Goal: Information Seeking & Learning: Learn about a topic

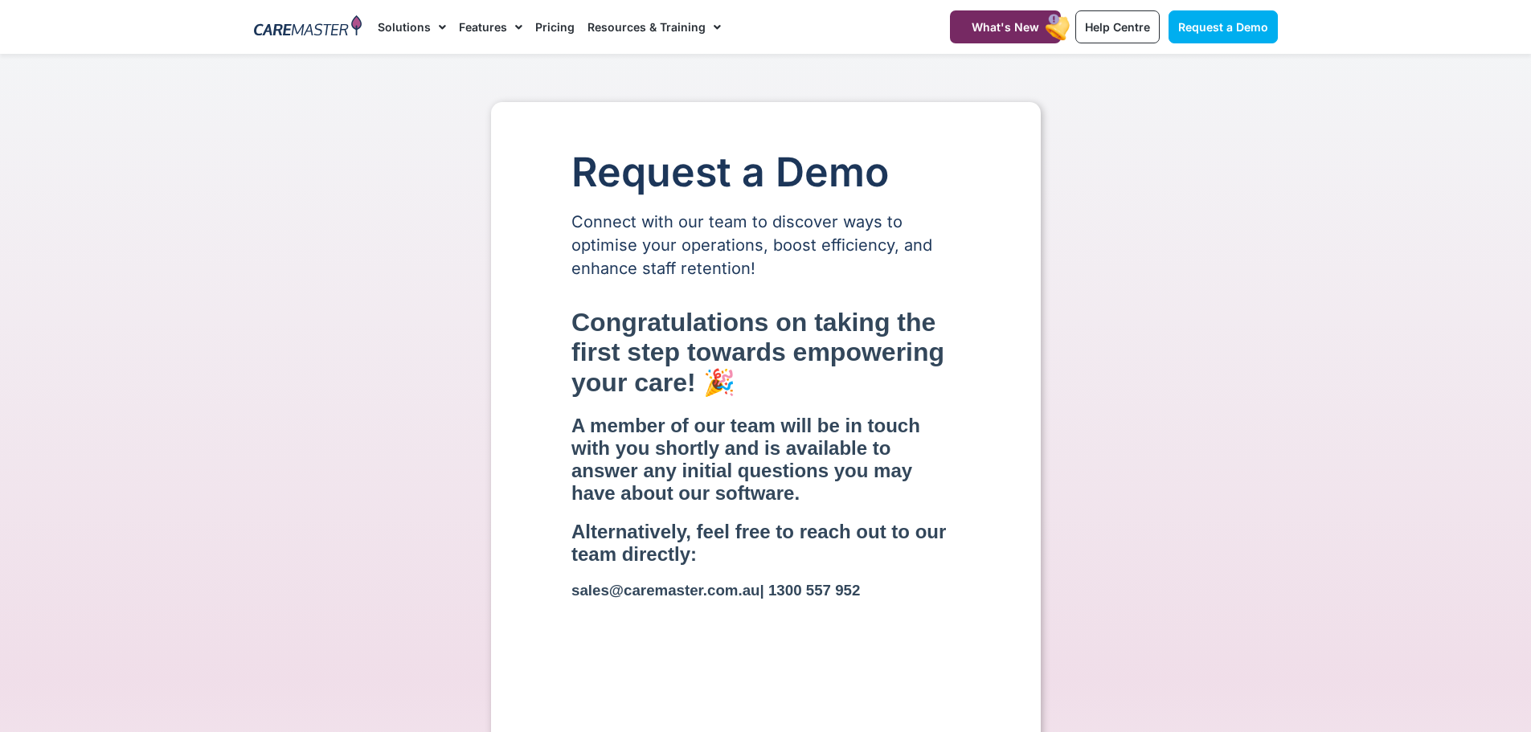
click at [1247, 264] on div "Request a Demo Connect with our team to discover ways to optimise your operatio…" at bounding box center [766, 706] width 1040 height 1209
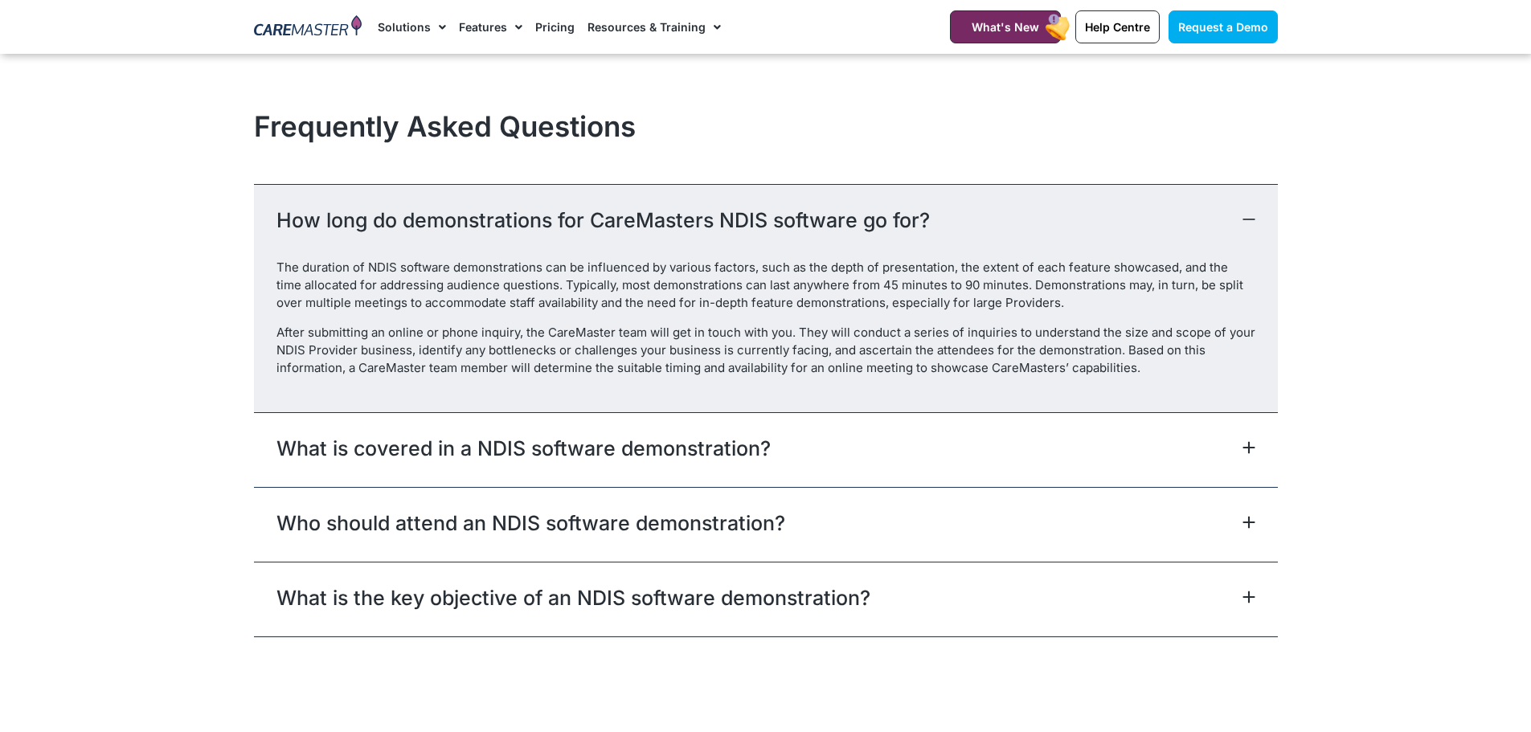
scroll to position [2009, 0]
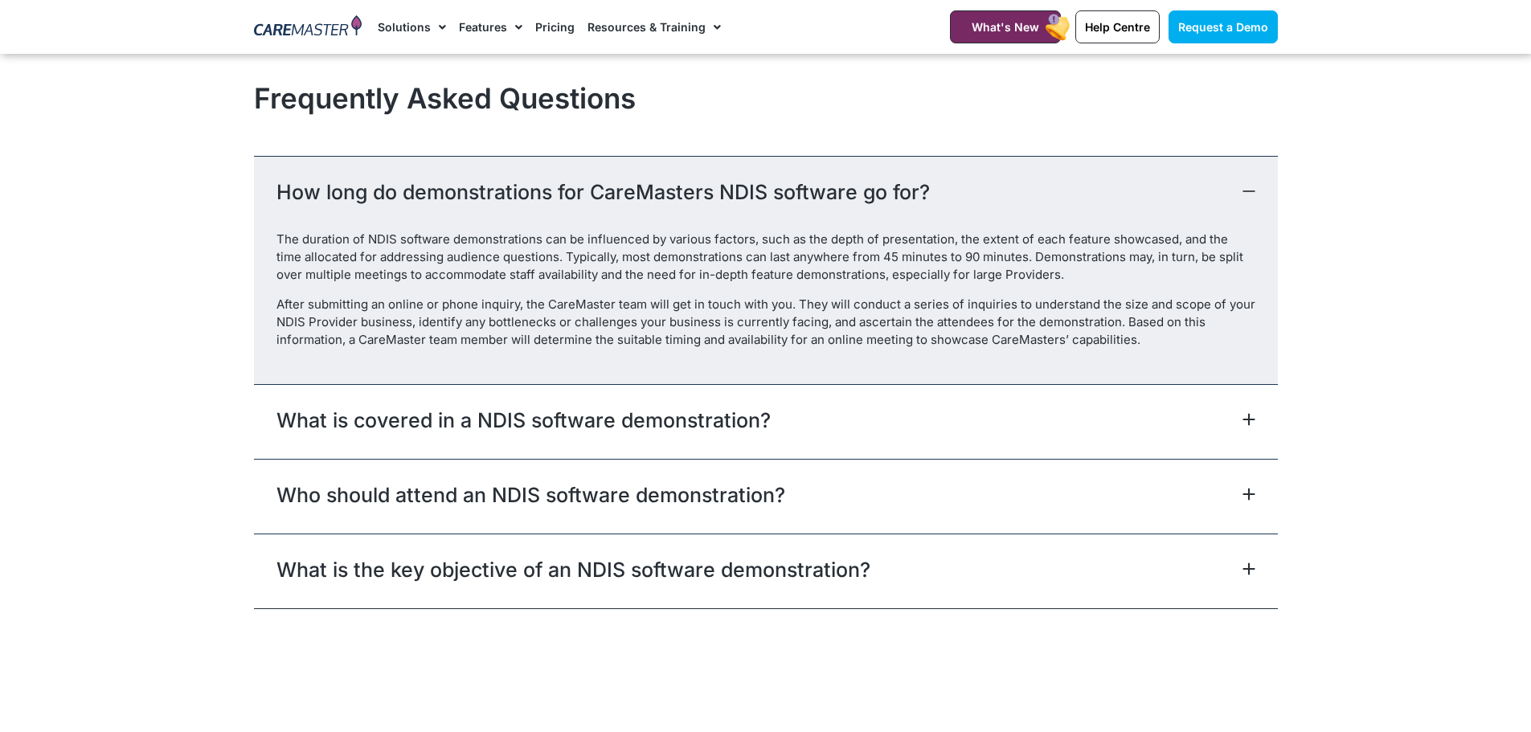
click at [457, 436] on div "What is covered in a NDIS software demonstration?" at bounding box center [766, 421] width 1024 height 75
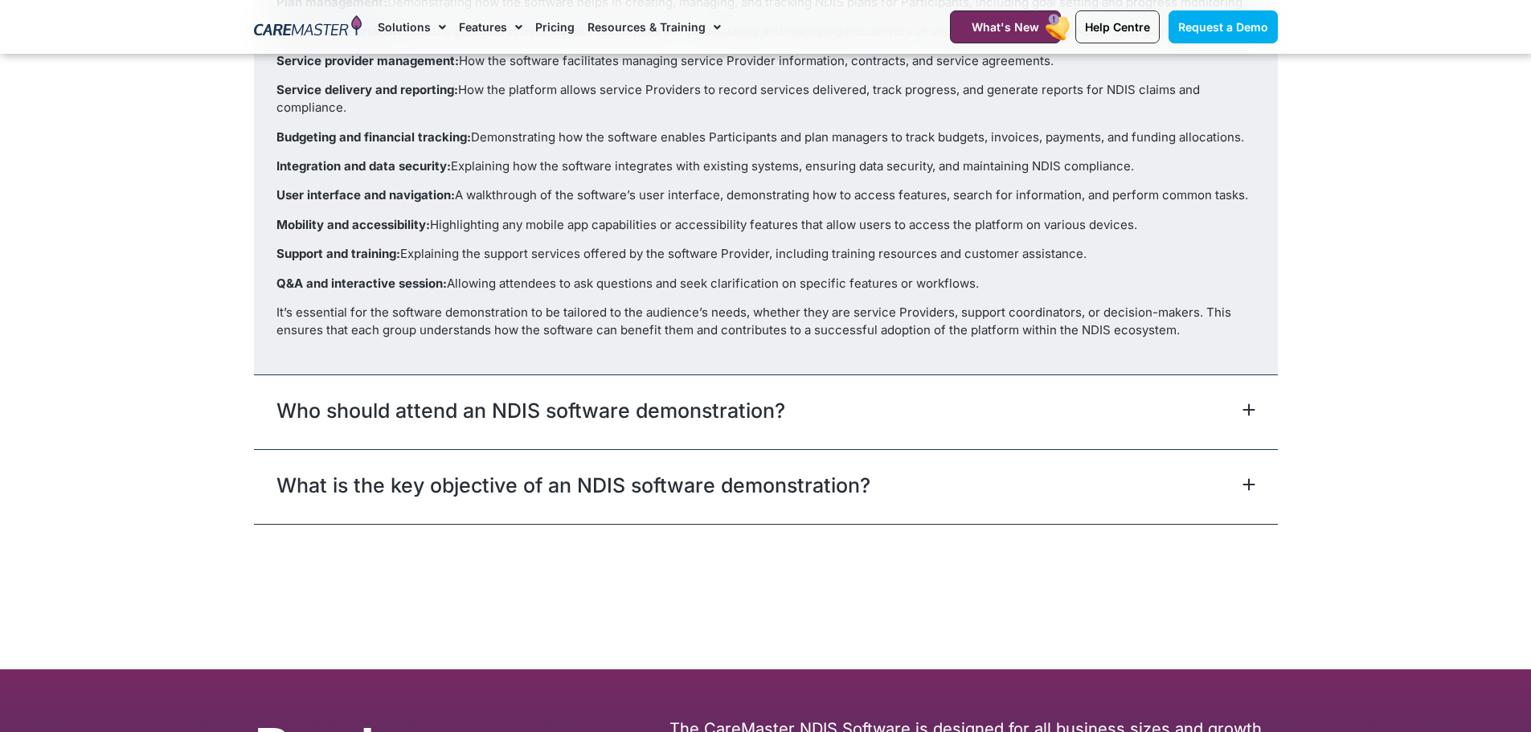
click at [463, 433] on div "Who should attend an NDIS software demonstration?" at bounding box center [766, 412] width 1024 height 75
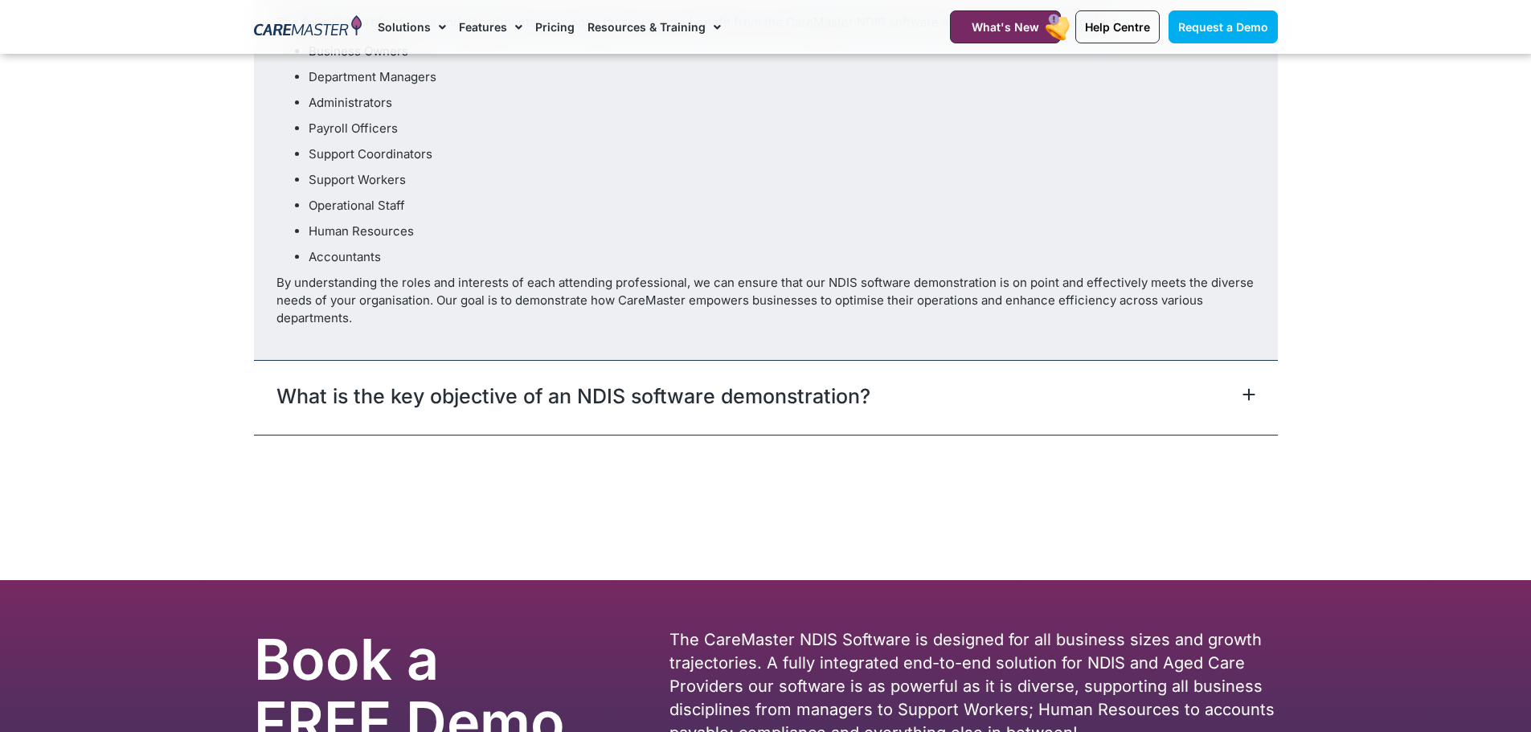
scroll to position [2341, 0]
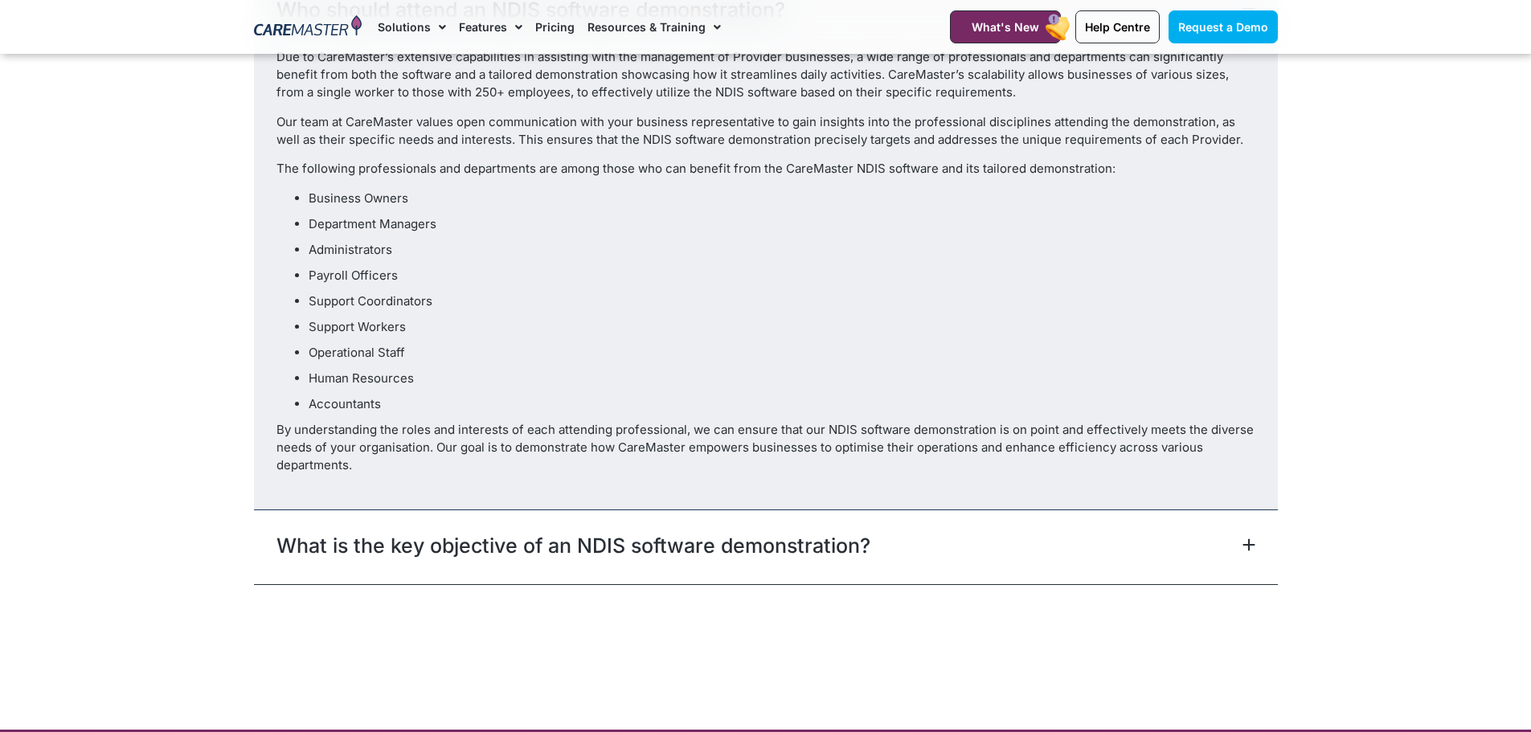
click at [531, 544] on link "What is the key objective of an NDIS software demonstration?" at bounding box center [573, 545] width 594 height 29
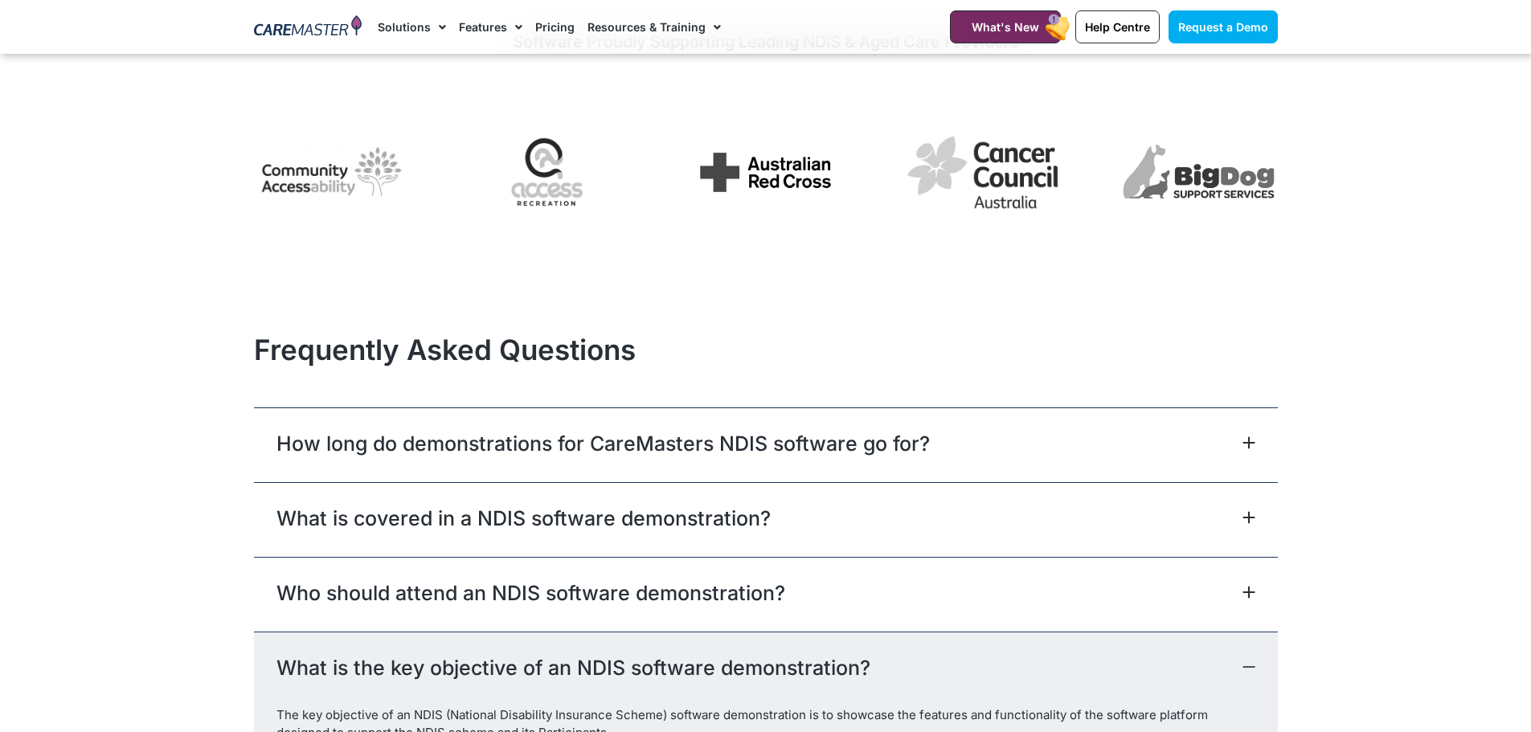
scroll to position [1618, 0]
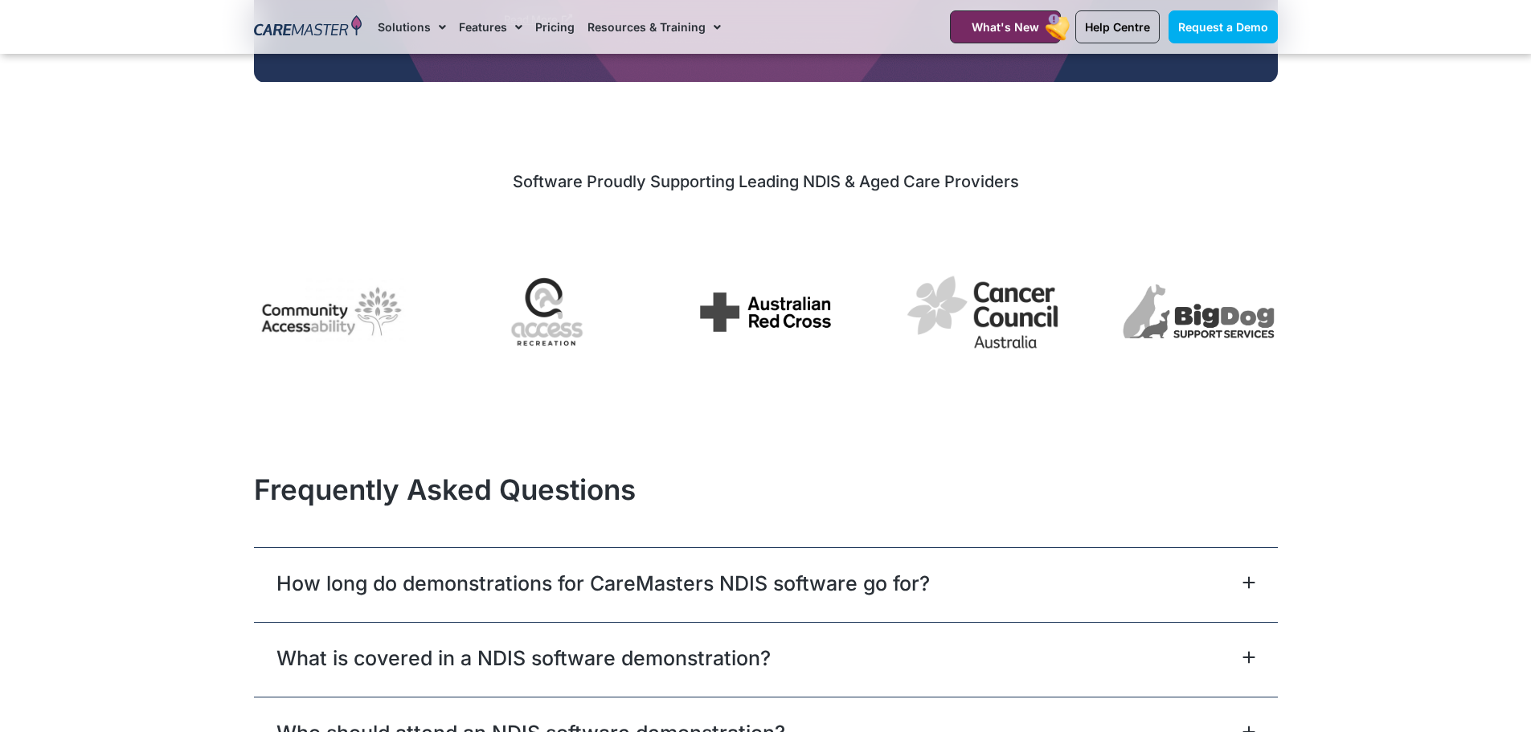
click at [690, 594] on link "How long do demonstrations for CareMasters NDIS software go for?" at bounding box center [602, 583] width 653 height 29
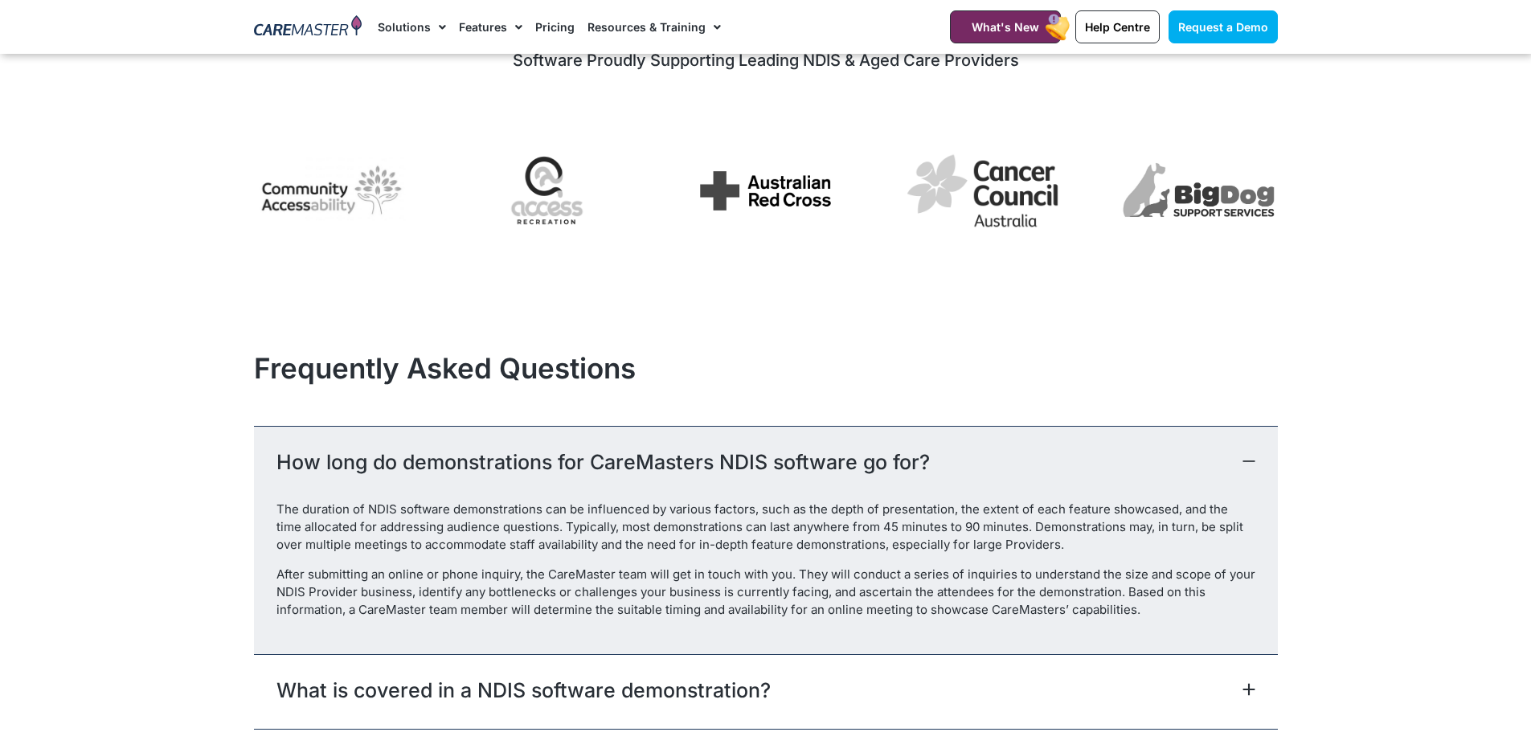
scroll to position [2020, 0]
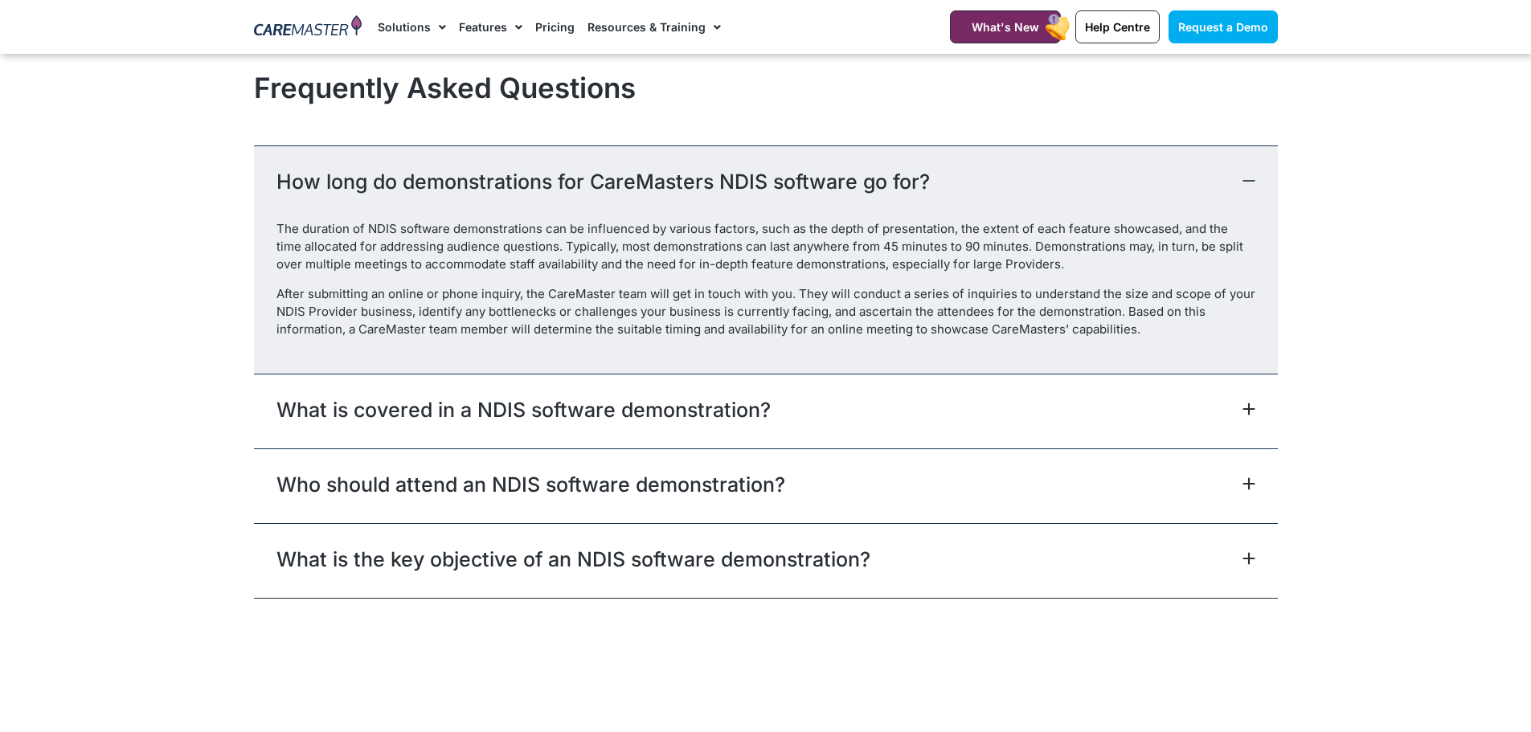
click at [731, 418] on link "What is covered in a NDIS software demonstration?" at bounding box center [523, 409] width 494 height 29
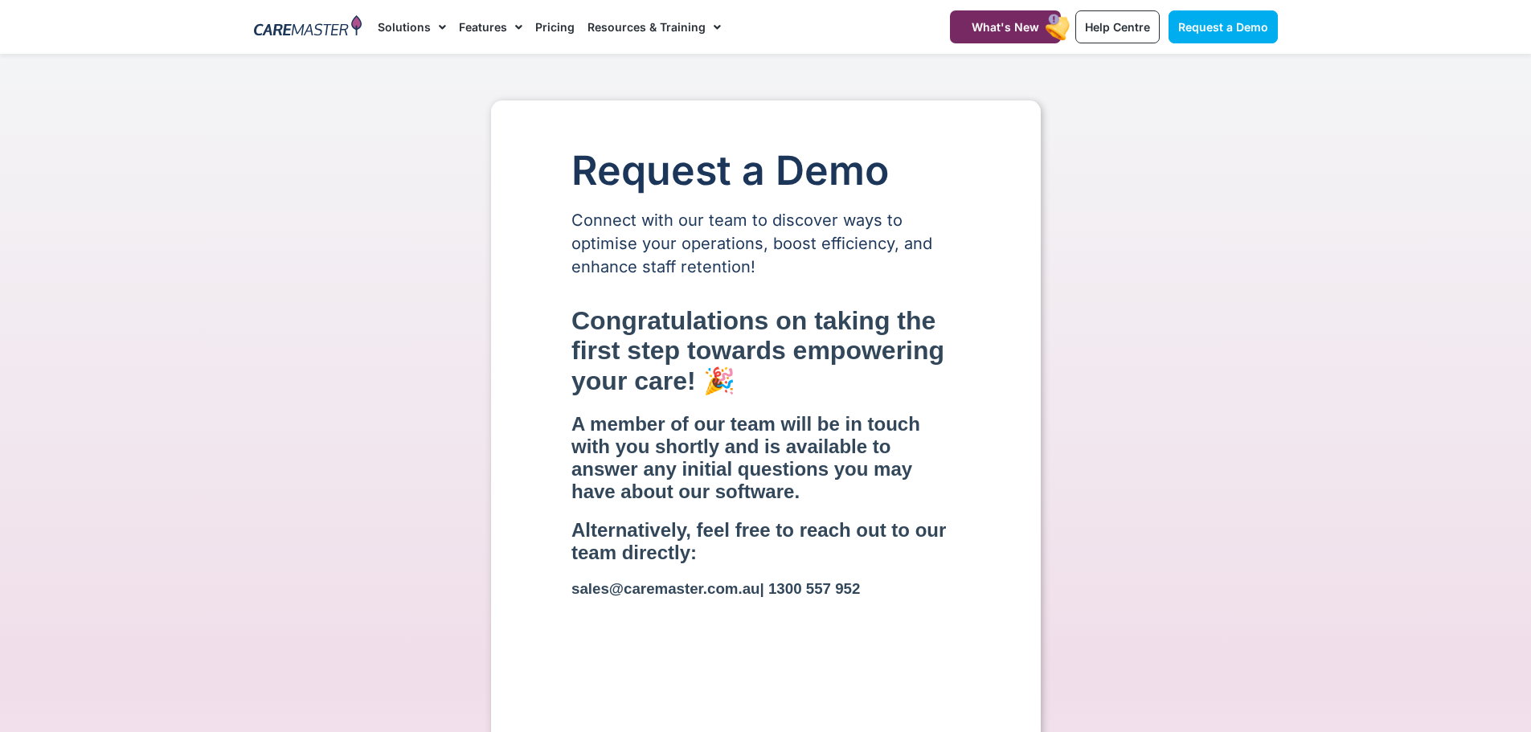
scroll to position [0, 0]
click at [400, 26] on link "Solutions" at bounding box center [412, 27] width 68 height 54
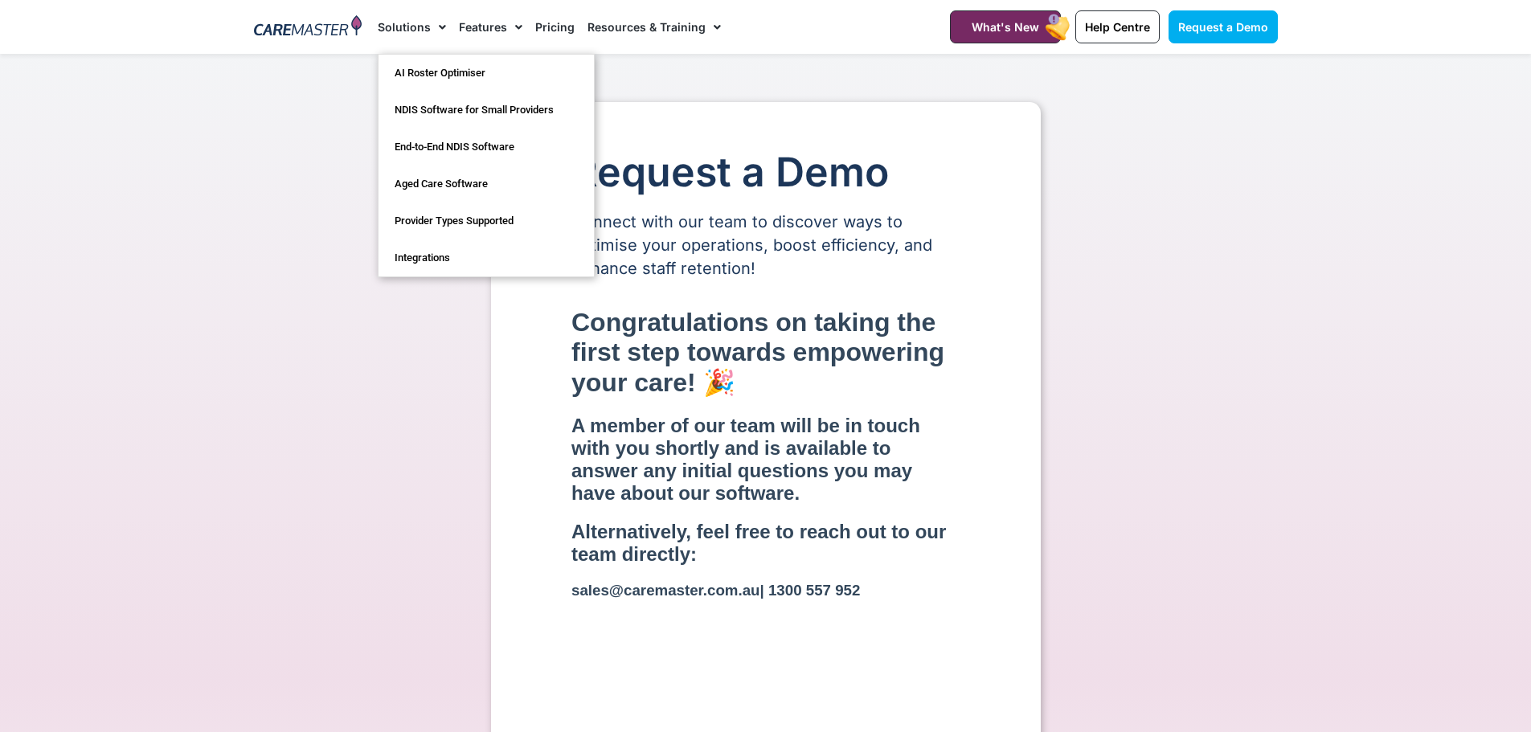
click at [478, 18] on link "Features" at bounding box center [490, 27] width 63 height 54
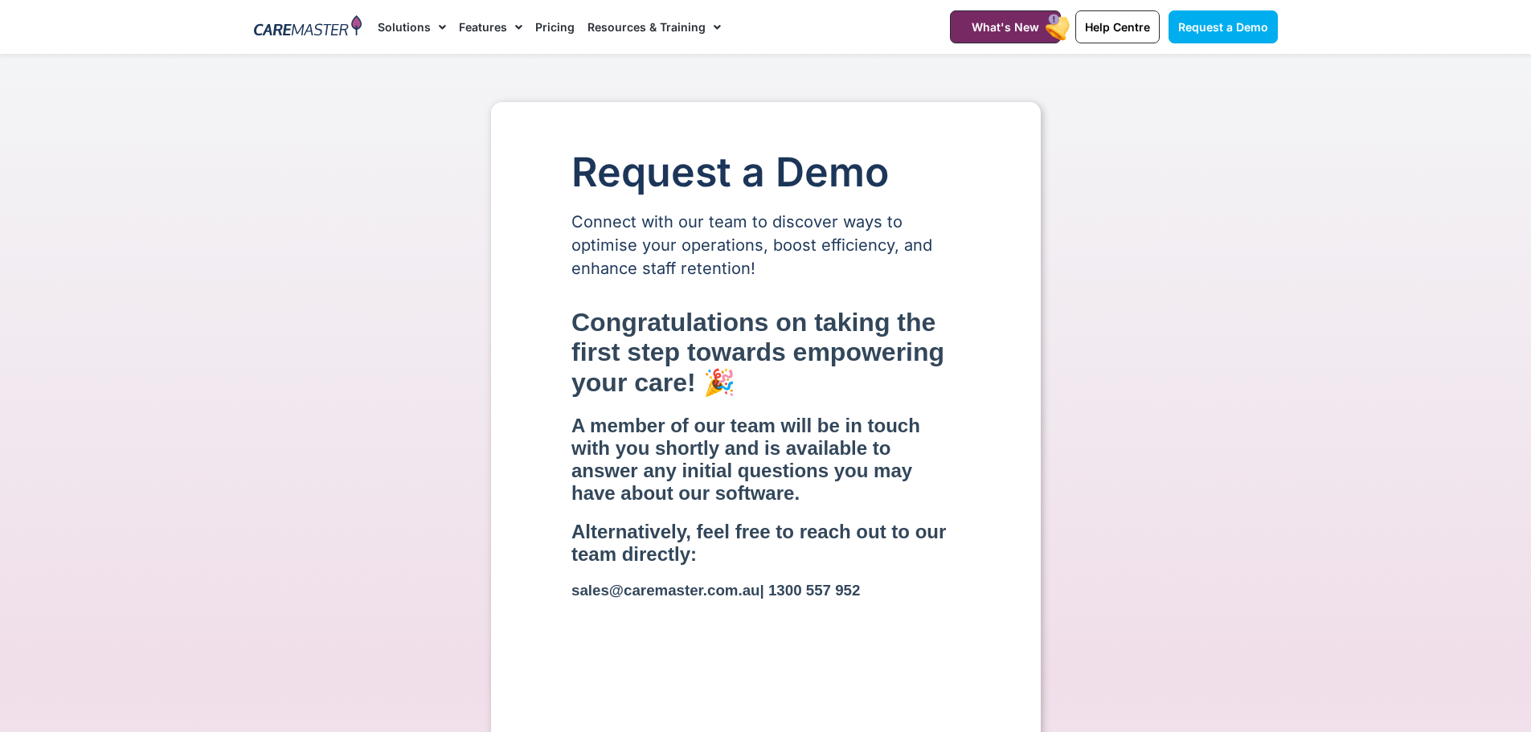
click at [651, 18] on link "Resources & Training" at bounding box center [654, 27] width 133 height 54
click at [409, 26] on link "Solutions" at bounding box center [412, 27] width 68 height 54
click at [406, 23] on link "Solutions" at bounding box center [412, 27] width 68 height 54
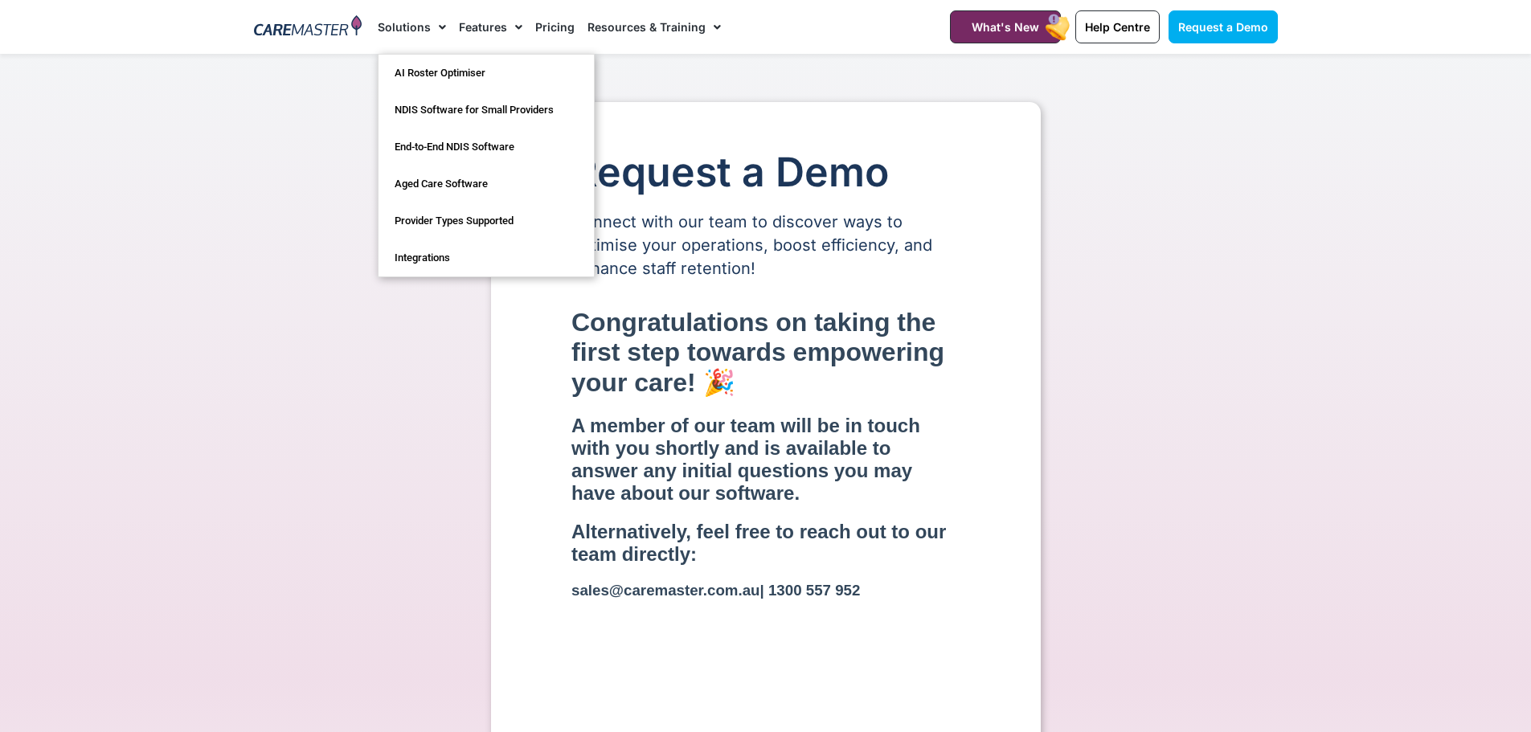
click at [317, 36] on img at bounding box center [308, 27] width 109 height 24
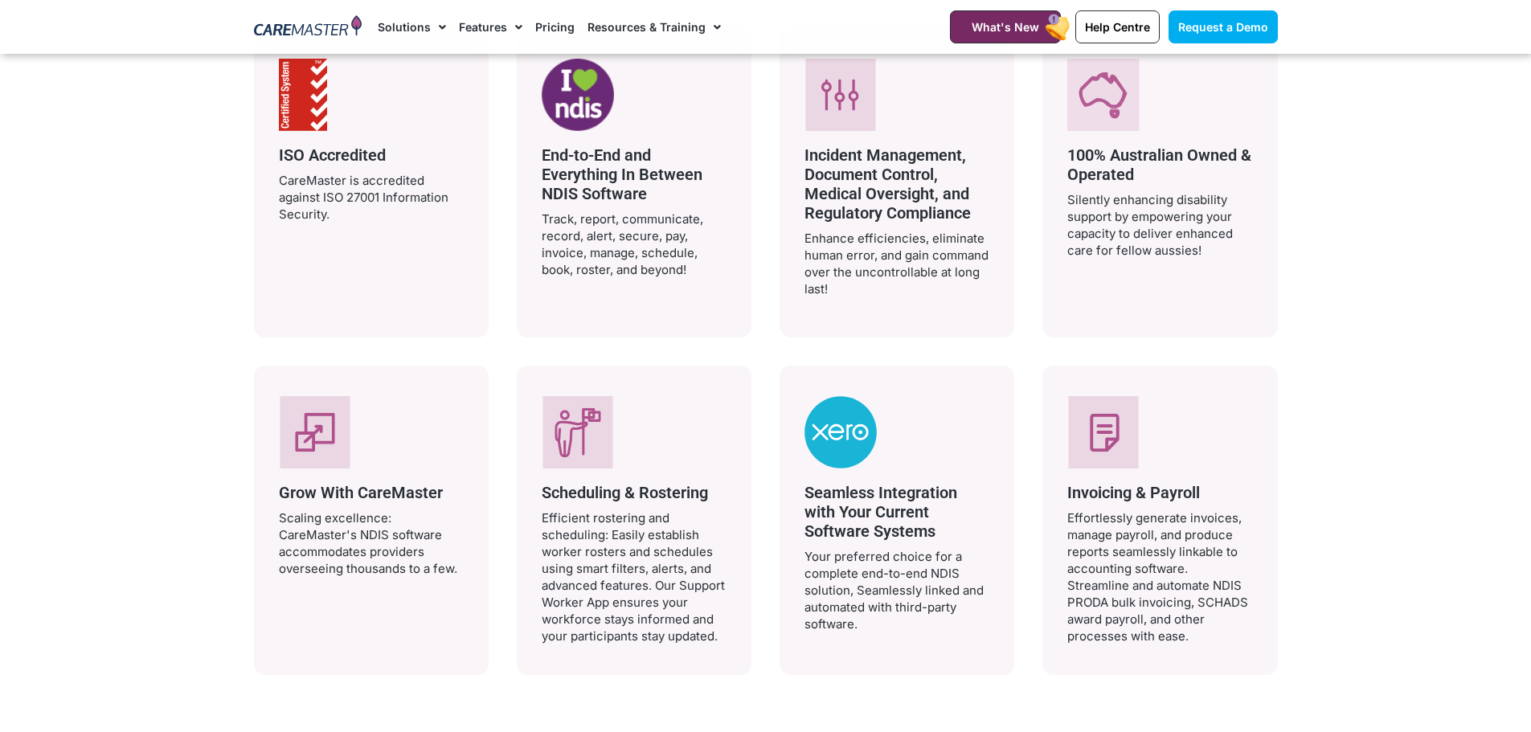
scroll to position [3135, 0]
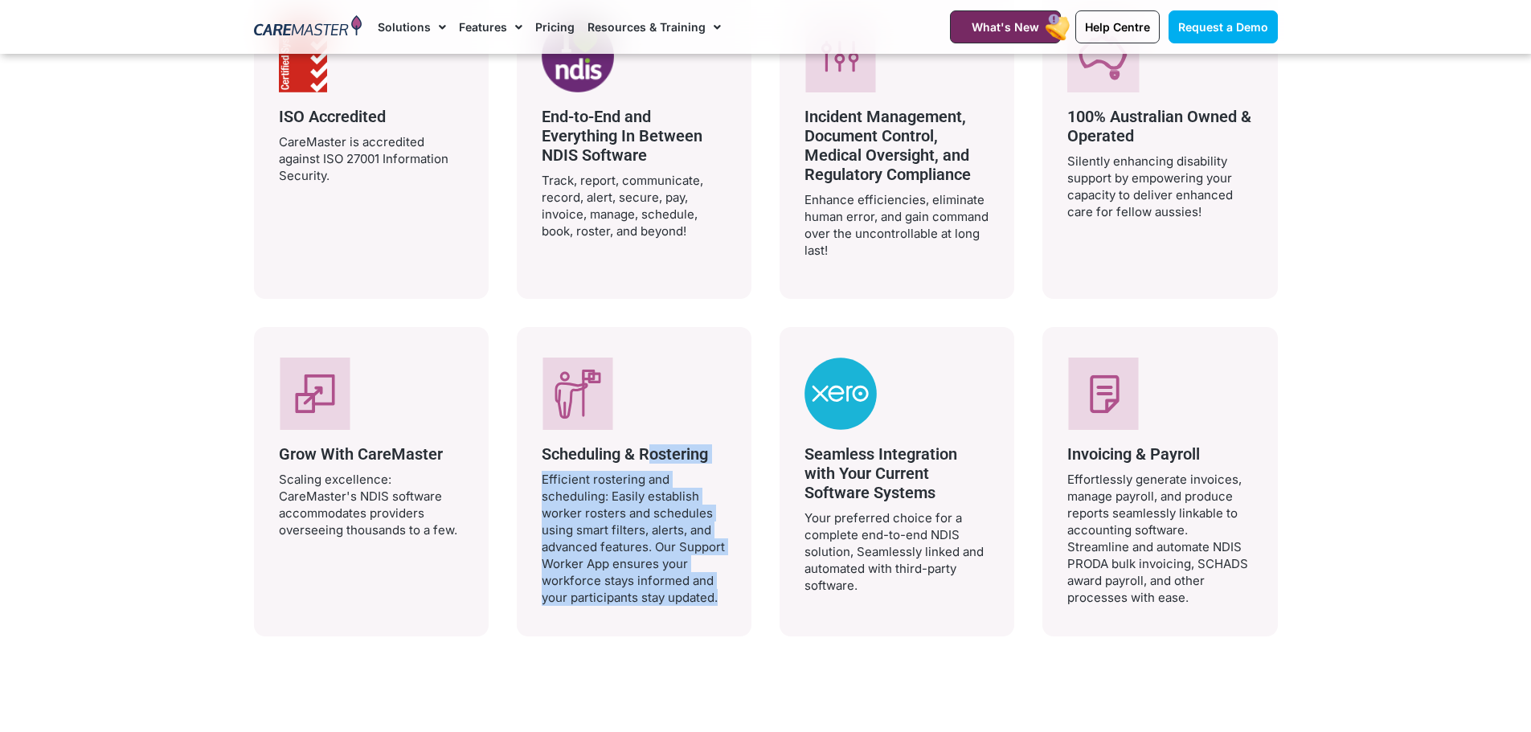
drag, startPoint x: 641, startPoint y: 452, endPoint x: 715, endPoint y: 624, distance: 186.9
click at [715, 621] on div "Scheduling & Rostering Efficient rostering and scheduling: Easily establish wor…" at bounding box center [634, 481] width 235 height 309
click at [715, 638] on div "Why Choose CareMaster’s NDIS & Aged Care Software? Book a demonstration and see…" at bounding box center [766, 278] width 1040 height 788
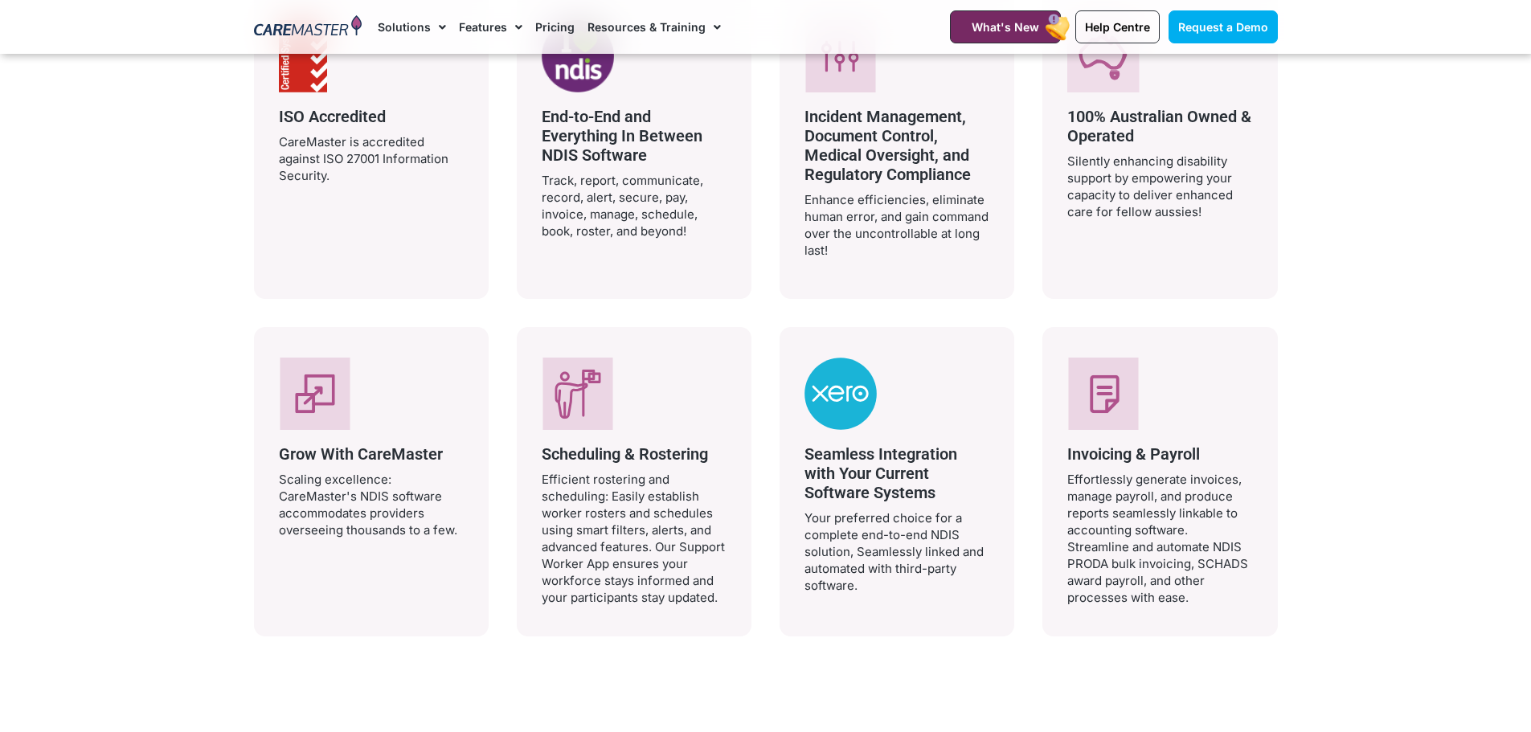
click at [724, 604] on div "Scheduling & Rostering Efficient rostering and scheduling: Easily establish wor…" at bounding box center [634, 481] width 235 height 309
drag, startPoint x: 721, startPoint y: 598, endPoint x: 530, endPoint y: 449, distance: 241.6
click at [530, 449] on div "Scheduling & Rostering Efficient rostering and scheduling: Easily establish wor…" at bounding box center [634, 481] width 235 height 309
click at [540, 452] on div "Scheduling & Rostering Efficient rostering and scheduling: Easily establish wor…" at bounding box center [634, 481] width 235 height 309
drag, startPoint x: 541, startPoint y: 448, endPoint x: 732, endPoint y: 606, distance: 247.8
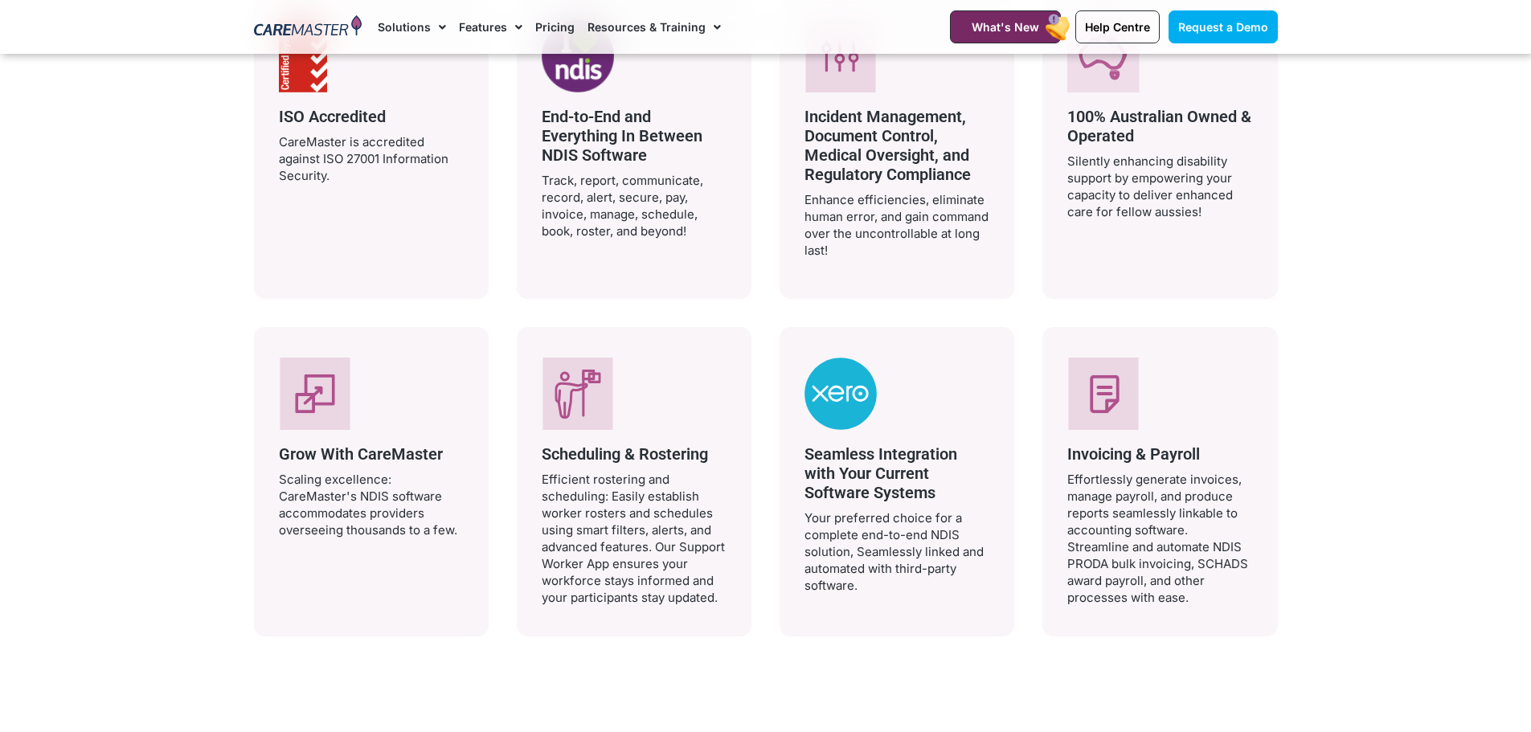
click at [732, 606] on div "Scheduling & Rostering Efficient rostering and scheduling: Easily establish wor…" at bounding box center [634, 481] width 235 height 309
click at [732, 612] on div "Scheduling & Rostering Efficient rostering and scheduling: Easily establish wor…" at bounding box center [634, 481] width 235 height 309
drag, startPoint x: 731, startPoint y: 606, endPoint x: 537, endPoint y: 448, distance: 249.7
click at [537, 448] on div "Scheduling & Rostering Efficient rostering and scheduling: Easily establish wor…" at bounding box center [634, 481] width 235 height 309
click at [563, 487] on p "Efficient rostering and scheduling: Easily establish worker rosters and schedul…" at bounding box center [634, 538] width 185 height 135
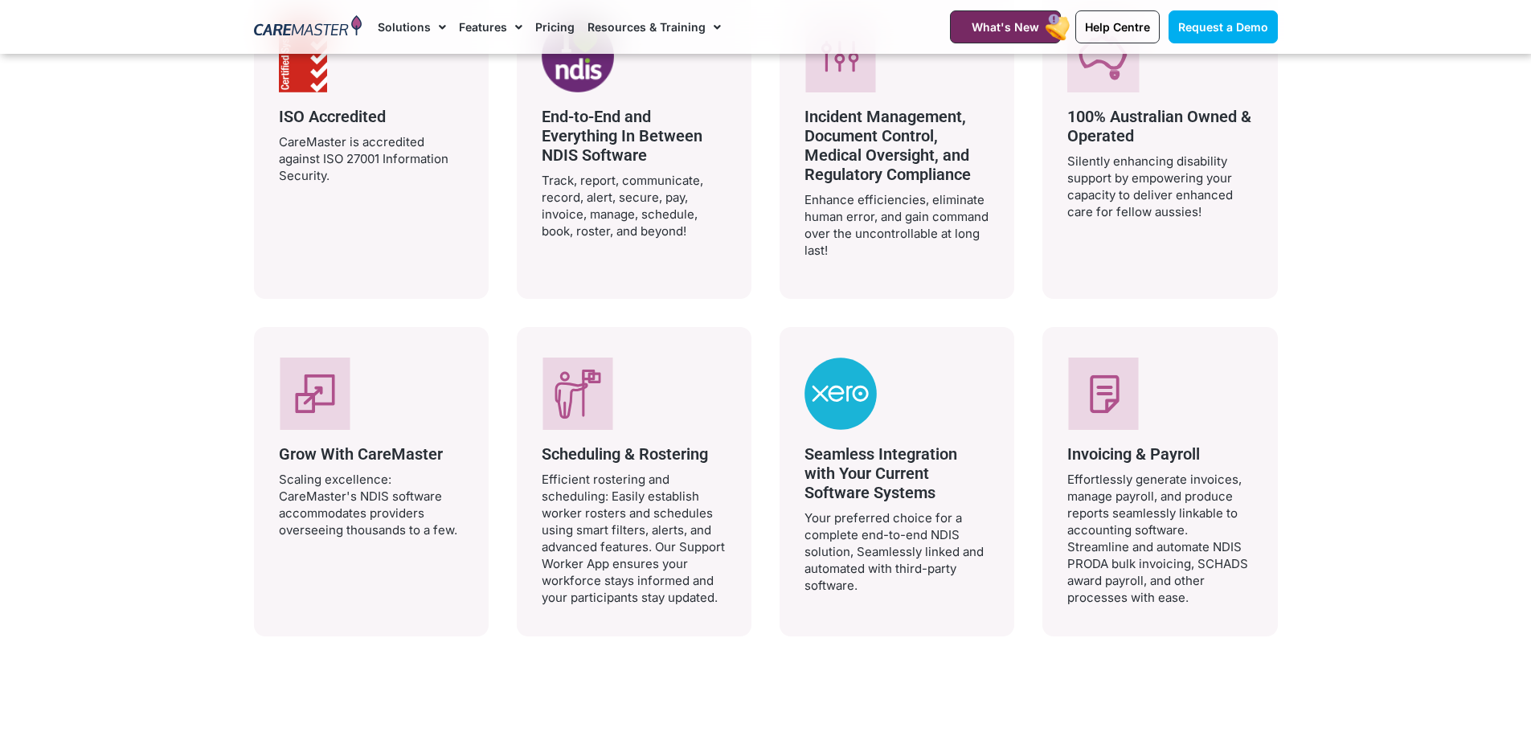
click at [548, 451] on span "Scheduling & Rostering" at bounding box center [625, 453] width 166 height 19
drag, startPoint x: 541, startPoint y: 452, endPoint x: 725, endPoint y: 621, distance: 250.3
click at [725, 621] on div "Scheduling & Rostering Efficient rostering and scheduling: Easily establish wor…" at bounding box center [634, 481] width 235 height 309
click at [747, 637] on div "Why Choose CareMaster’s NDIS & Aged Care Software? Book a demonstration and see…" at bounding box center [766, 278] width 1040 height 788
click at [739, 612] on div "Scheduling & Rostering Efficient rostering and scheduling: Easily establish wor…" at bounding box center [634, 481] width 235 height 309
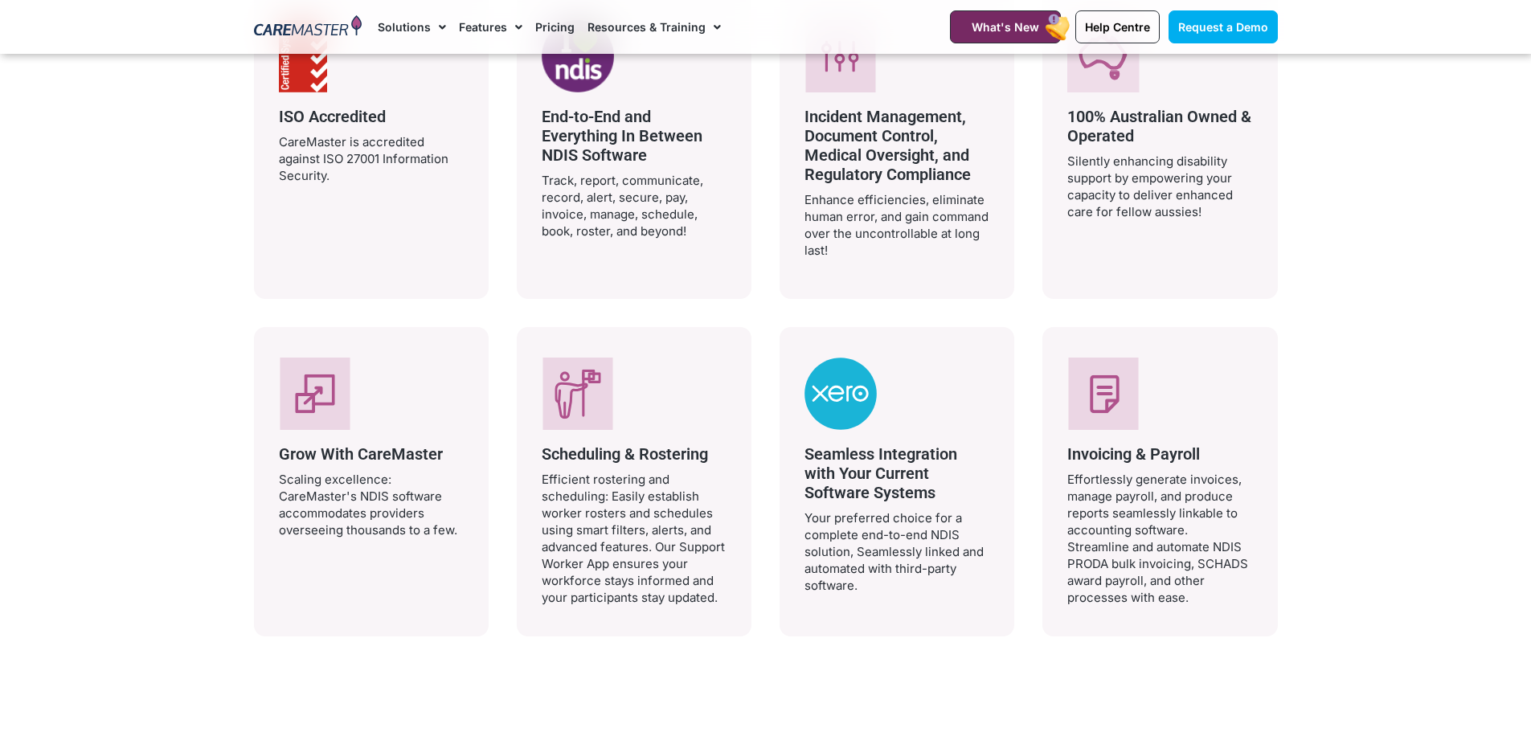
drag, startPoint x: 719, startPoint y: 601, endPoint x: 539, endPoint y: 448, distance: 235.5
click at [539, 448] on div "Scheduling & Rostering Efficient rostering and scheduling: Easily establish wor…" at bounding box center [634, 481] width 235 height 309
click at [555, 481] on p "Efficient rostering and scheduling: Easily establish worker rosters and schedul…" at bounding box center [634, 538] width 185 height 135
click at [547, 455] on span "Scheduling & Rostering" at bounding box center [625, 453] width 166 height 19
drag, startPoint x: 539, startPoint y: 452, endPoint x: 732, endPoint y: 655, distance: 280.3
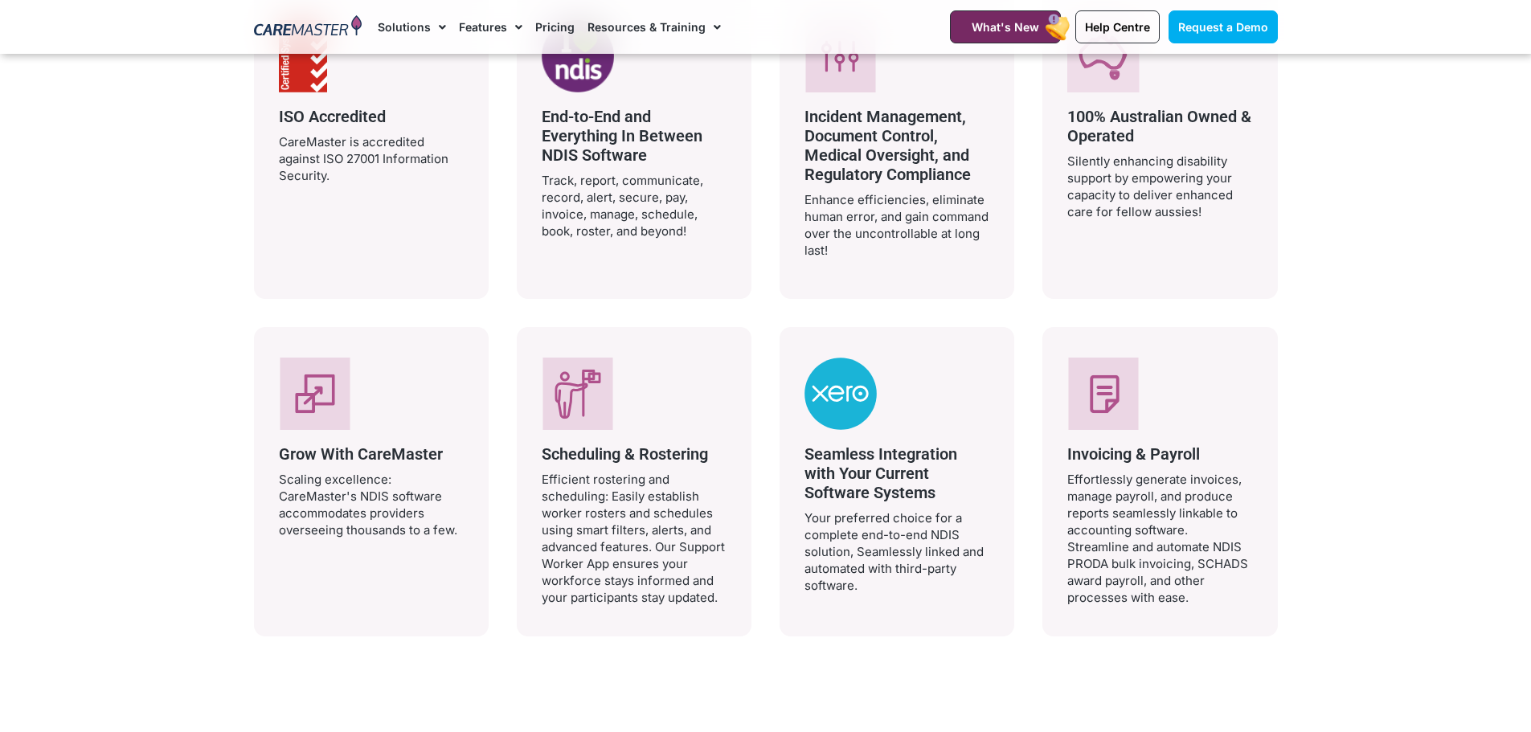
click at [732, 655] on div "Why Choose CareMaster’s NDIS & Aged Care Software? Book a demonstration and see…" at bounding box center [766, 278] width 1040 height 788
click at [731, 659] on div "Why Choose CareMaster’s NDIS & Aged Care Software? Book a demonstration and see…" at bounding box center [766, 278] width 1040 height 788
drag, startPoint x: 687, startPoint y: 600, endPoint x: 587, endPoint y: 514, distance: 132.2
click at [686, 598] on p "Efficient rostering and scheduling: Easily establish worker rosters and schedul…" at bounding box center [634, 538] width 185 height 135
drag, startPoint x: 657, startPoint y: 514, endPoint x: 766, endPoint y: 643, distance: 168.3
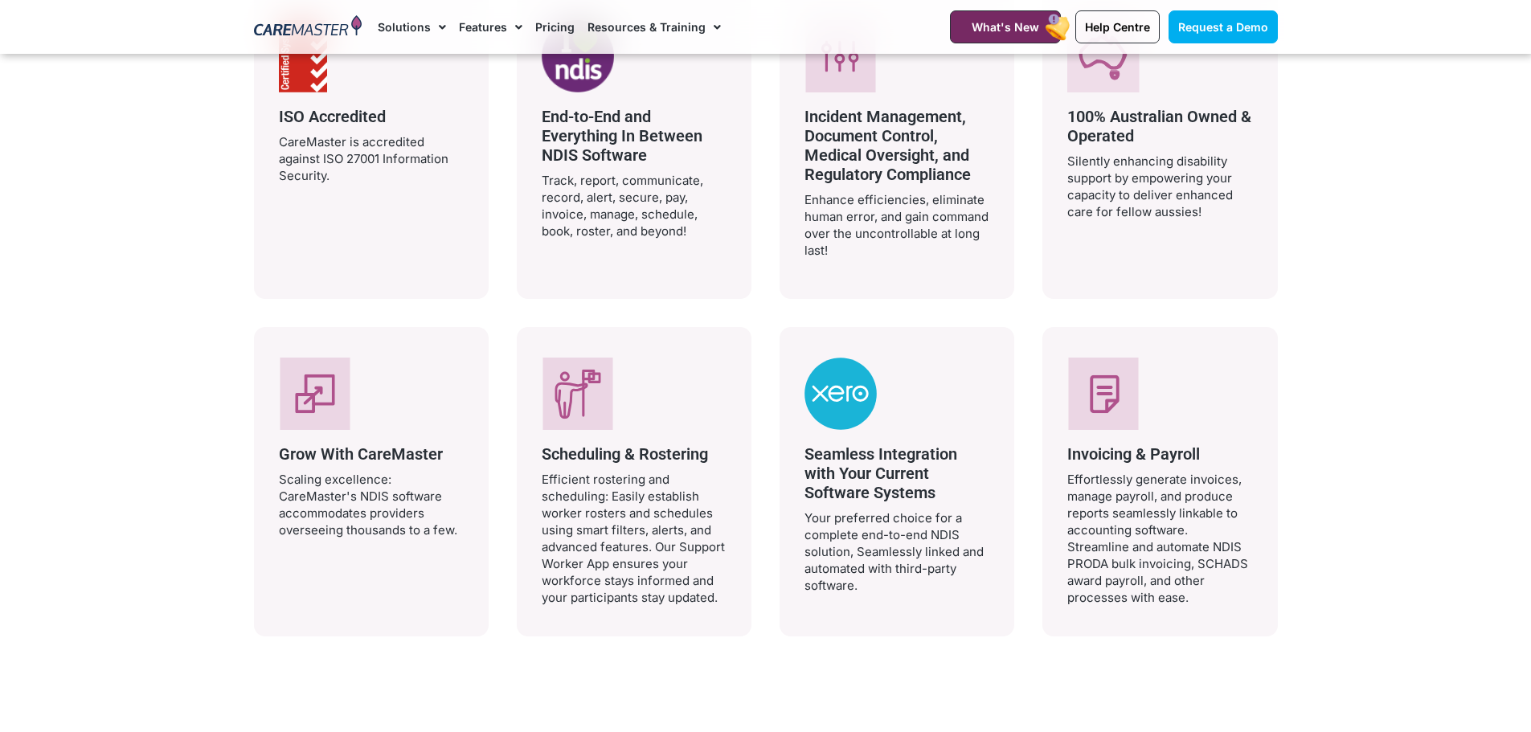
click at [759, 639] on div "Why Choose CareMaster’s NDIS & Aged Care Software? Book a demonstration and see…" at bounding box center [766, 278] width 1040 height 788
click at [766, 649] on div "Why Choose CareMaster’s NDIS & Aged Care Software? Book a demonstration and see…" at bounding box center [766, 278] width 1040 height 788
click at [721, 605] on div "Scheduling & Rostering Efficient rostering and scheduling: Easily establish wor…" at bounding box center [634, 481] width 235 height 309
drag, startPoint x: 698, startPoint y: 591, endPoint x: 531, endPoint y: 446, distance: 220.5
click at [530, 445] on div "Scheduling & Rostering Efficient rostering and scheduling: Easily establish wor…" at bounding box center [634, 481] width 235 height 309
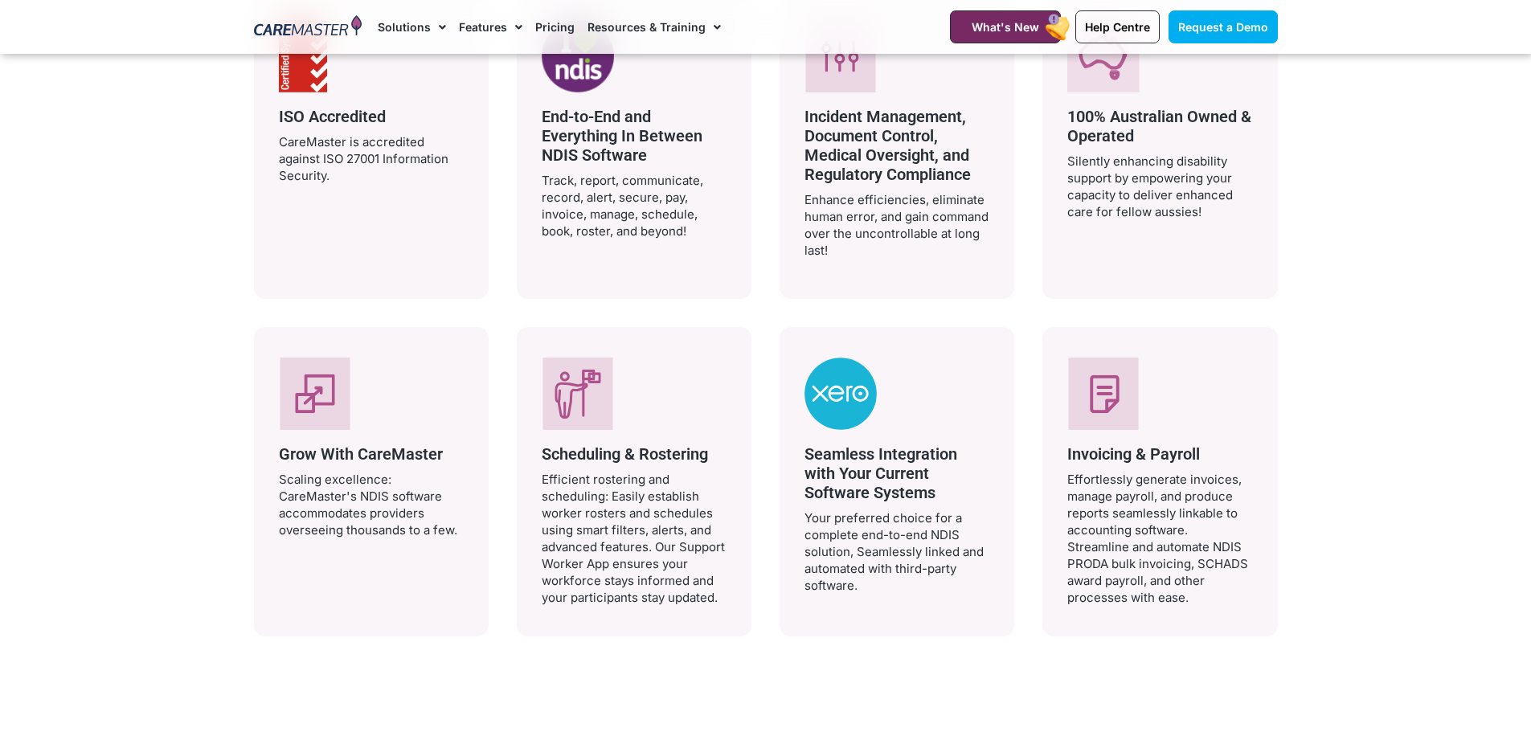
click at [606, 520] on p "Efficient rostering and scheduling: Easily establish worker rosters and schedul…" at bounding box center [634, 538] width 185 height 135
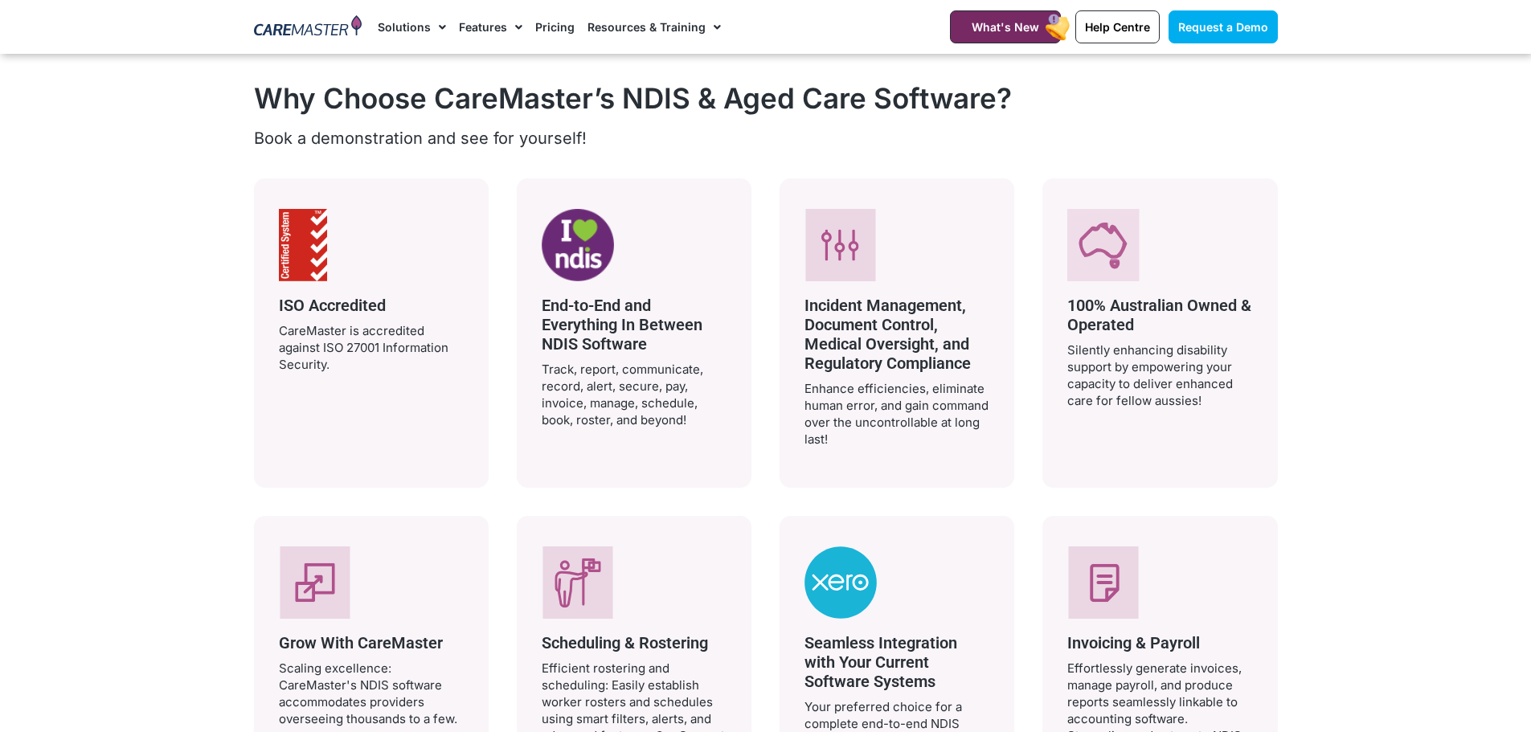
scroll to position [2974, 0]
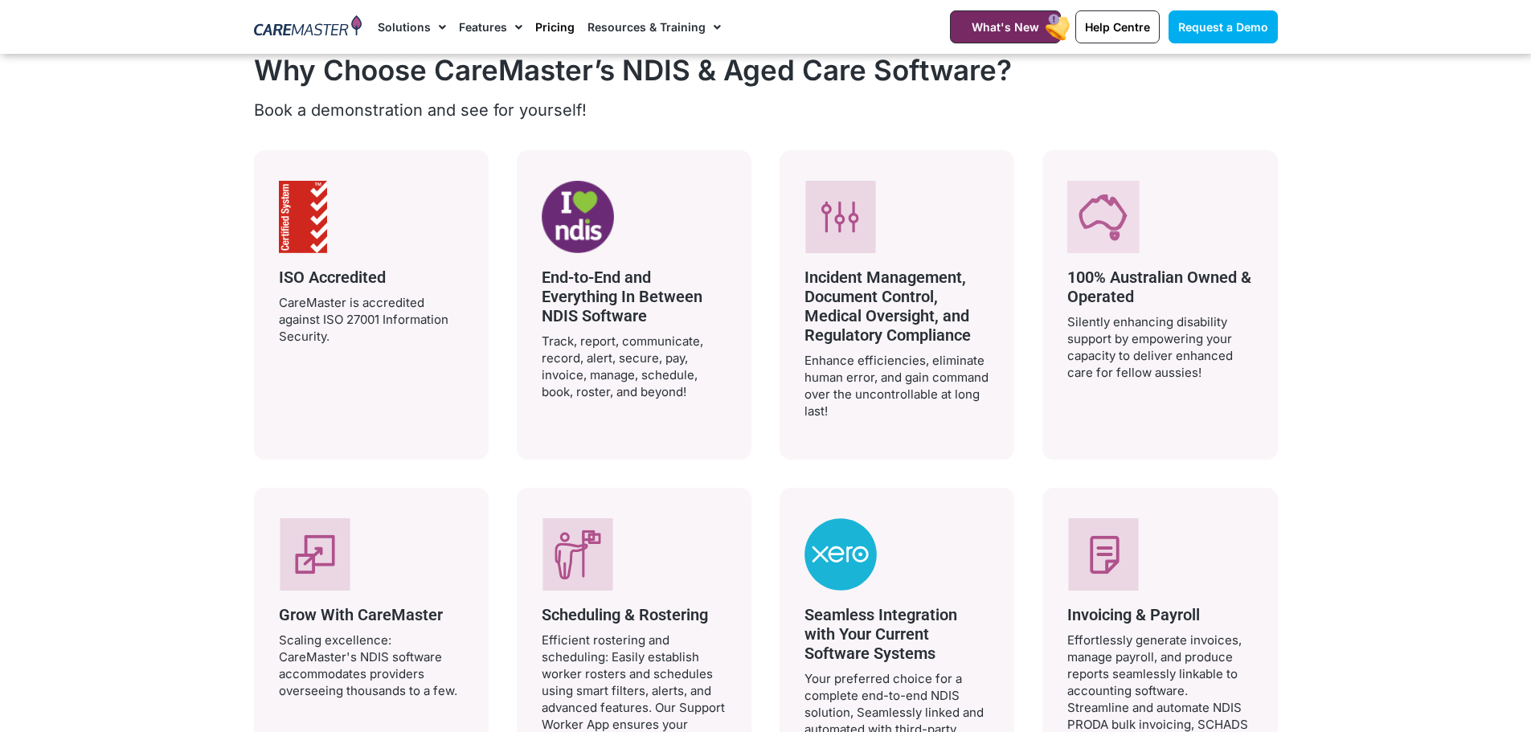
click at [543, 18] on link "Pricing" at bounding box center [554, 27] width 39 height 54
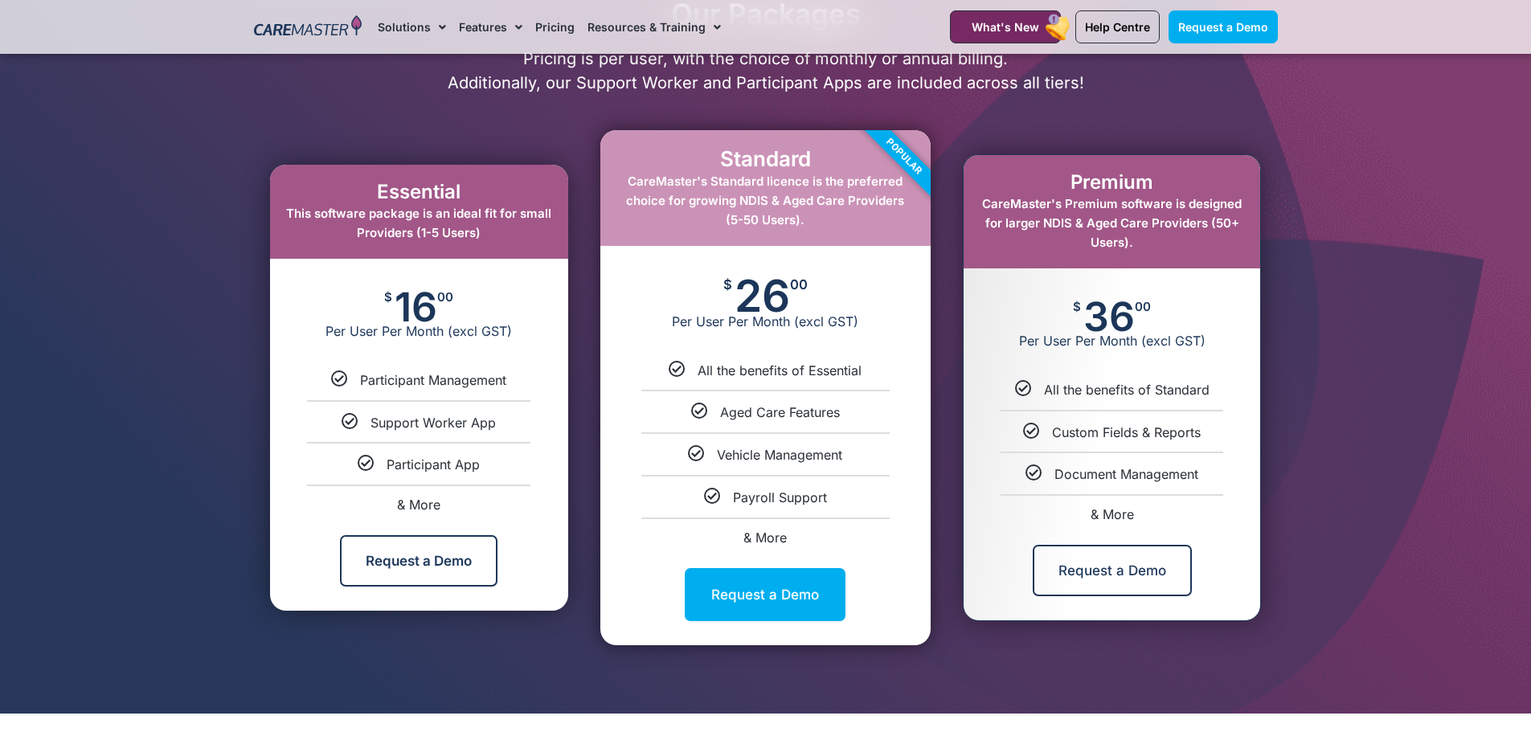
scroll to position [723, 0]
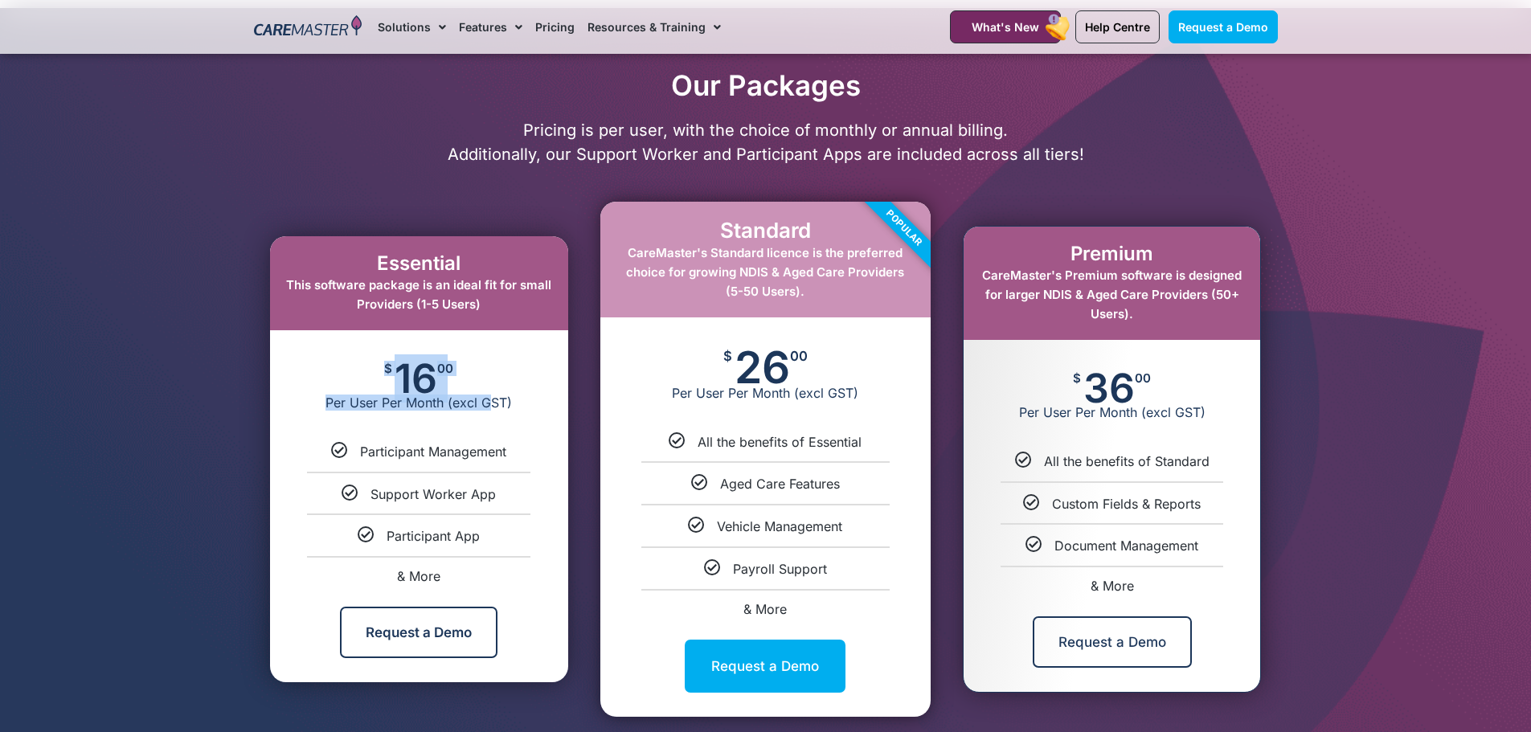
drag, startPoint x: 381, startPoint y: 365, endPoint x: 500, endPoint y: 423, distance: 132.3
click at [495, 420] on div "$ 16 00 Per User Per Month (excl GST)" at bounding box center [419, 386] width 298 height 113
click at [504, 428] on div "$ 16 00 Per User Per Month (excl GST)" at bounding box center [419, 386] width 298 height 113
drag, startPoint x: 520, startPoint y: 408, endPoint x: 356, endPoint y: 375, distance: 167.4
click at [356, 375] on div "$ 16 00 Per User Per Month (excl GST)" at bounding box center [419, 386] width 298 height 113
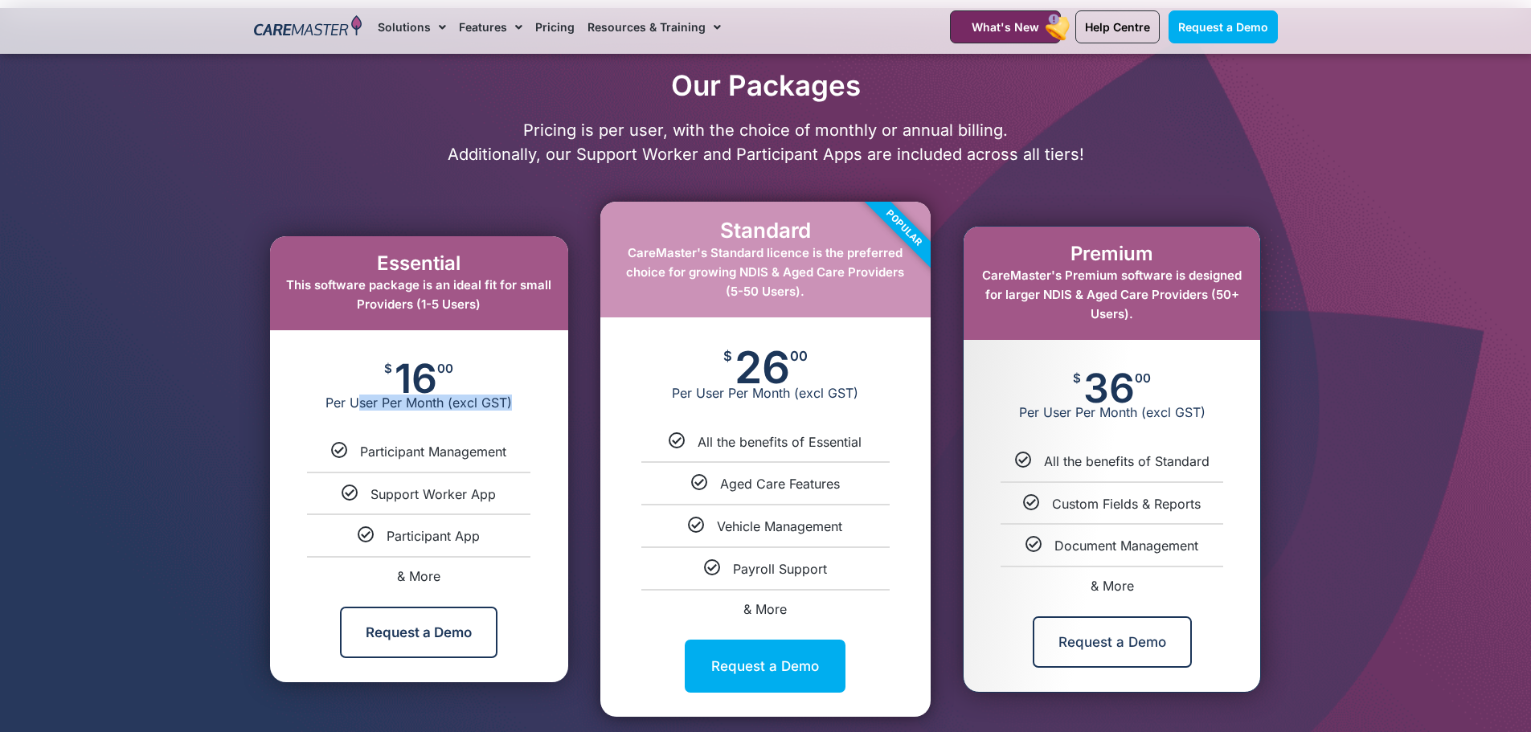
click at [423, 440] on div "$ 16 00 Per User Per Month (excl GST)" at bounding box center [419, 386] width 298 height 113
drag, startPoint x: 449, startPoint y: 496, endPoint x: 522, endPoint y: 495, distance: 73.1
click at [522, 495] on div "Support Worker App" at bounding box center [419, 493] width 274 height 17
click at [509, 538] on div "Participant App" at bounding box center [419, 535] width 274 height 17
drag, startPoint x: 466, startPoint y: 547, endPoint x: 481, endPoint y: 544, distance: 14.8
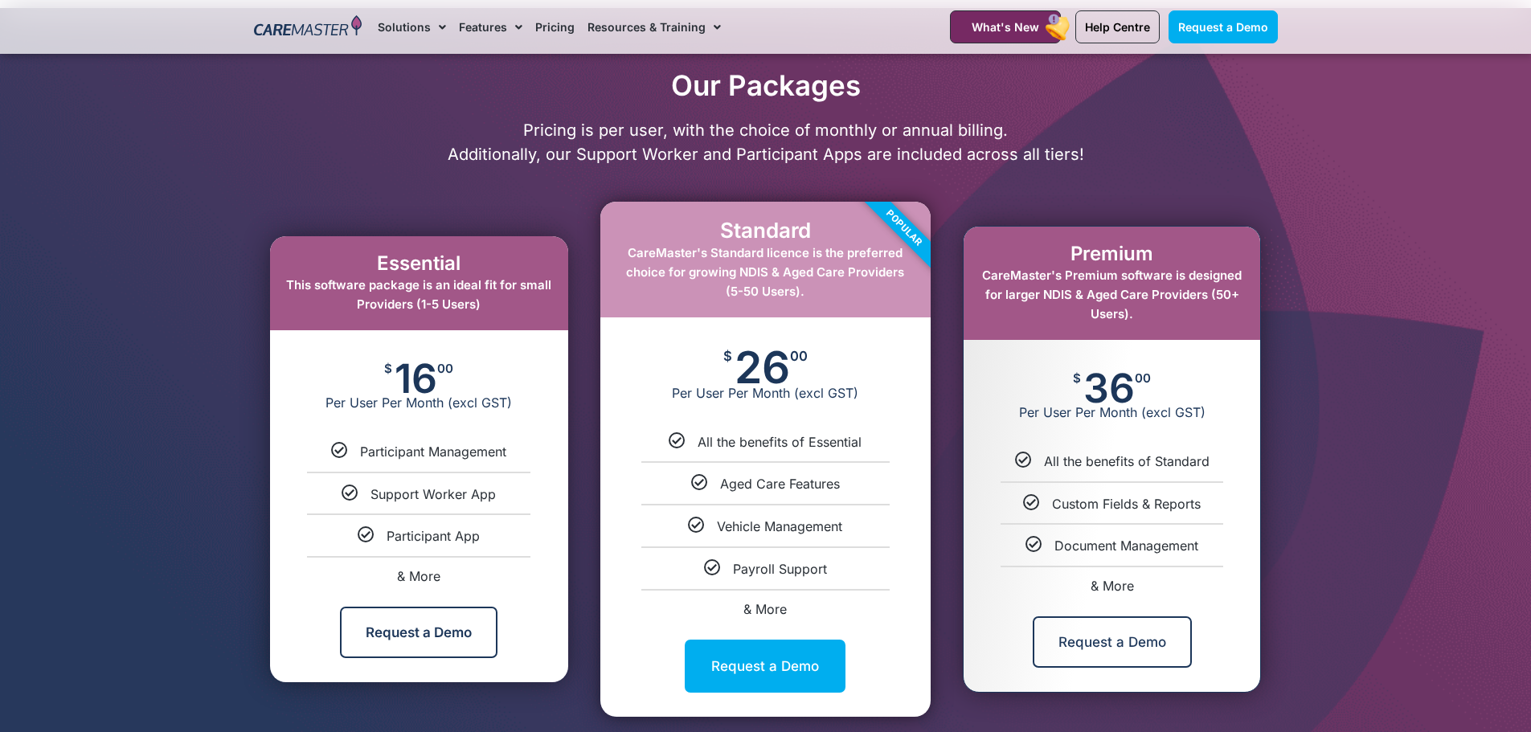
click at [467, 547] on ul "Participant Management Support Worker App Participant App & More" at bounding box center [419, 513] width 298 height 140
drag, startPoint x: 422, startPoint y: 304, endPoint x: 491, endPoint y: 330, distance: 74.0
click at [491, 330] on div "Essential This software package is an ideal fit for small Providers (1-5 Users)" at bounding box center [419, 283] width 298 height 94
click at [504, 367] on div "$ 16 00 Per User Per Month (excl GST)" at bounding box center [419, 386] width 298 height 113
drag, startPoint x: 404, startPoint y: 391, endPoint x: 460, endPoint y: 450, distance: 80.7
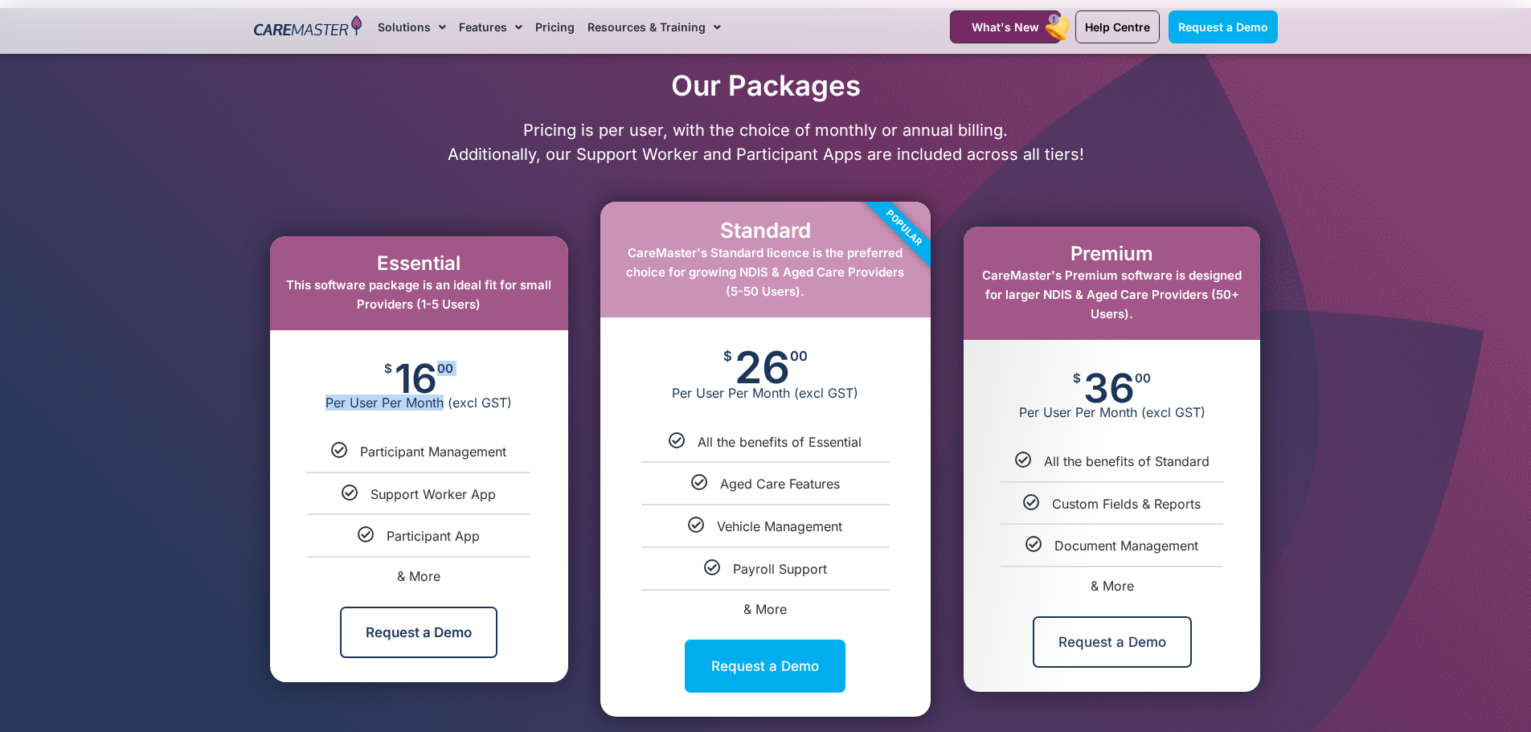
click at [447, 428] on div "$ 16 00 Per User Per Month (excl GST)" at bounding box center [419, 386] width 298 height 113
click at [471, 466] on ul "Participant Management Support Worker App Participant App & More" at bounding box center [419, 513] width 298 height 140
drag, startPoint x: 384, startPoint y: 457, endPoint x: 518, endPoint y: 462, distance: 133.5
click at [518, 462] on ul "Participant Management Support Worker App Participant App & More" at bounding box center [419, 513] width 298 height 140
click at [513, 478] on li "Support Worker App" at bounding box center [419, 487] width 298 height 31
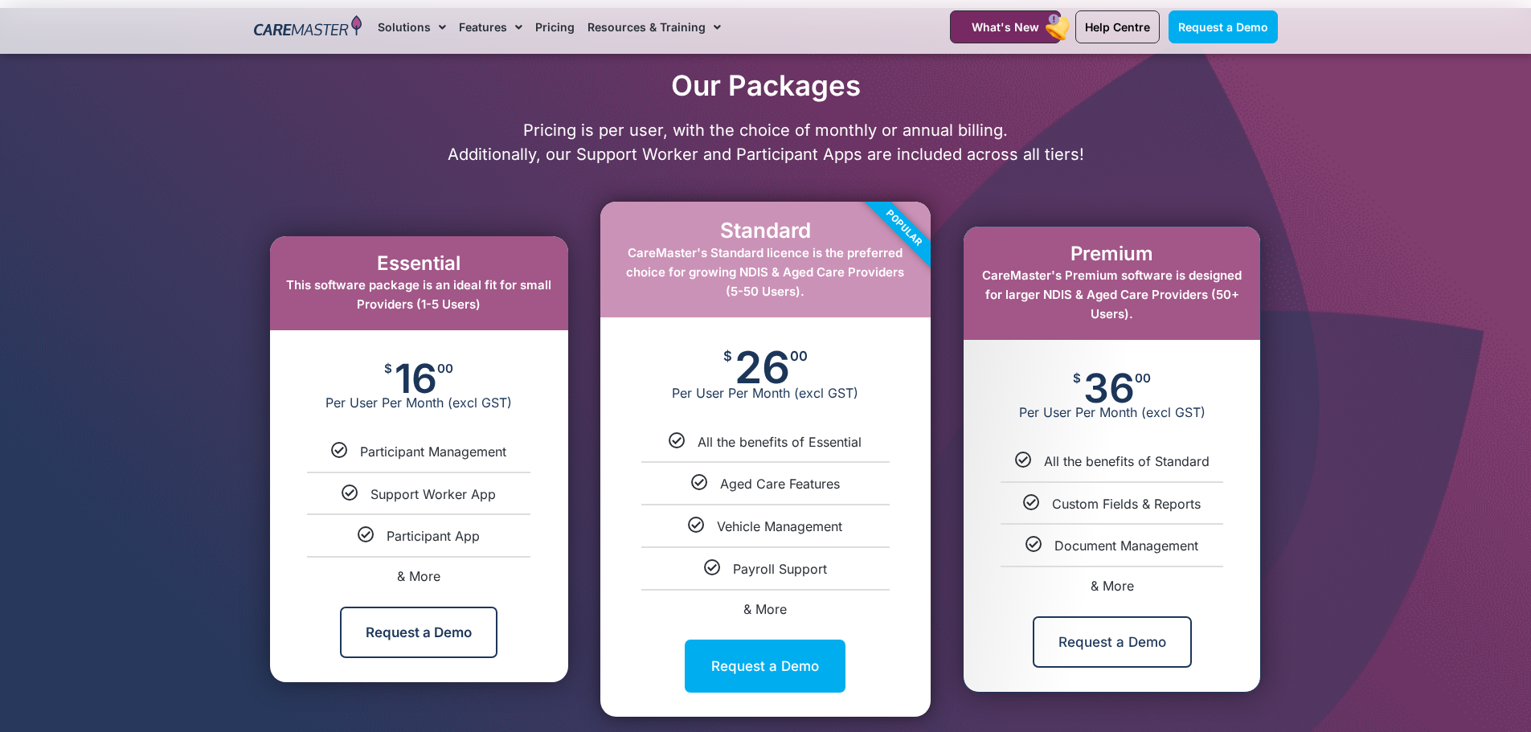
click at [465, 495] on span "Support Worker App" at bounding box center [433, 494] width 125 height 16
click at [451, 544] on span "Participant App" at bounding box center [433, 536] width 93 height 16
drag, startPoint x: 798, startPoint y: 493, endPoint x: 798, endPoint y: 502, distance: 8.8
click at [801, 495] on ul "All the benefits of Essential Aged Care Features Vehicle Management Payroll Sup…" at bounding box center [765, 524] width 330 height 182
click at [810, 530] on span "Vehicle Management" at bounding box center [779, 526] width 125 height 16
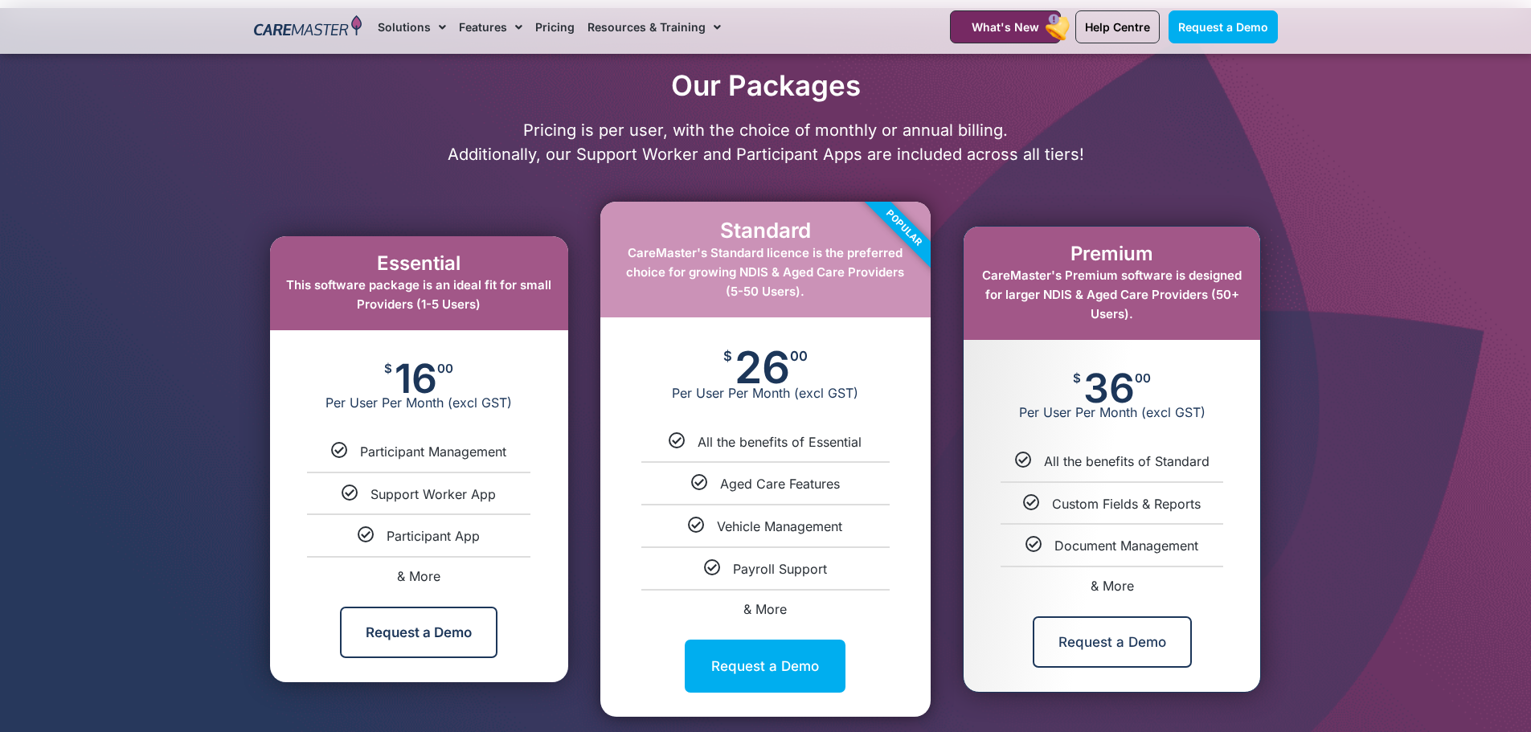
click at [844, 568] on div "Payroll Support" at bounding box center [765, 568] width 306 height 17
click at [1145, 553] on span "Document Management" at bounding box center [1126, 546] width 144 height 16
click at [1116, 459] on span "All the benefits of Standard" at bounding box center [1127, 461] width 166 height 16
click at [1067, 436] on div "$ 36 00 Per User Per Month (excl GST)" at bounding box center [1112, 396] width 297 height 113
drag, startPoint x: 1061, startPoint y: 468, endPoint x: 1169, endPoint y: 515, distance: 118.4
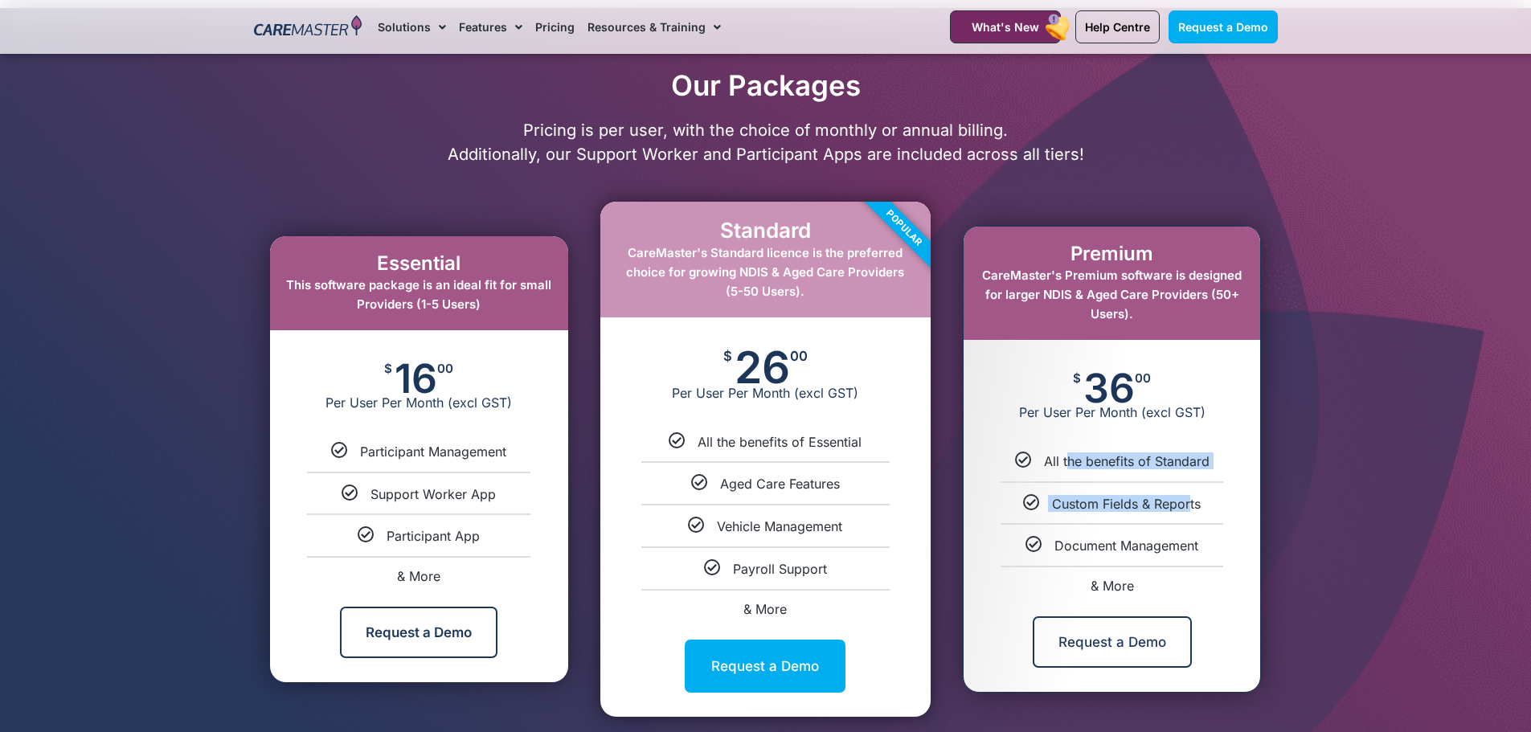
click at [1185, 506] on ul "All the benefits of Standard Custom Fields & Reports Document Management & More" at bounding box center [1112, 522] width 297 height 140
drag, startPoint x: 1169, startPoint y: 515, endPoint x: 1135, endPoint y: 522, distance: 35.3
click at [1165, 515] on ul "All the benefits of Standard Custom Fields & Reports Document Management & More" at bounding box center [1112, 522] width 297 height 140
click at [1128, 523] on ul "All the benefits of Standard Custom Fields & Reports Document Management & More" at bounding box center [1112, 522] width 297 height 140
drag, startPoint x: 1108, startPoint y: 534, endPoint x: 1146, endPoint y: 548, distance: 41.2
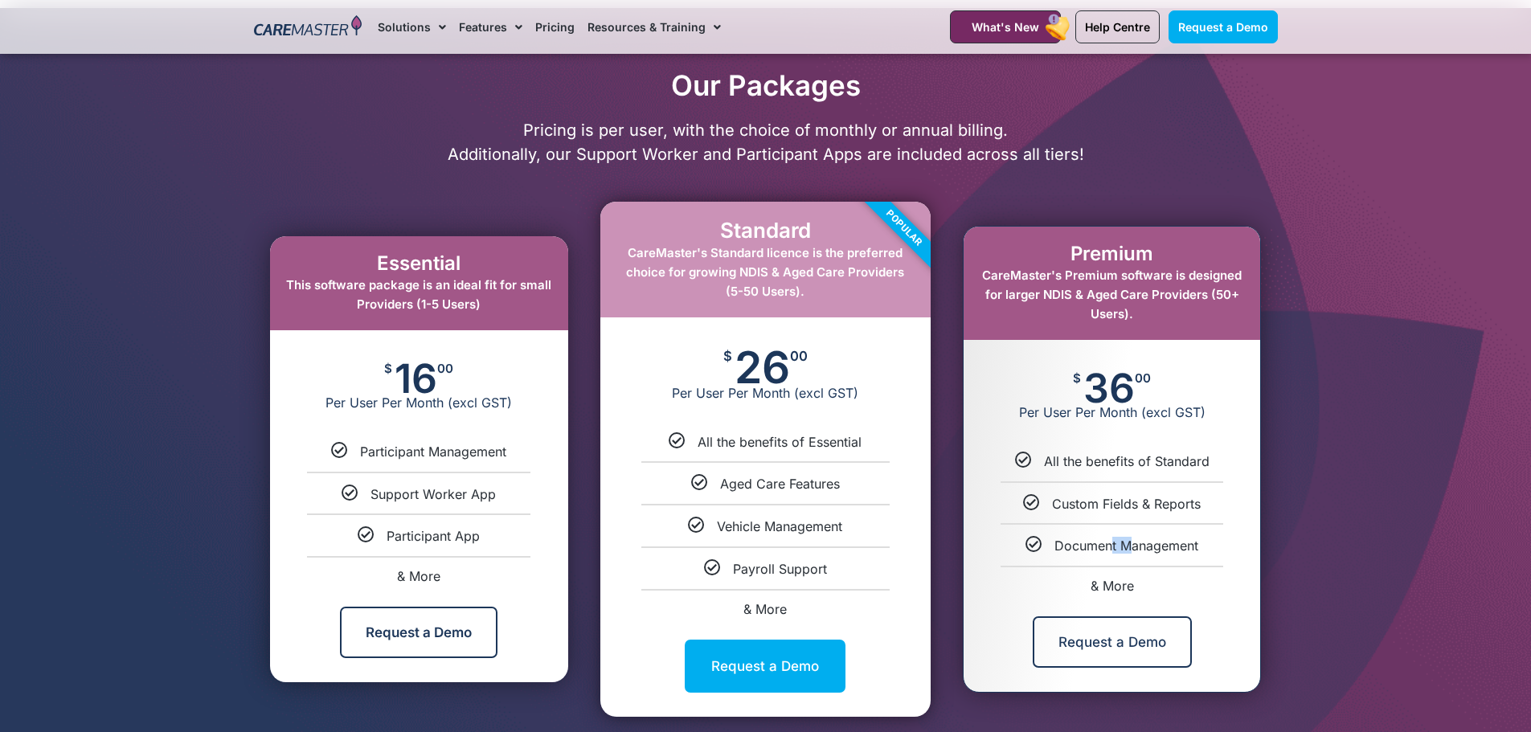
click at [1142, 545] on li "Document Management" at bounding box center [1112, 538] width 297 height 31
drag, startPoint x: 1158, startPoint y: 560, endPoint x: 1120, endPoint y: 571, distance: 40.0
click at [1149, 562] on ul "All the benefits of Standard Custom Fields & Reports Document Management & More" at bounding box center [1112, 522] width 297 height 140
click at [1114, 573] on li "& More" at bounding box center [1112, 579] width 297 height 27
select select "***"
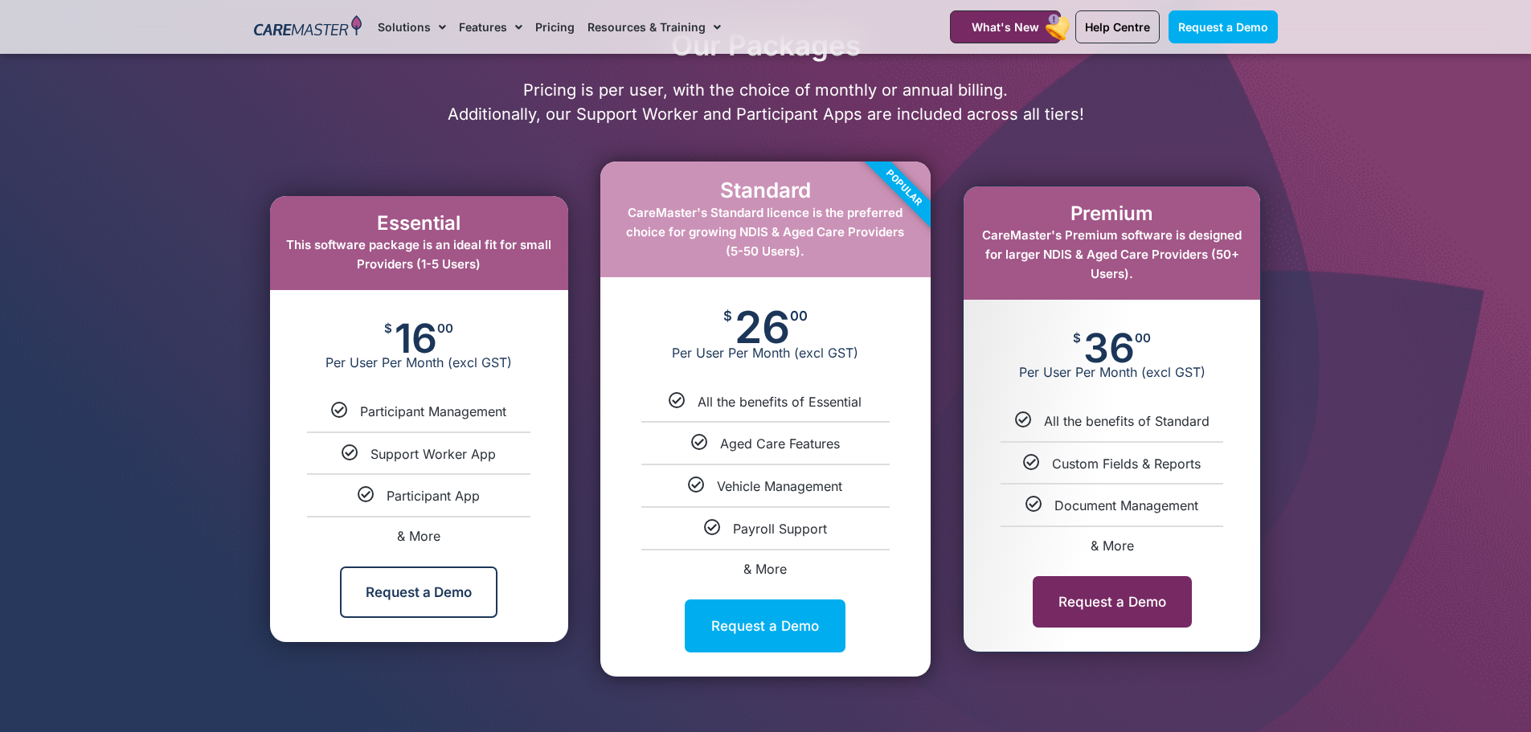
click at [1100, 586] on div "Request a Demo" at bounding box center [1112, 602] width 297 height 100
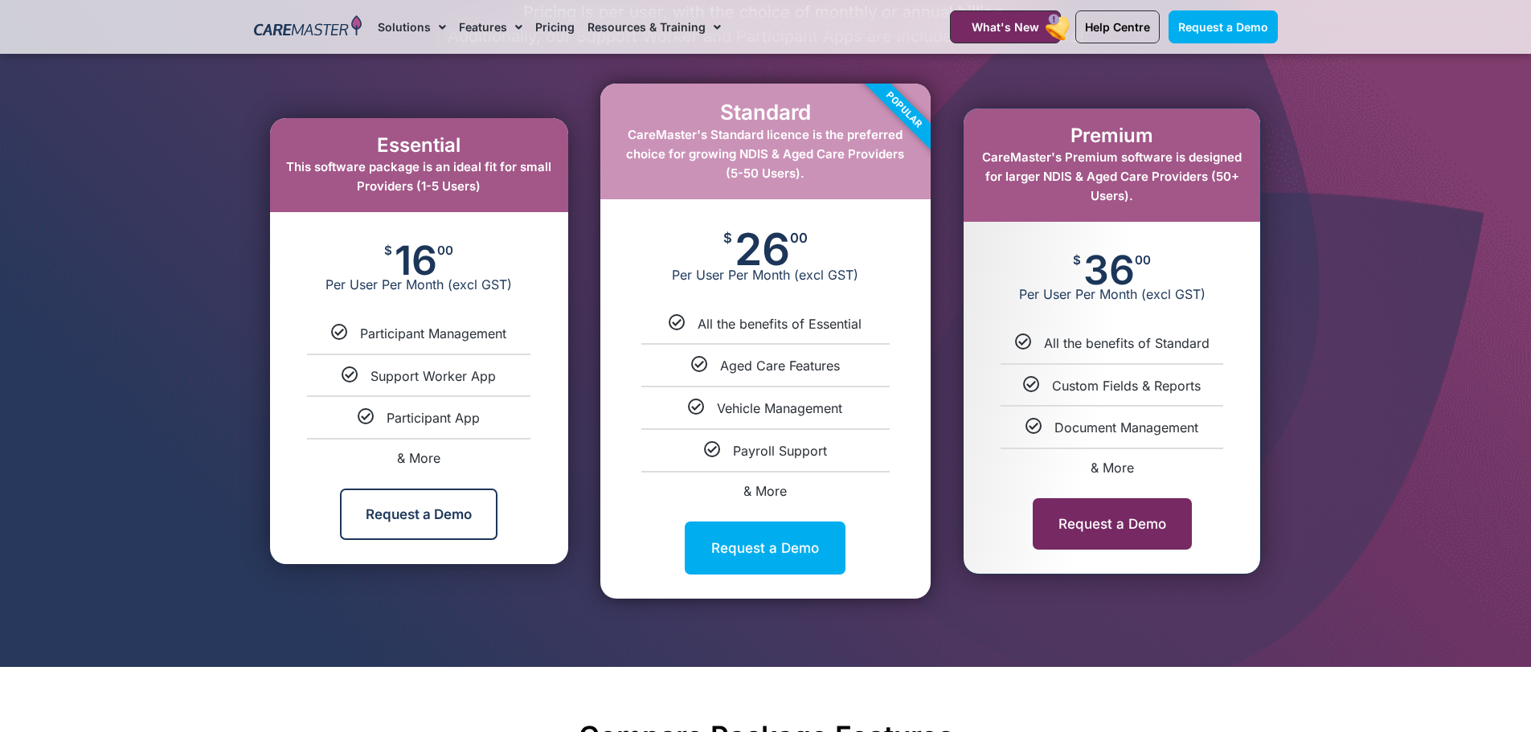
click at [1107, 493] on div "Request a Demo" at bounding box center [1112, 524] width 297 height 100
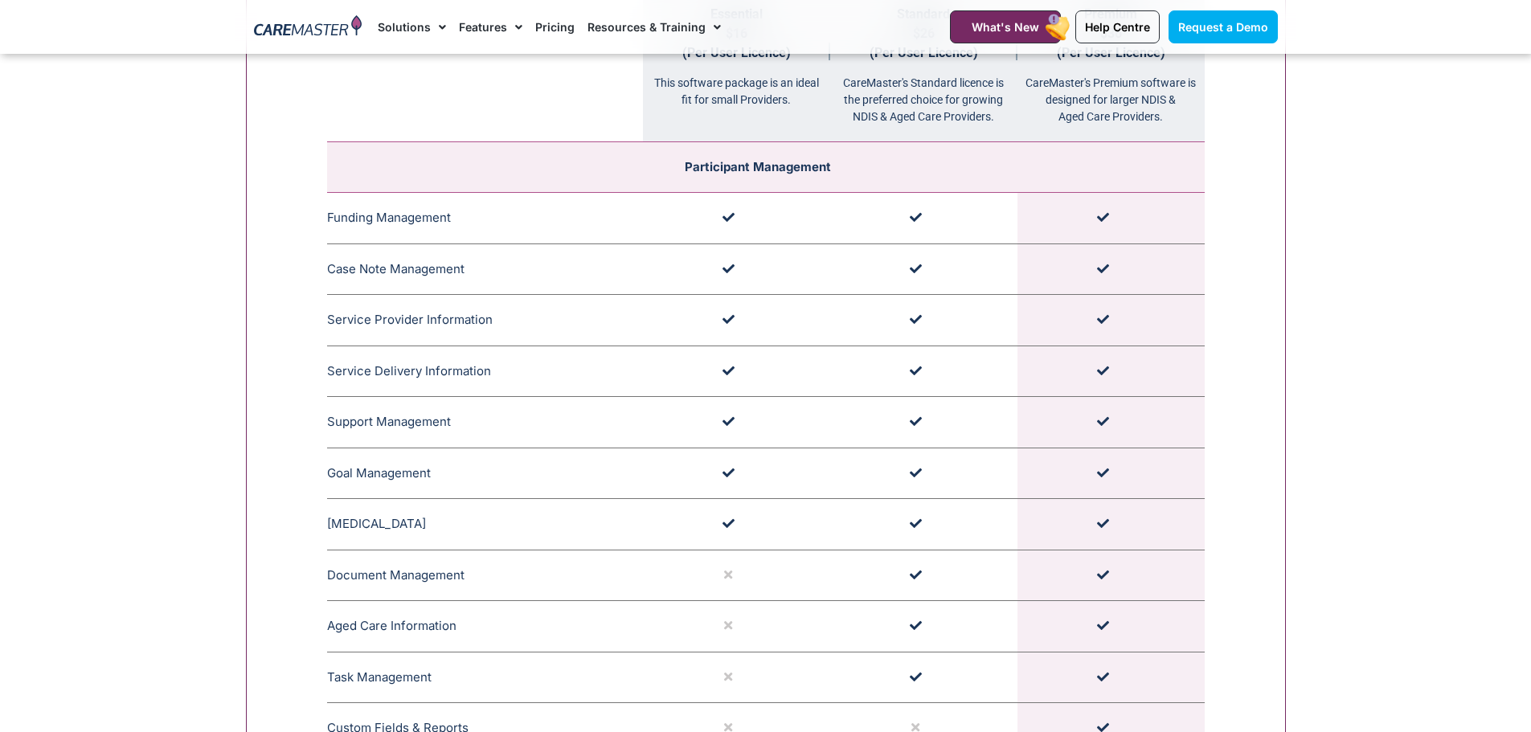
scroll to position [1776, 0]
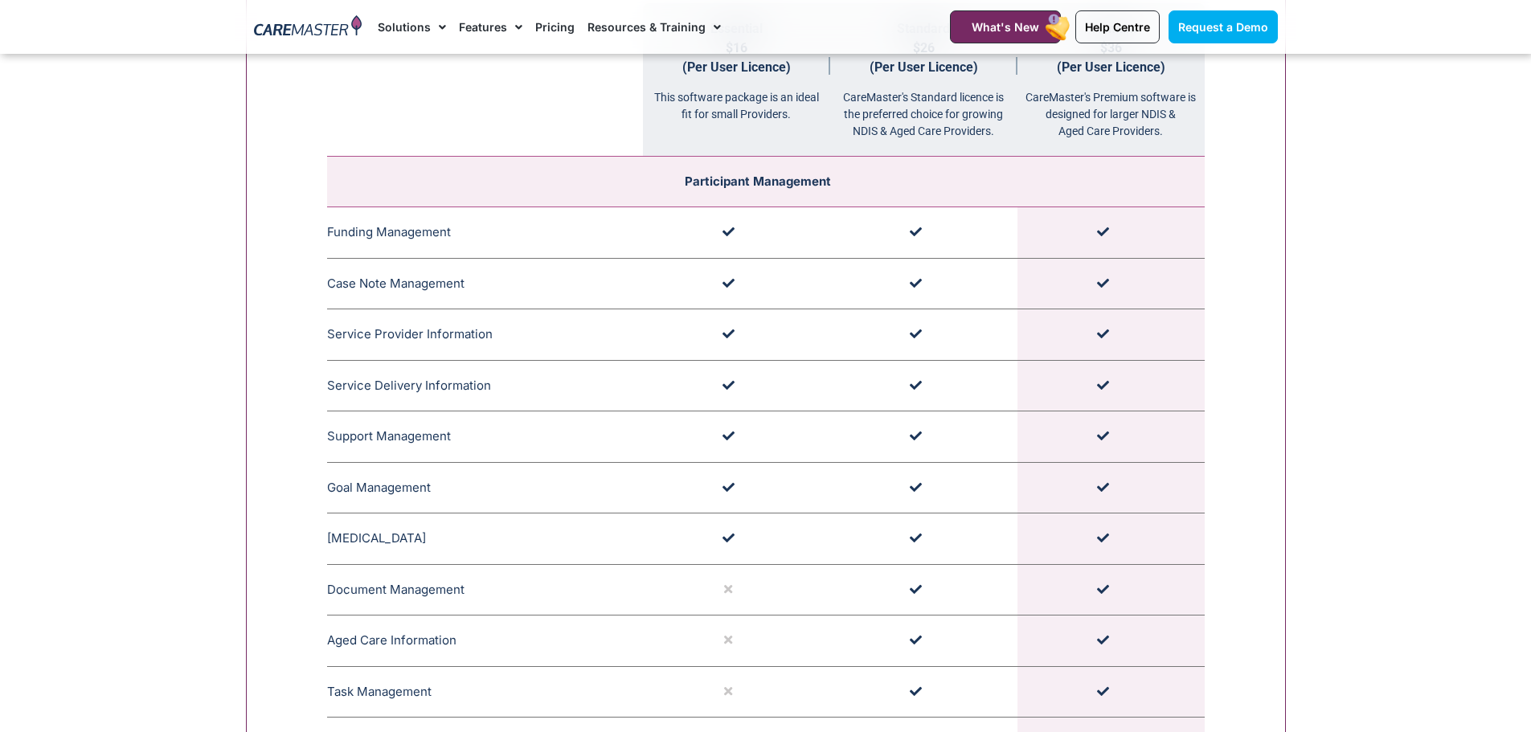
drag, startPoint x: 325, startPoint y: 282, endPoint x: 1243, endPoint y: 288, distance: 917.9
click at [1194, 289] on td at bounding box center [1111, 283] width 187 height 51
click at [1089, 294] on td at bounding box center [1111, 283] width 187 height 51
click at [742, 287] on td at bounding box center [736, 283] width 187 height 51
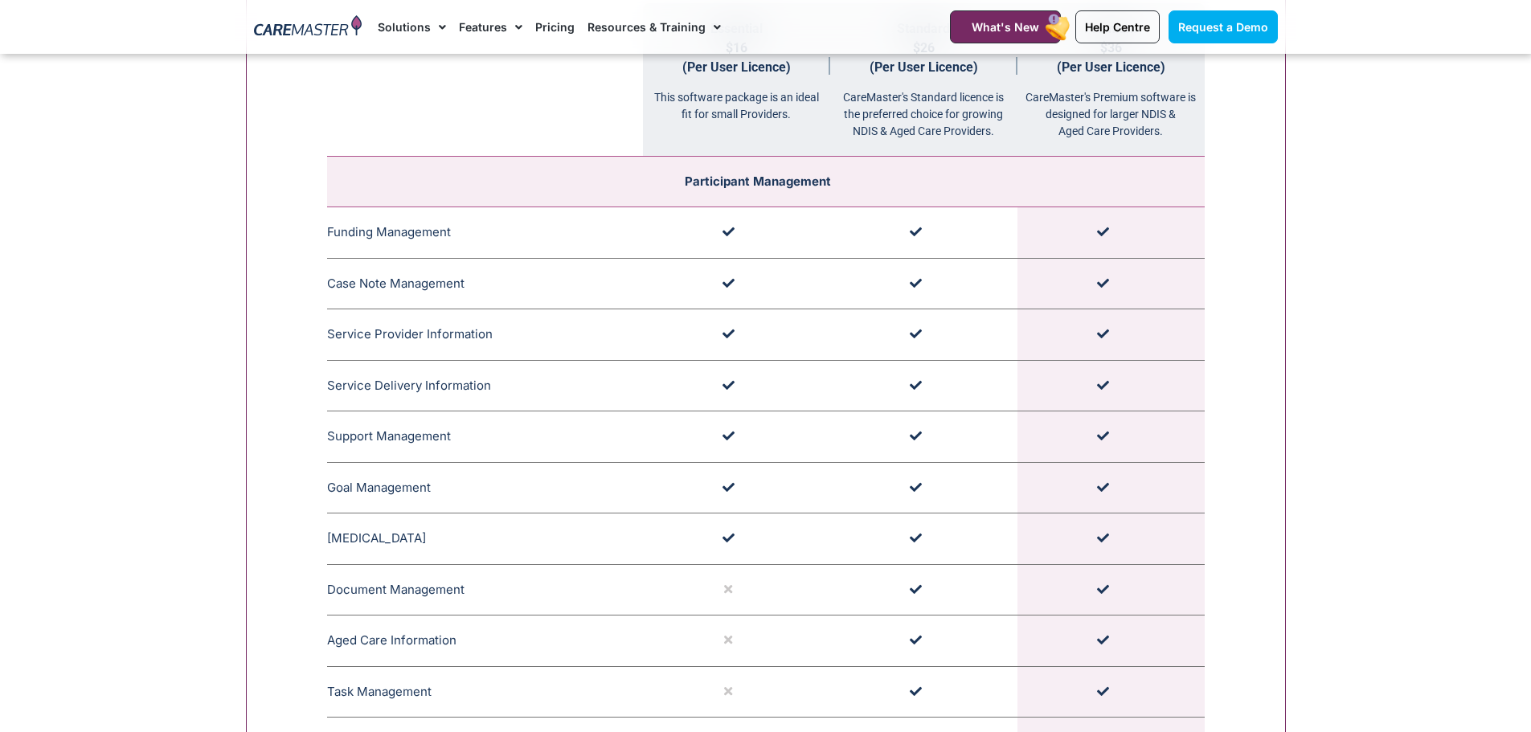
drag, startPoint x: 689, startPoint y: 281, endPoint x: 438, endPoint y: 289, distance: 250.9
click at [688, 281] on td at bounding box center [736, 283] width 187 height 51
drag, startPoint x: 331, startPoint y: 288, endPoint x: 493, endPoint y: 286, distance: 162.4
click at [492, 285] on td "Case Note Management CareMaster's Case Note Management organises timestamped an…" at bounding box center [485, 283] width 316 height 51
click at [540, 297] on td "Case Note Management CareMaster's Case Note Management organises timestamped an…" at bounding box center [485, 283] width 316 height 51
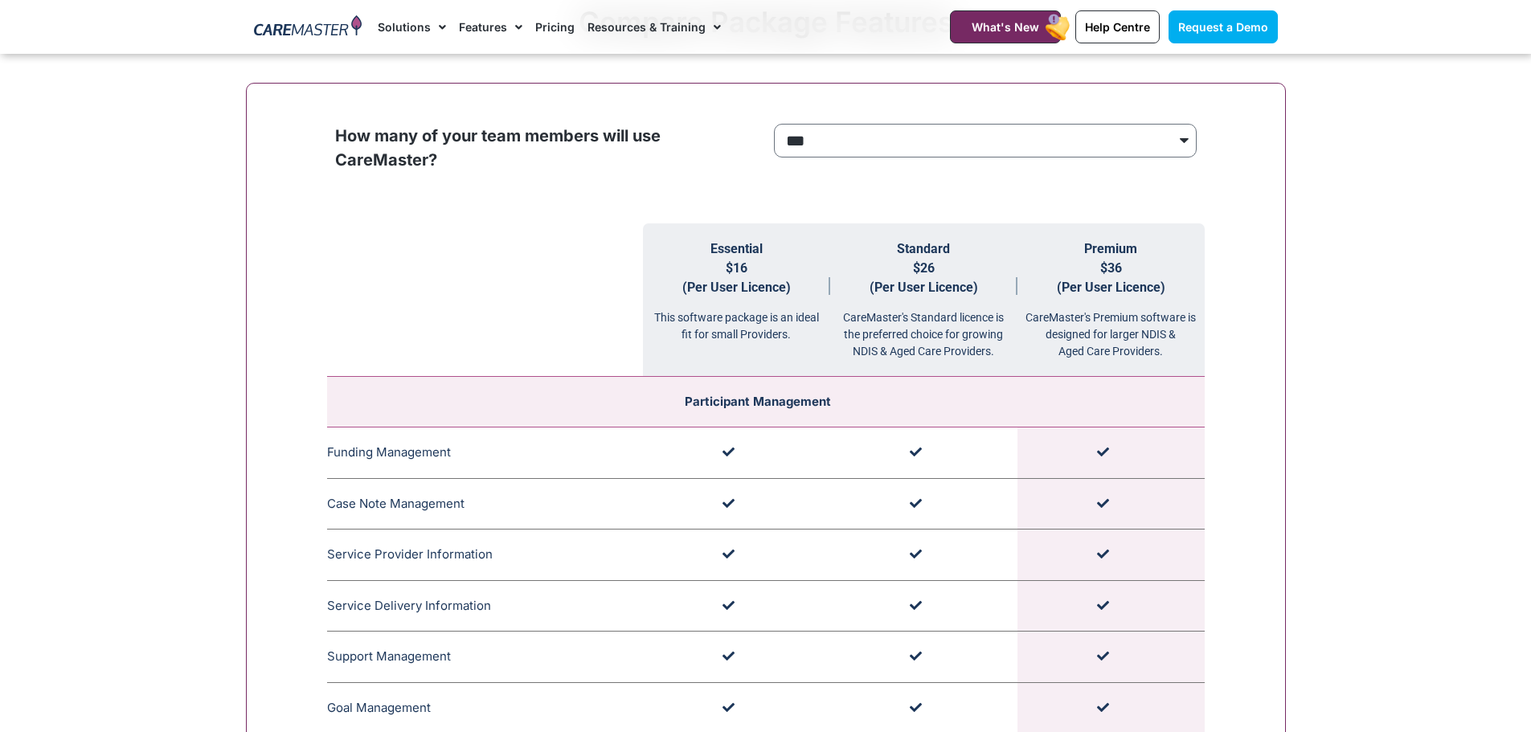
scroll to position [1696, 0]
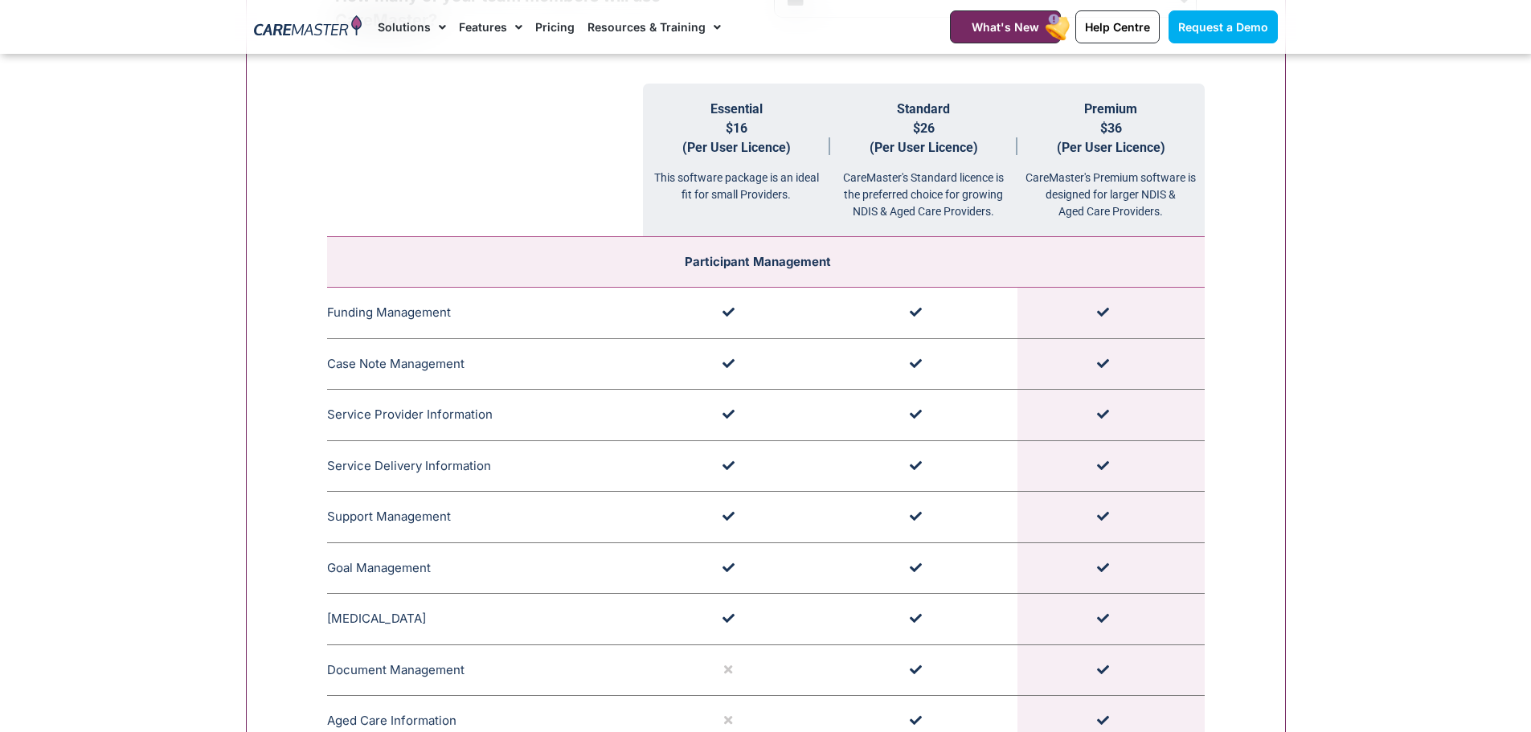
click at [334, 369] on td "Case Note Management CareMaster's Case Note Management organises timestamped an…" at bounding box center [485, 363] width 316 height 51
drag, startPoint x: 327, startPoint y: 362, endPoint x: 1120, endPoint y: 359, distance: 793.3
click at [1120, 359] on tr "Case Note Management CareMaster's Case Note Management organises timestamped an…" at bounding box center [766, 363] width 878 height 51
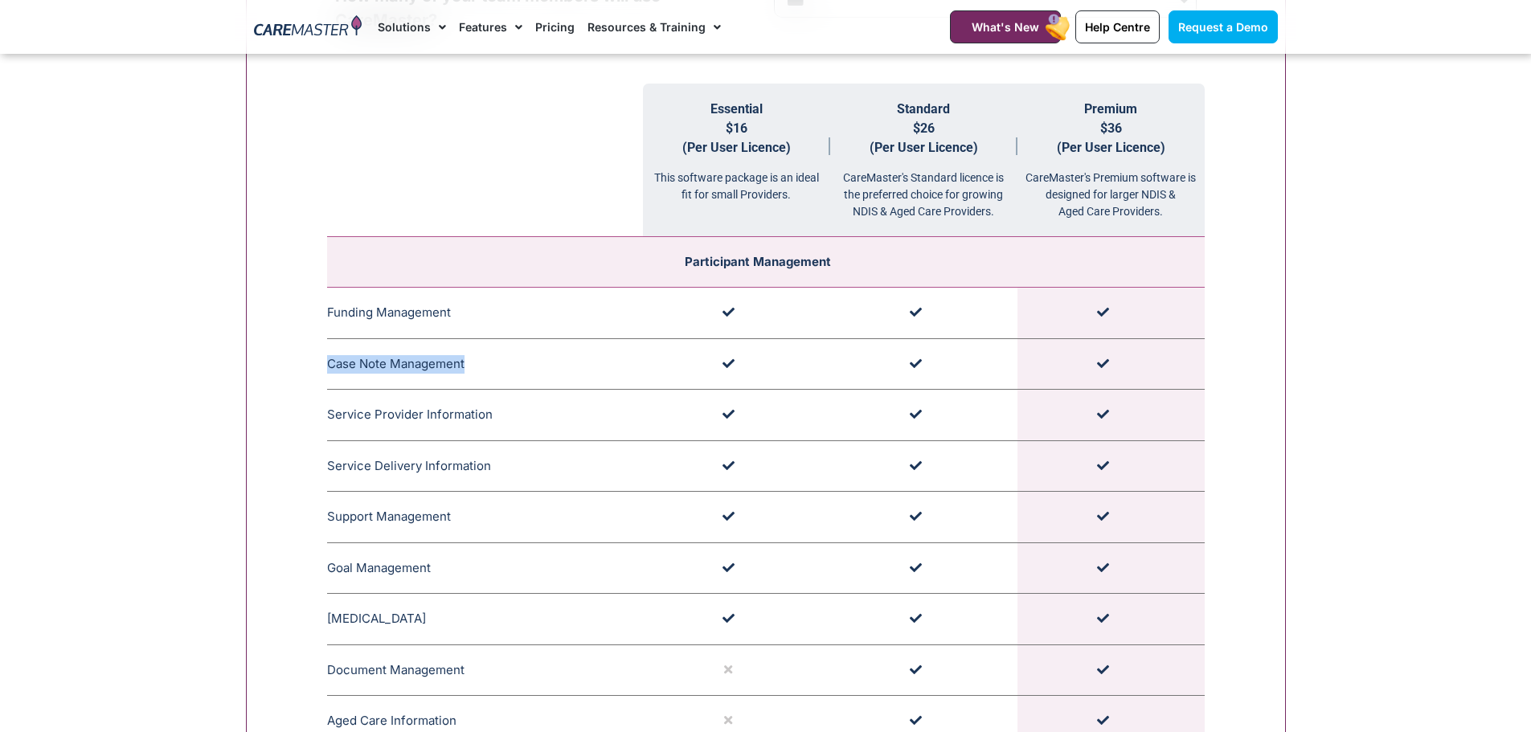
click at [1125, 359] on td at bounding box center [1111, 363] width 187 height 51
drag, startPoint x: 1083, startPoint y: 363, endPoint x: 580, endPoint y: 370, distance: 502.4
click at [704, 370] on tr "Case Note Management CareMaster's Case Note Management organises timestamped an…" at bounding box center [766, 363] width 878 height 51
drag, startPoint x: 326, startPoint y: 366, endPoint x: 534, endPoint y: 364, distance: 208.2
click at [534, 364] on td "Case Note Management CareMaster's Case Note Management organises timestamped an…" at bounding box center [485, 363] width 316 height 51
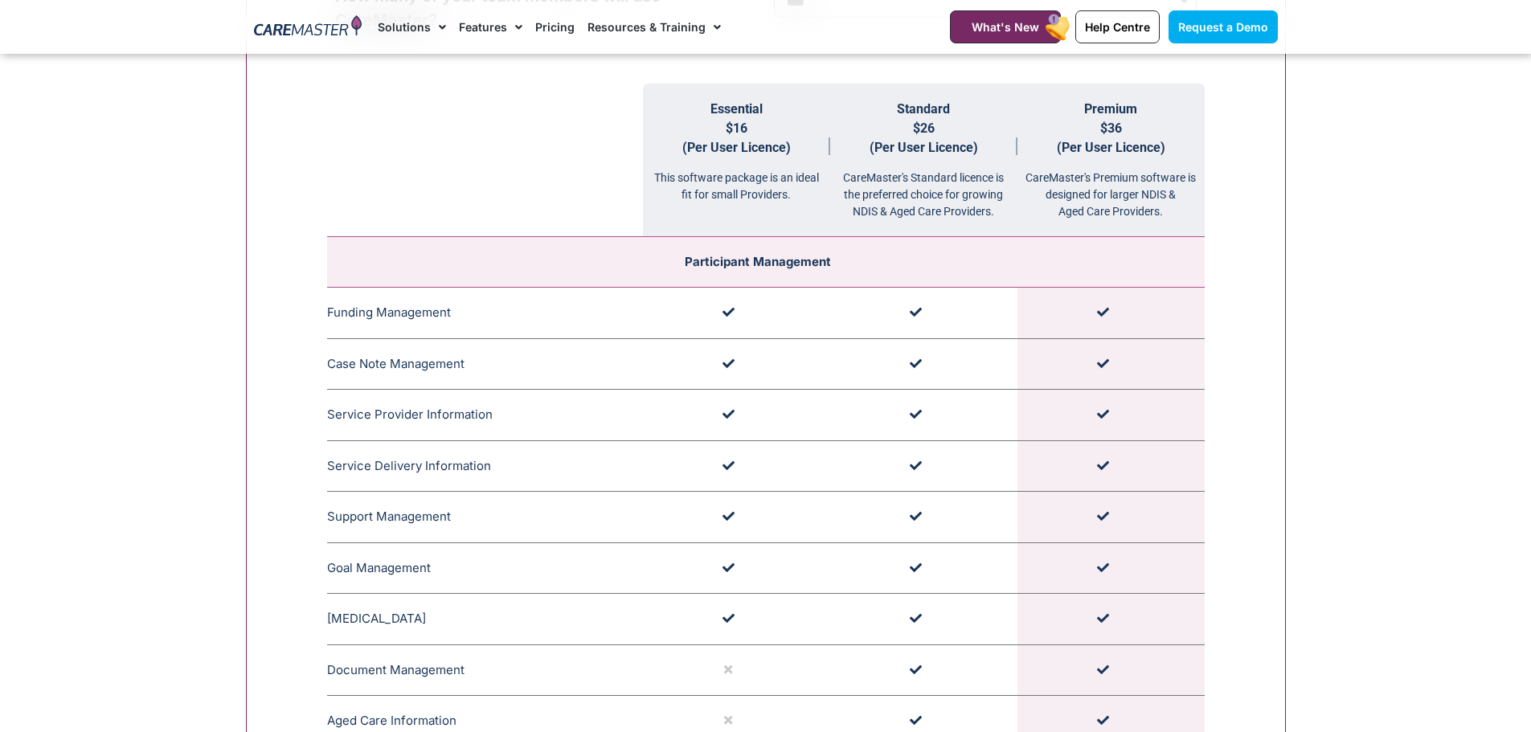
click at [566, 373] on td "Case Note Management CareMaster's Case Note Management organises timestamped an…" at bounding box center [485, 363] width 316 height 51
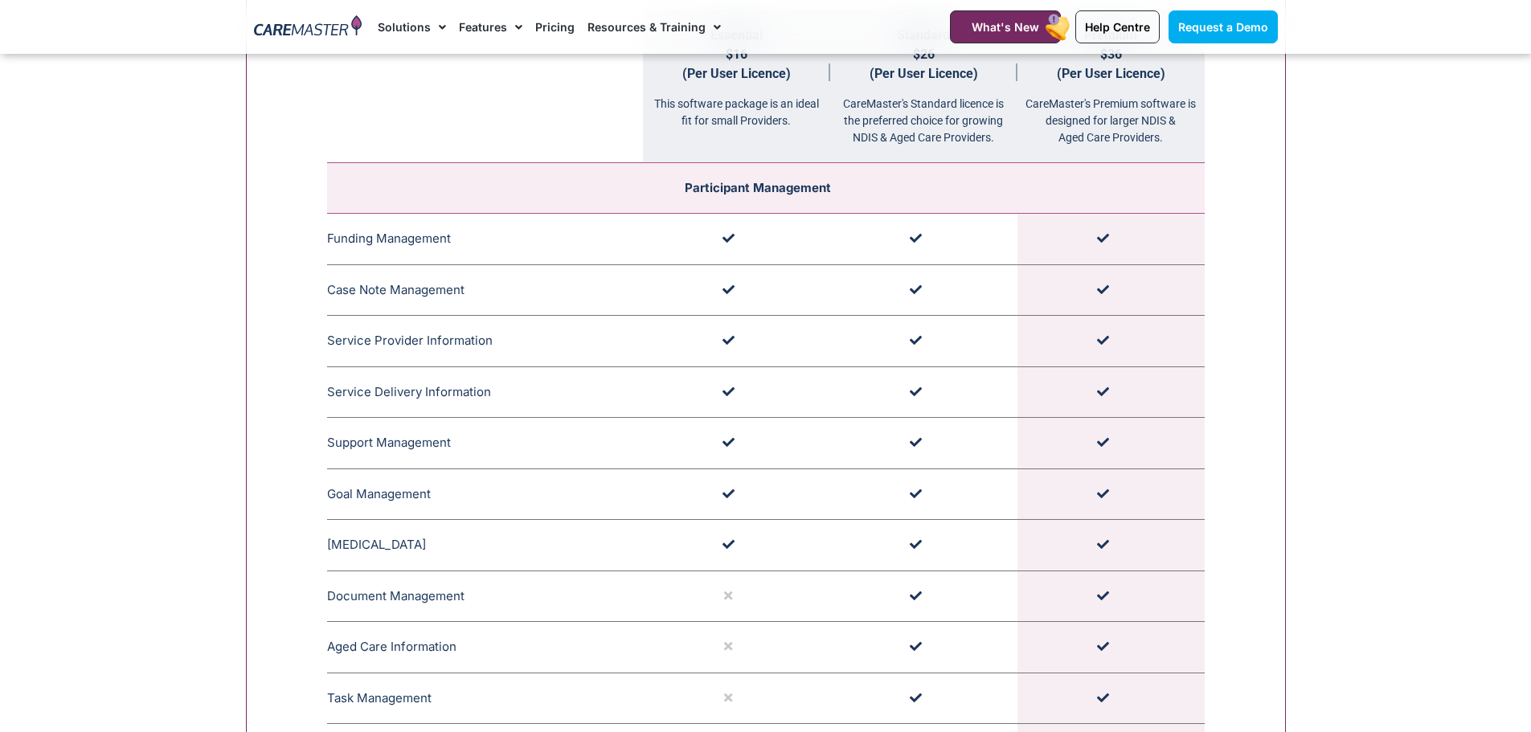
scroll to position [1857, 0]
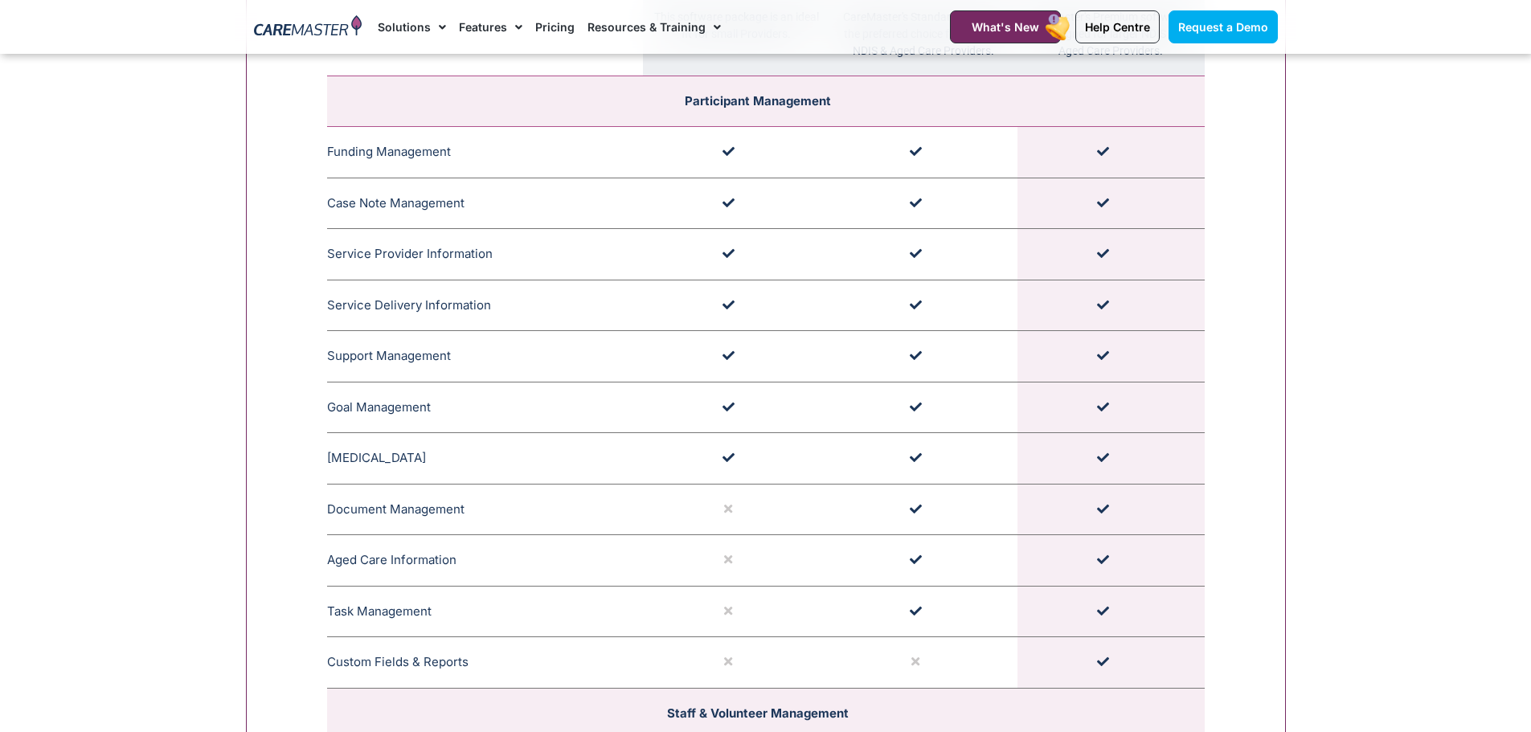
drag, startPoint x: 323, startPoint y: 205, endPoint x: 586, endPoint y: 227, distance: 263.7
click at [586, 227] on td "Case Note Management CareMaster's Case Note Management organises timestamped an…" at bounding box center [485, 203] width 316 height 51
click at [432, 206] on td "Case Note Management CareMaster's Case Note Management organises timestamped an…" at bounding box center [485, 203] width 316 height 51
drag, startPoint x: 332, startPoint y: 209, endPoint x: 514, endPoint y: 203, distance: 181.7
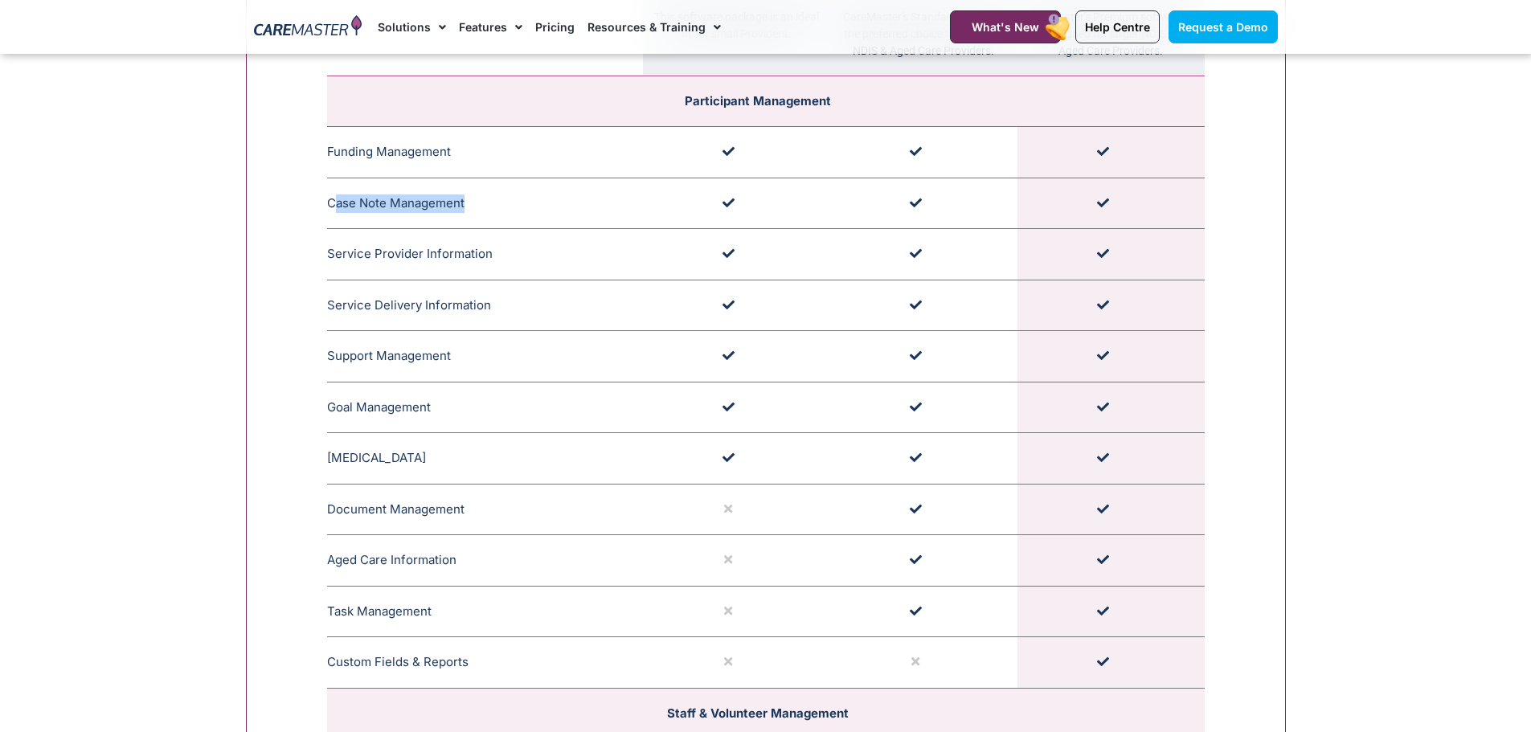
click at [514, 203] on td "Case Note Management CareMaster's Case Note Management organises timestamped an…" at bounding box center [485, 203] width 316 height 51
click at [533, 211] on td "Case Note Management CareMaster's Case Note Management organises timestamped an…" at bounding box center [485, 203] width 316 height 51
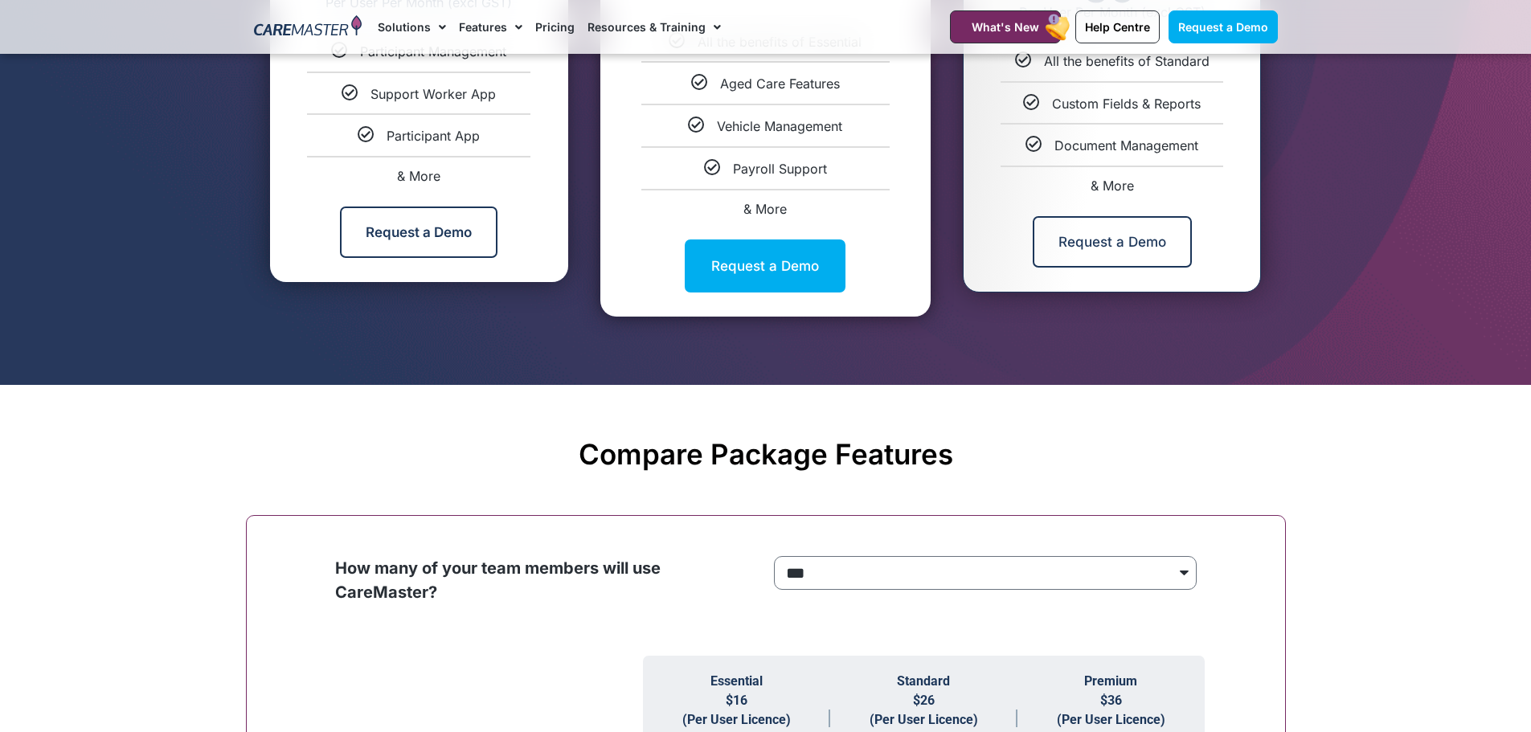
scroll to position [1294, 0]
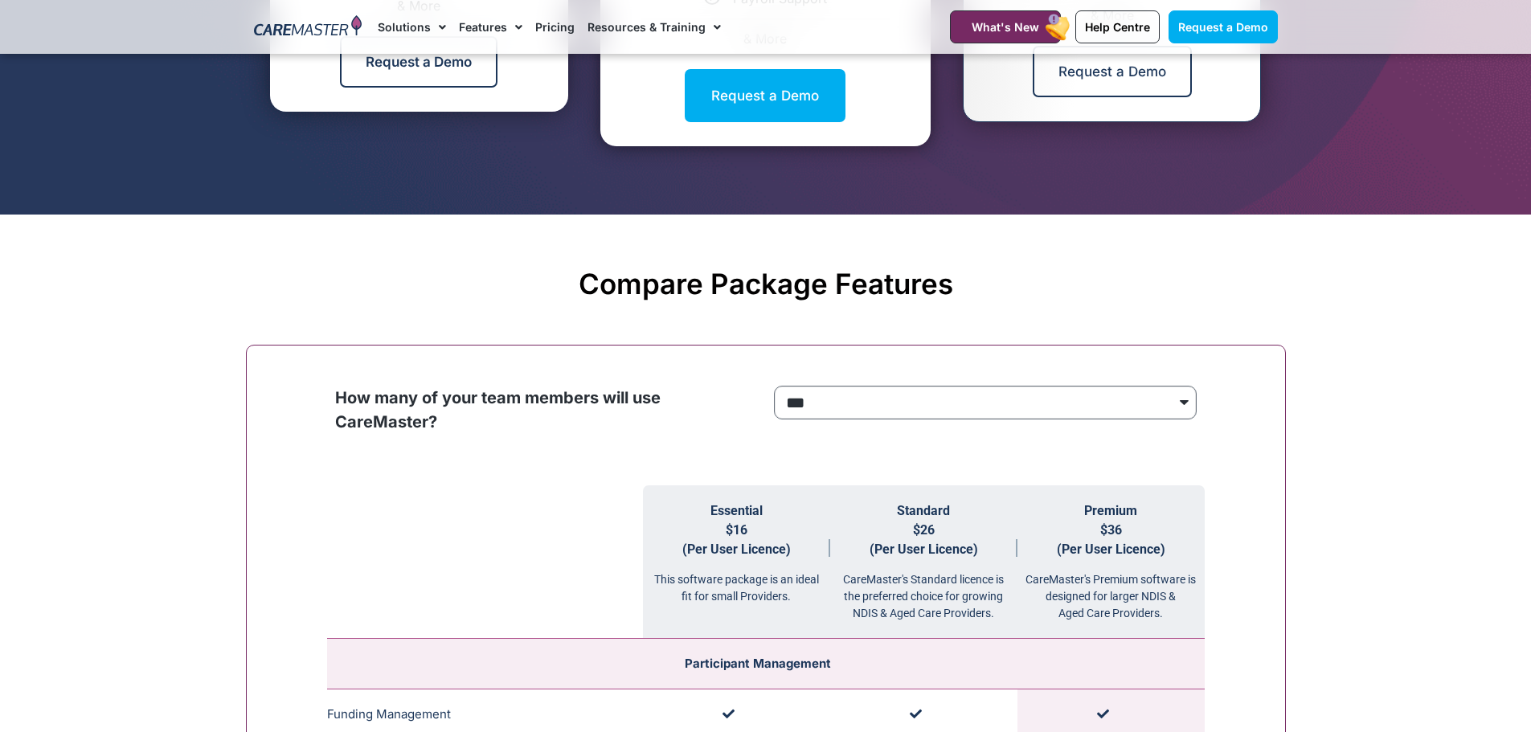
click at [1071, 402] on select "**********" at bounding box center [985, 403] width 423 height 34
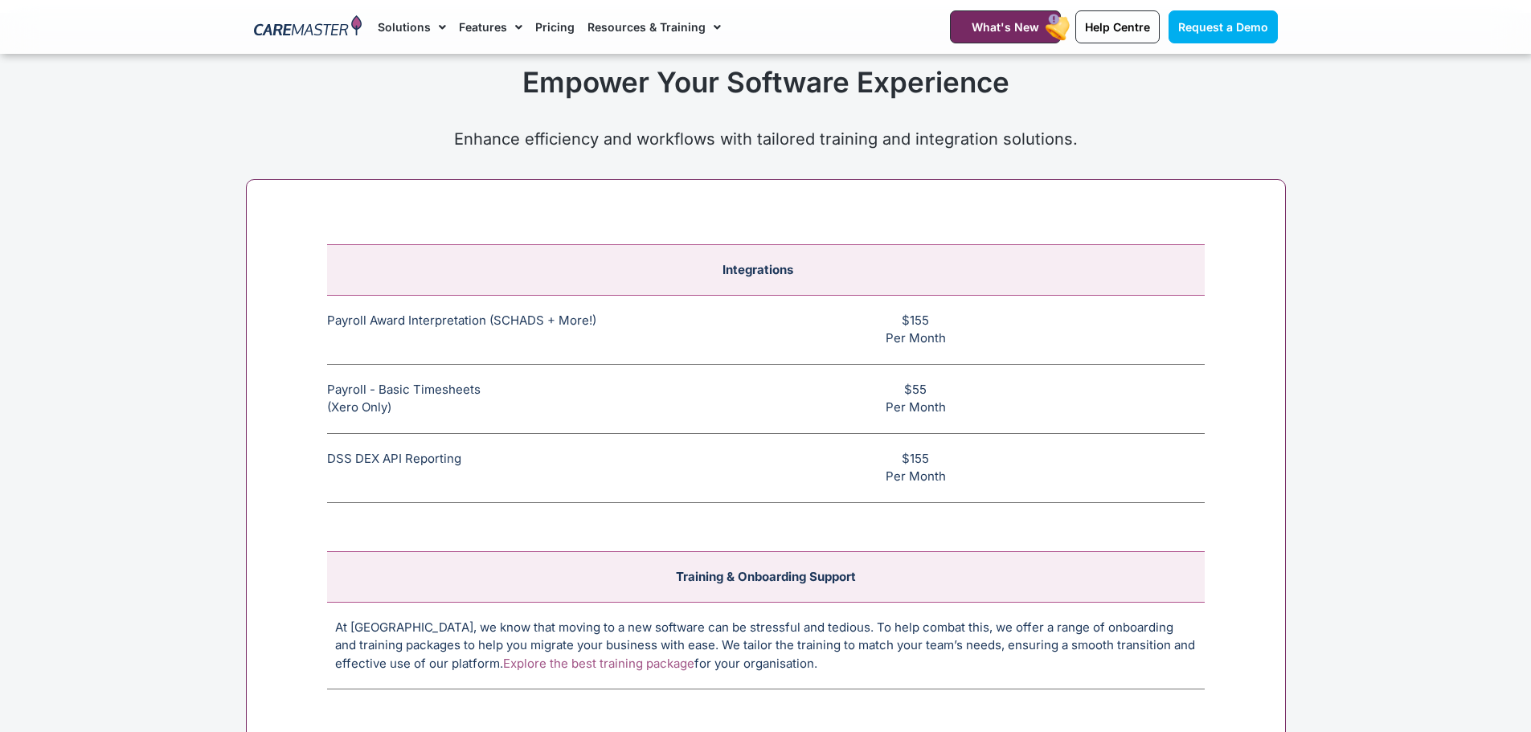
scroll to position [6108, 0]
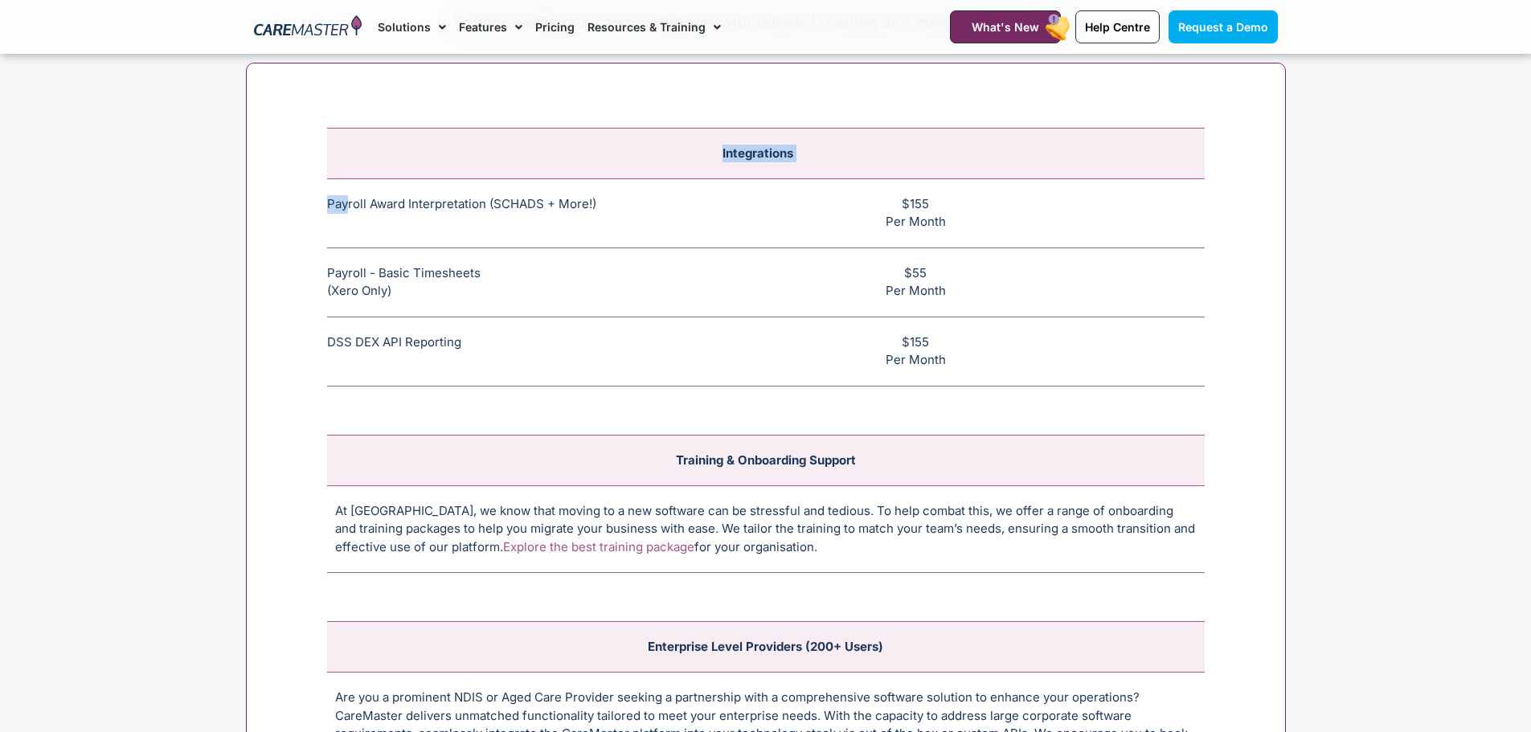
drag, startPoint x: 351, startPoint y: 211, endPoint x: 1215, endPoint y: 225, distance: 864.1
click at [1215, 225] on div "Integrations Payroll Award Interpretation (SCHADS + More!) The SCHADS Award int…" at bounding box center [766, 453] width 1040 height 781
click at [1263, 252] on div "Integrations Payroll Award Interpretation (SCHADS + More!) The SCHADS Award int…" at bounding box center [766, 453] width 1040 height 781
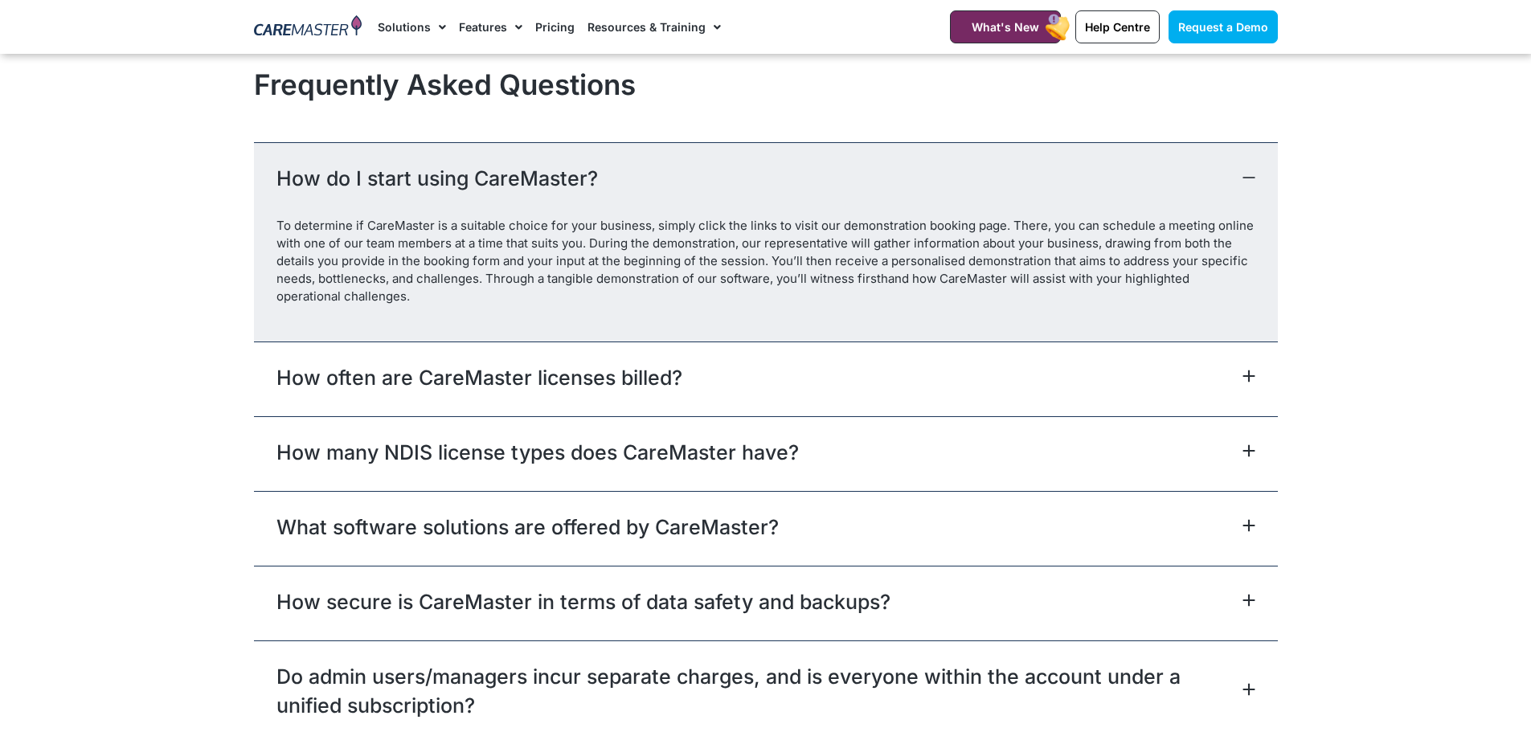
scroll to position [7073, 0]
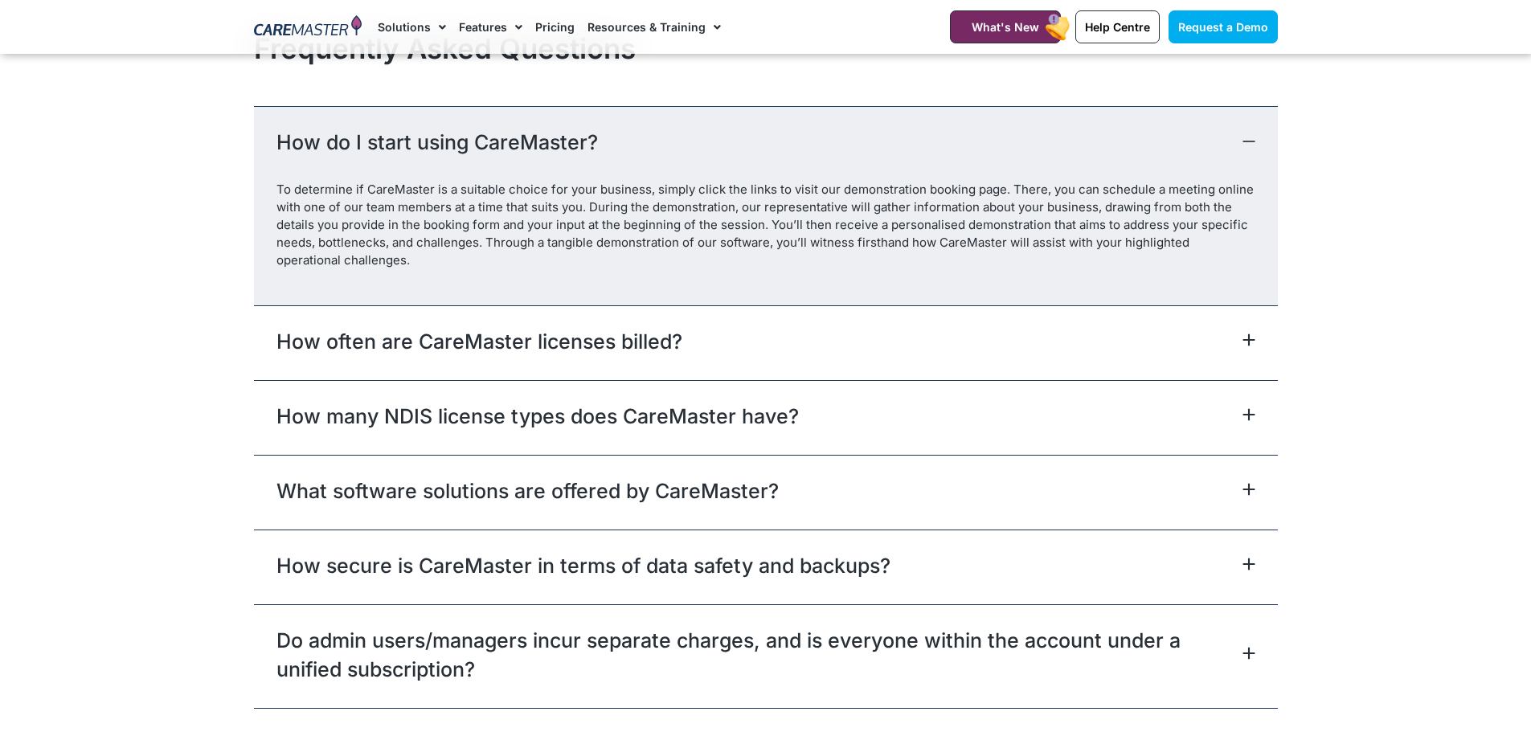
click at [1178, 354] on div "How often are CareMaster licenses billed?" at bounding box center [766, 342] width 1024 height 75
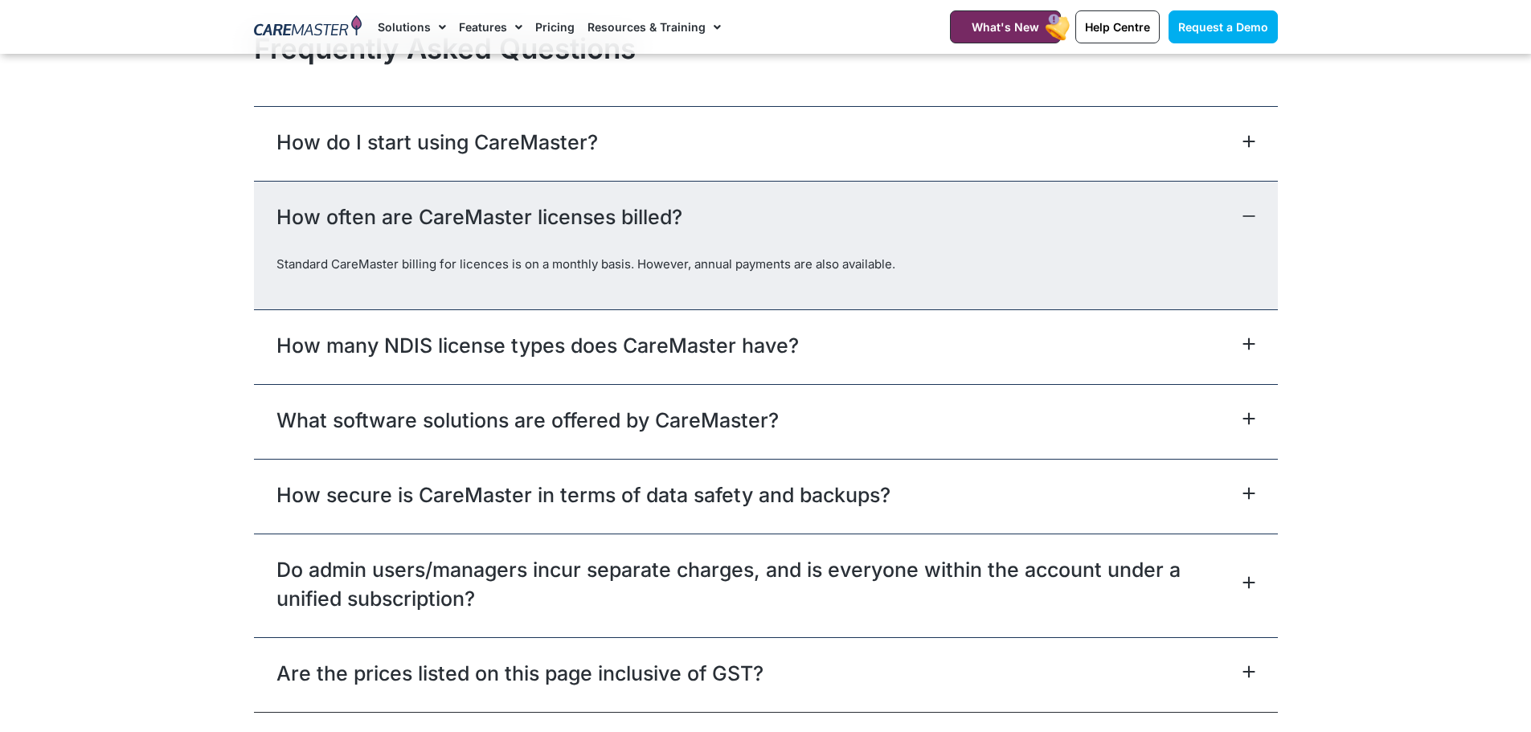
click at [1160, 355] on div "How many NDIS license types does CareMaster have?" at bounding box center [766, 346] width 1024 height 75
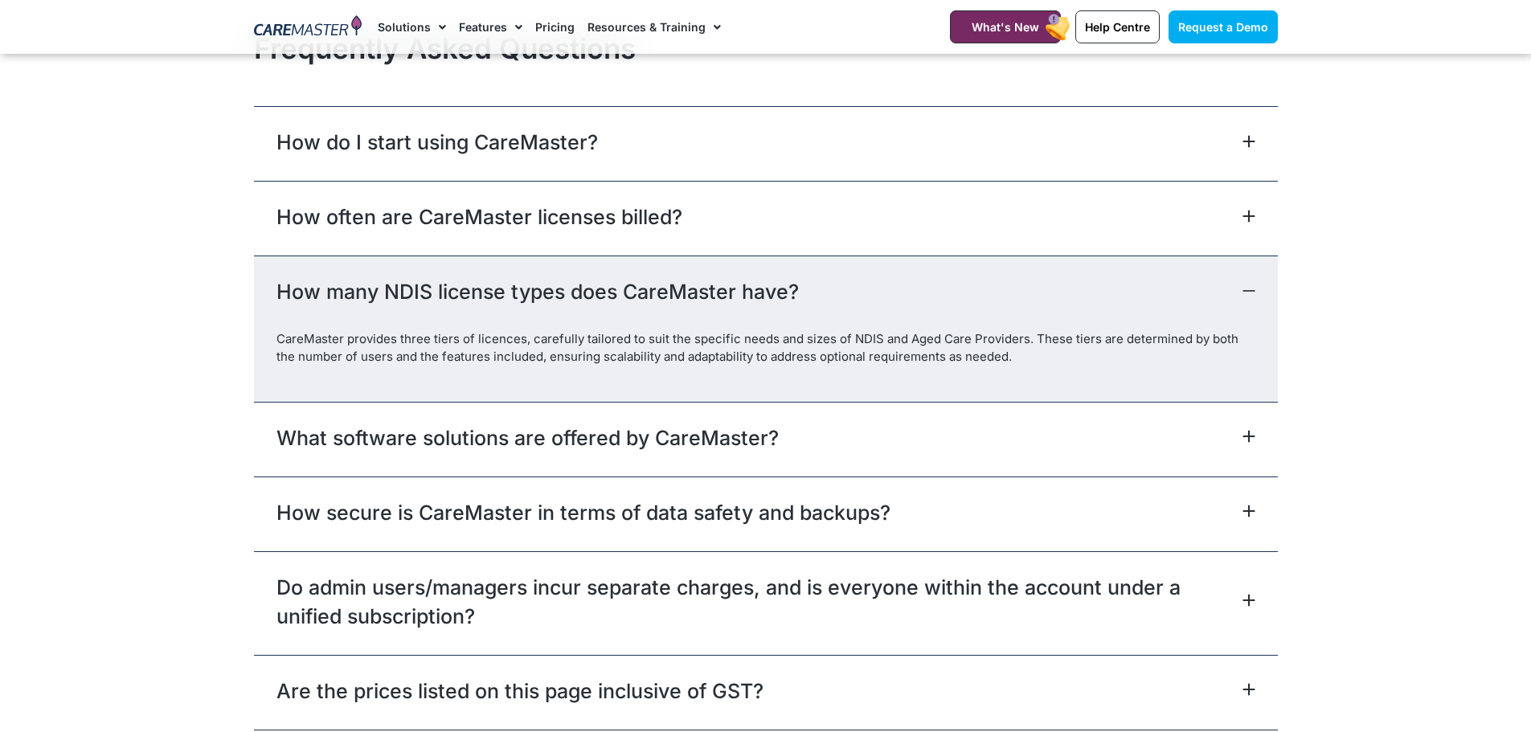
click at [1104, 441] on div "What software solutions are offered by CareMaster?" at bounding box center [766, 439] width 1024 height 75
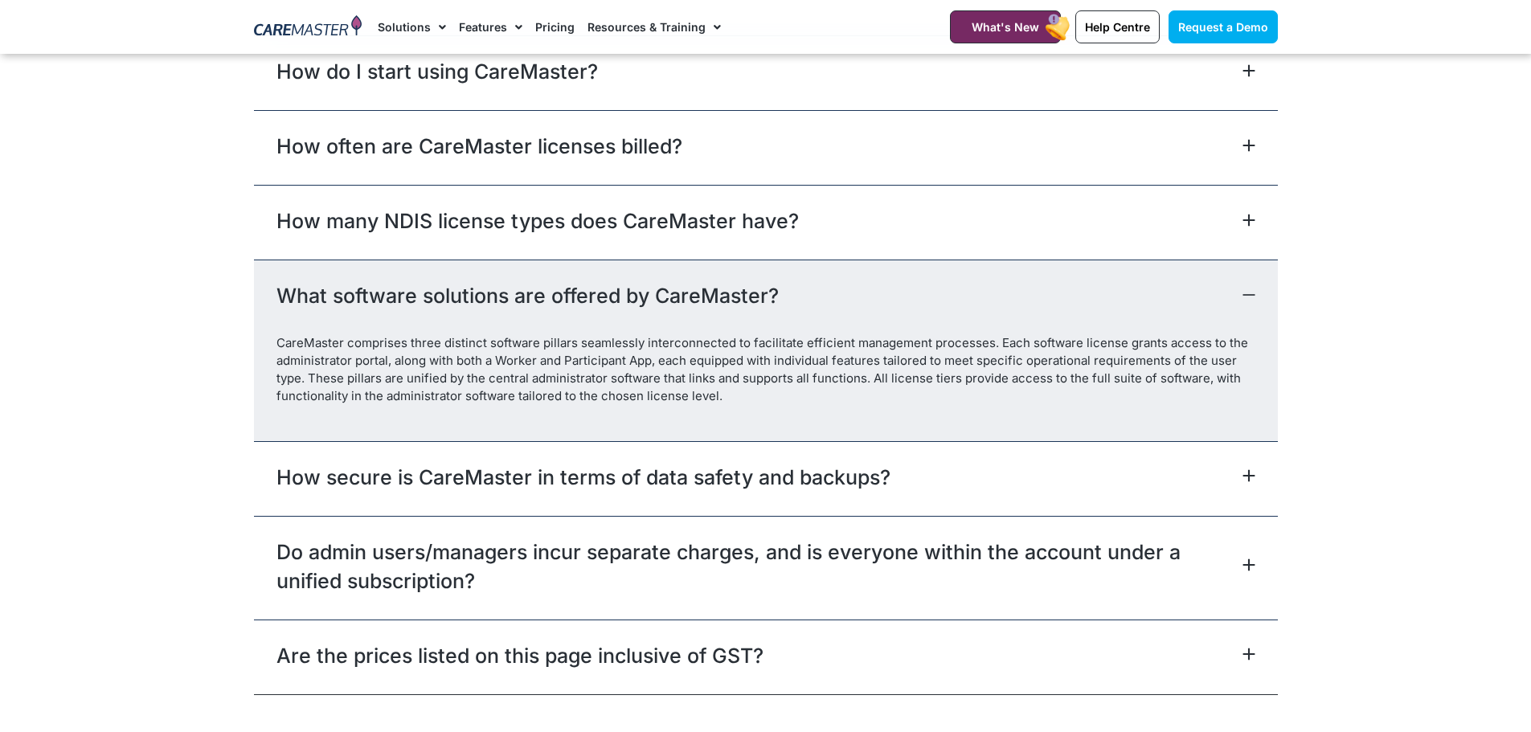
scroll to position [7234, 0]
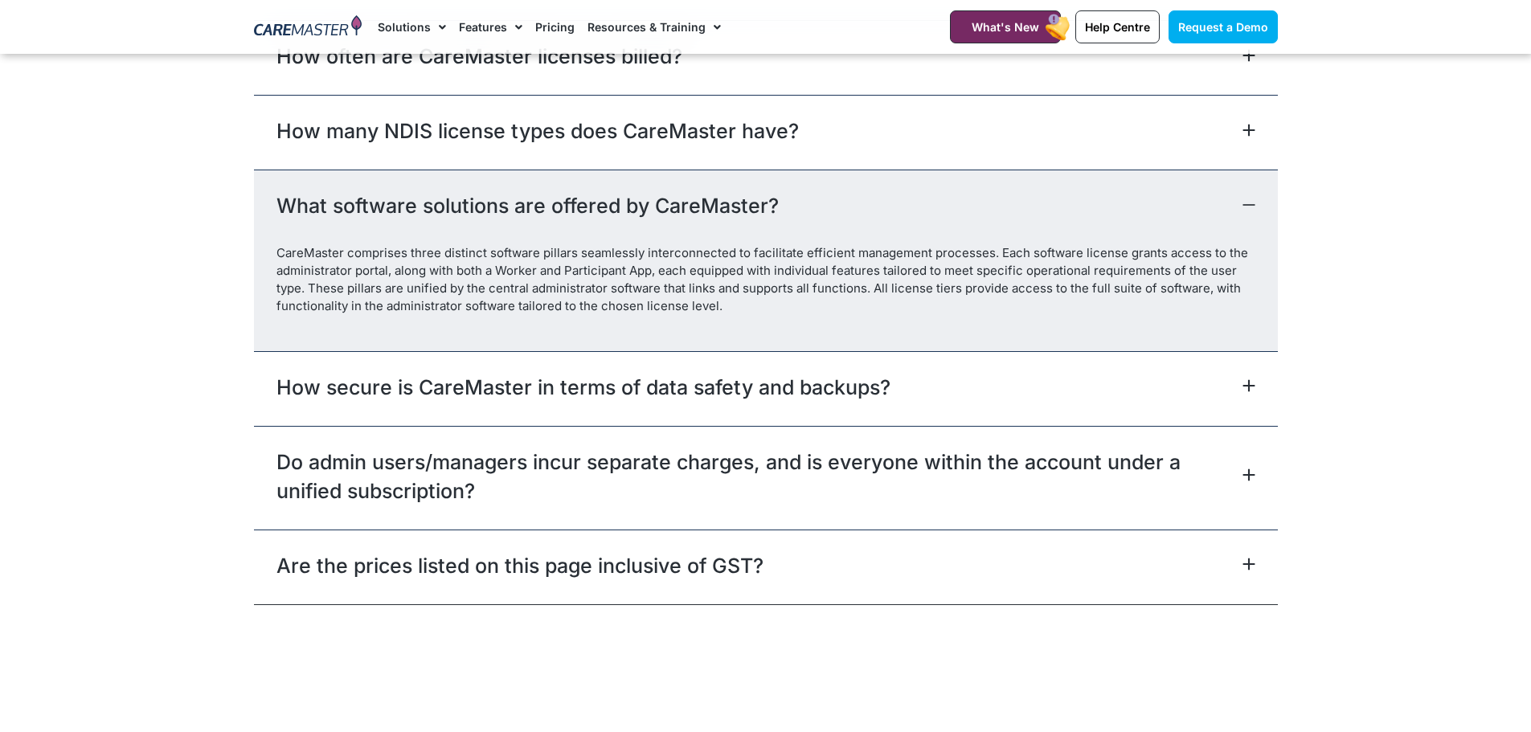
click at [1103, 399] on div "How secure is CareMaster in terms of data safety and backups?" at bounding box center [766, 388] width 1024 height 75
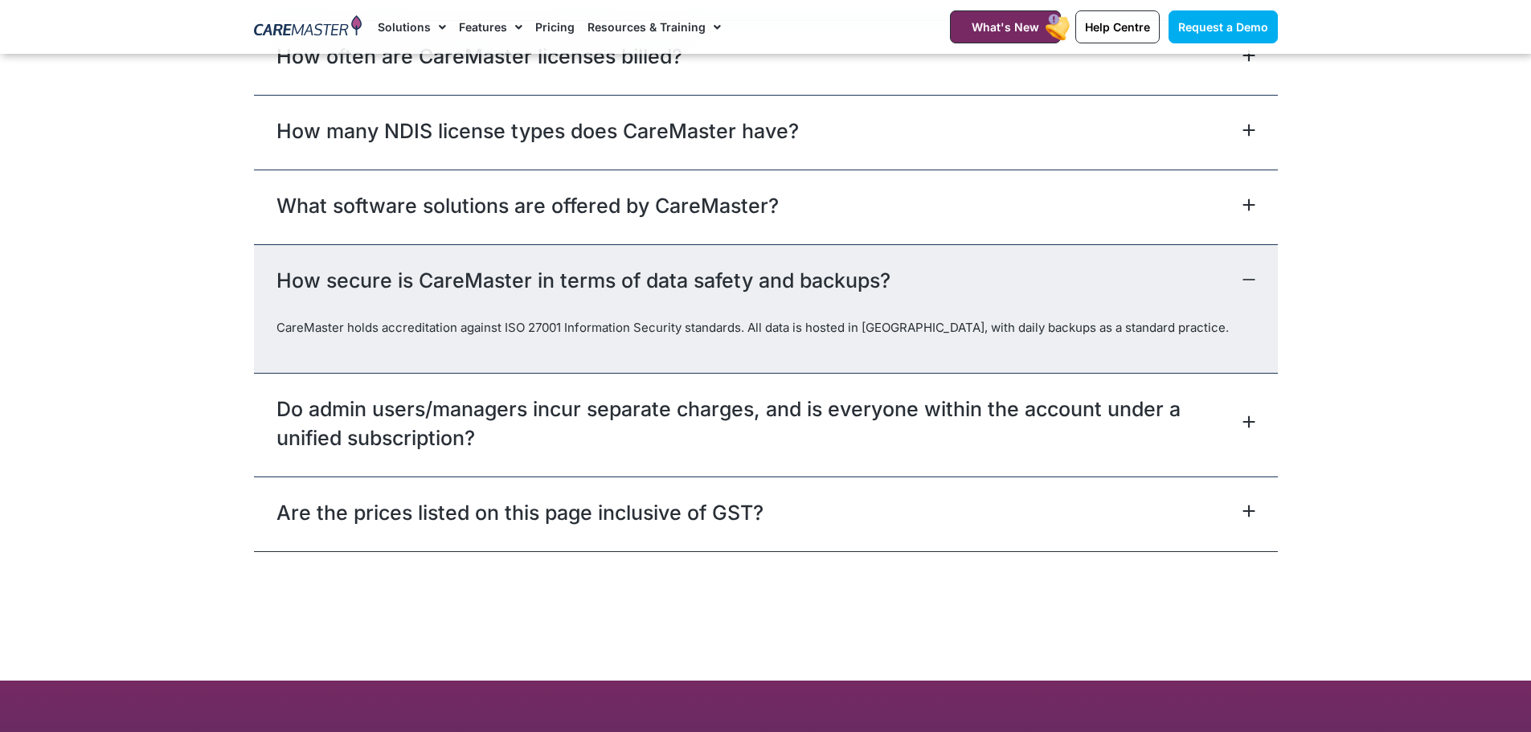
click at [1097, 414] on link "Do admin users/managers incur separate charges, and is everyone within the acco…" at bounding box center [757, 424] width 962 height 58
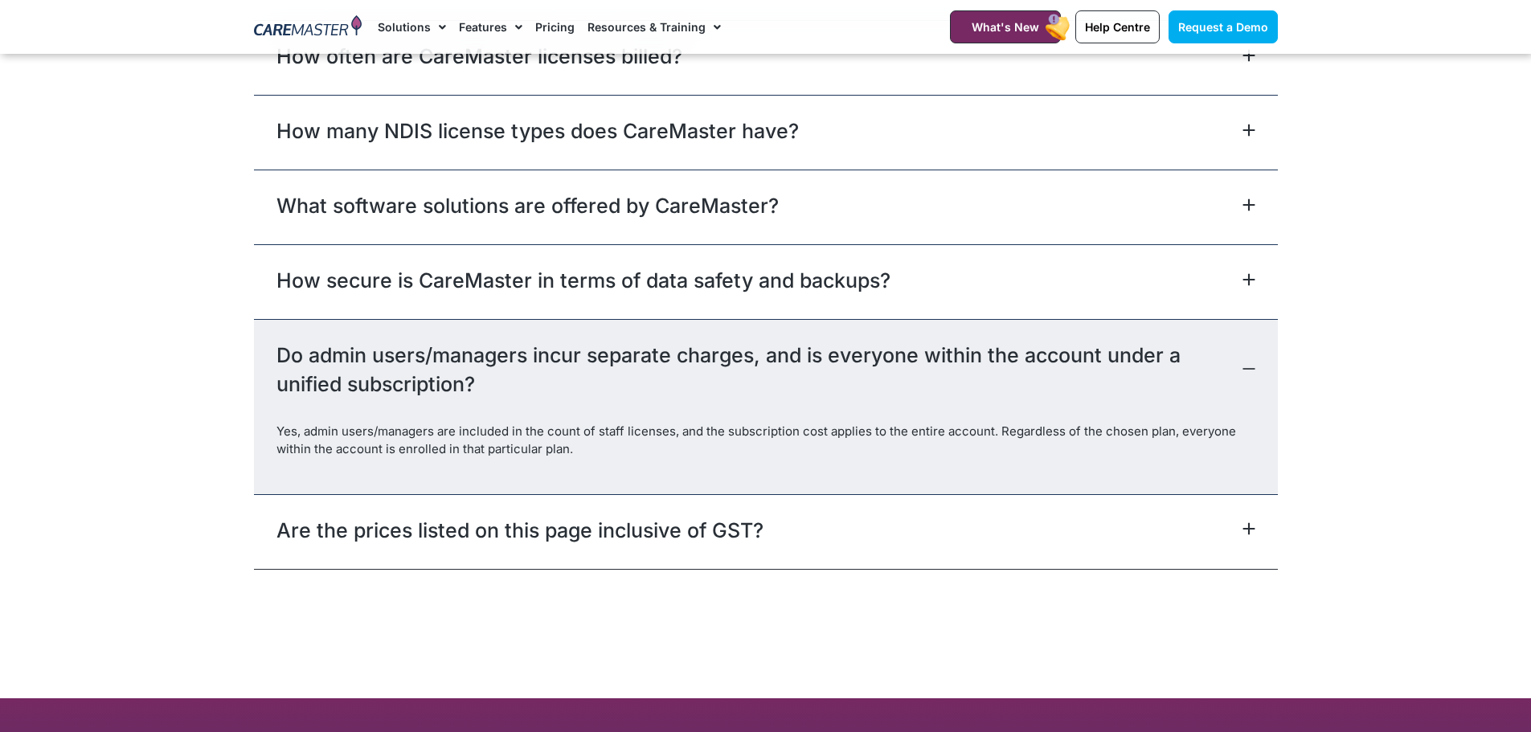
click at [1069, 506] on div "Are the prices listed on this page inclusive of GST?" at bounding box center [766, 531] width 1024 height 75
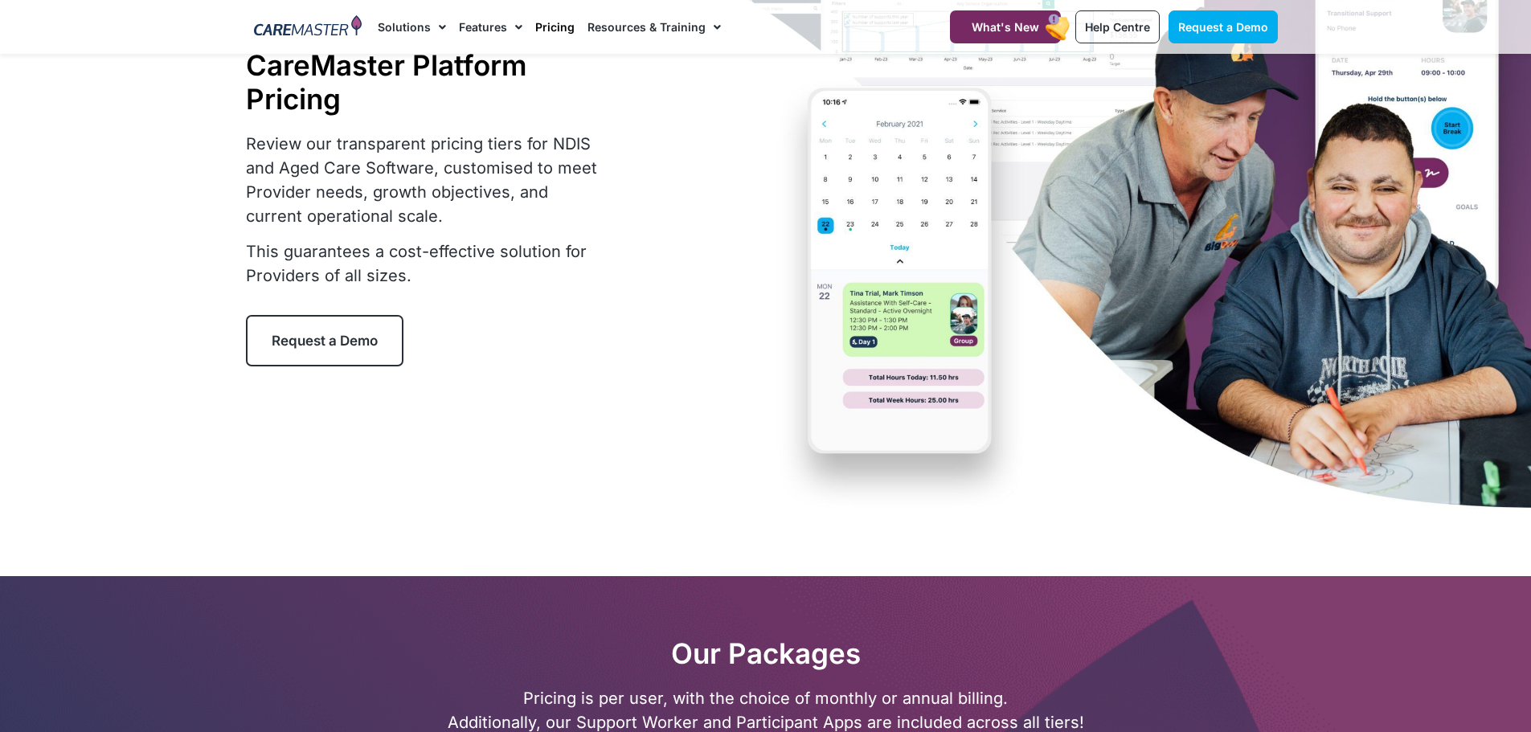
scroll to position [723, 0]
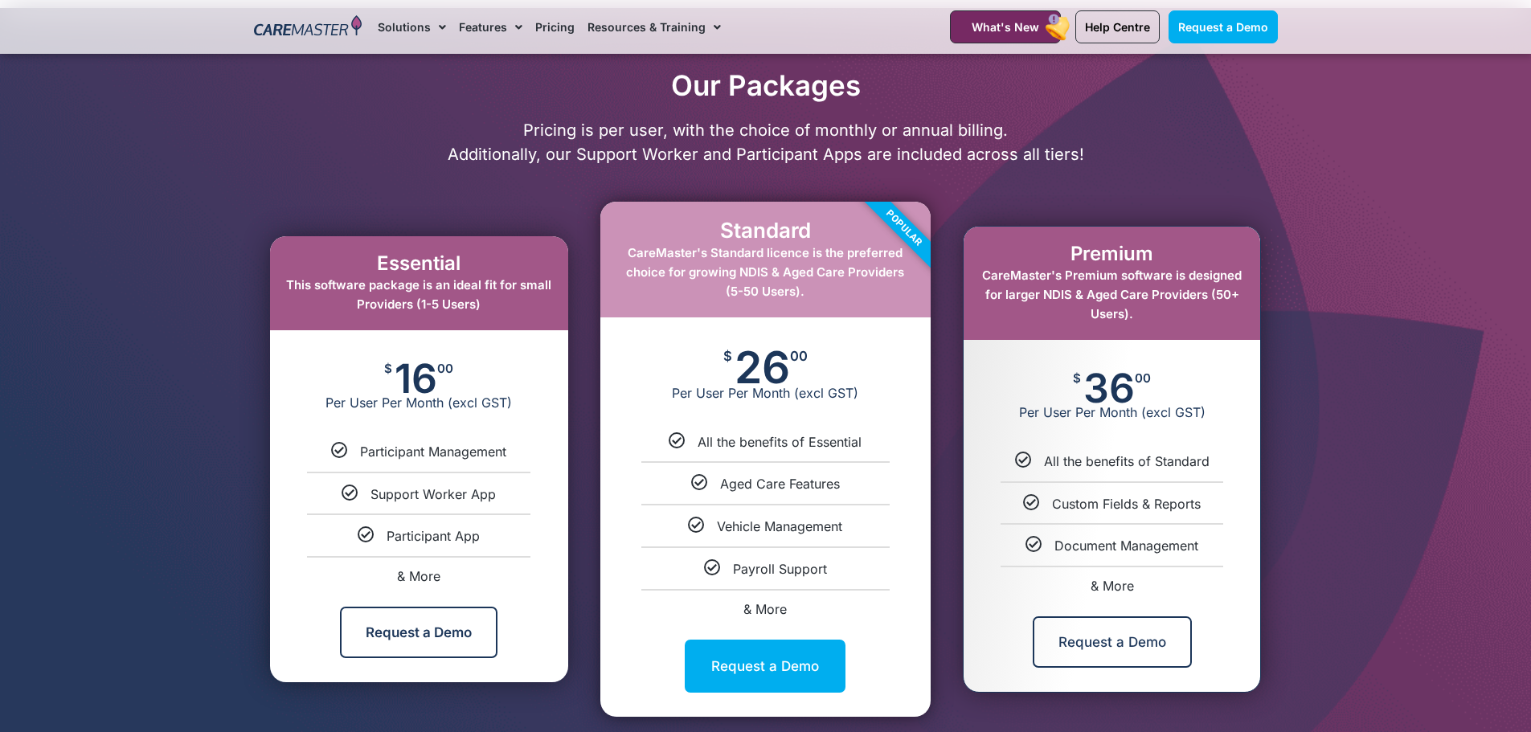
click at [1374, 409] on div at bounding box center [765, 396] width 1531 height 777
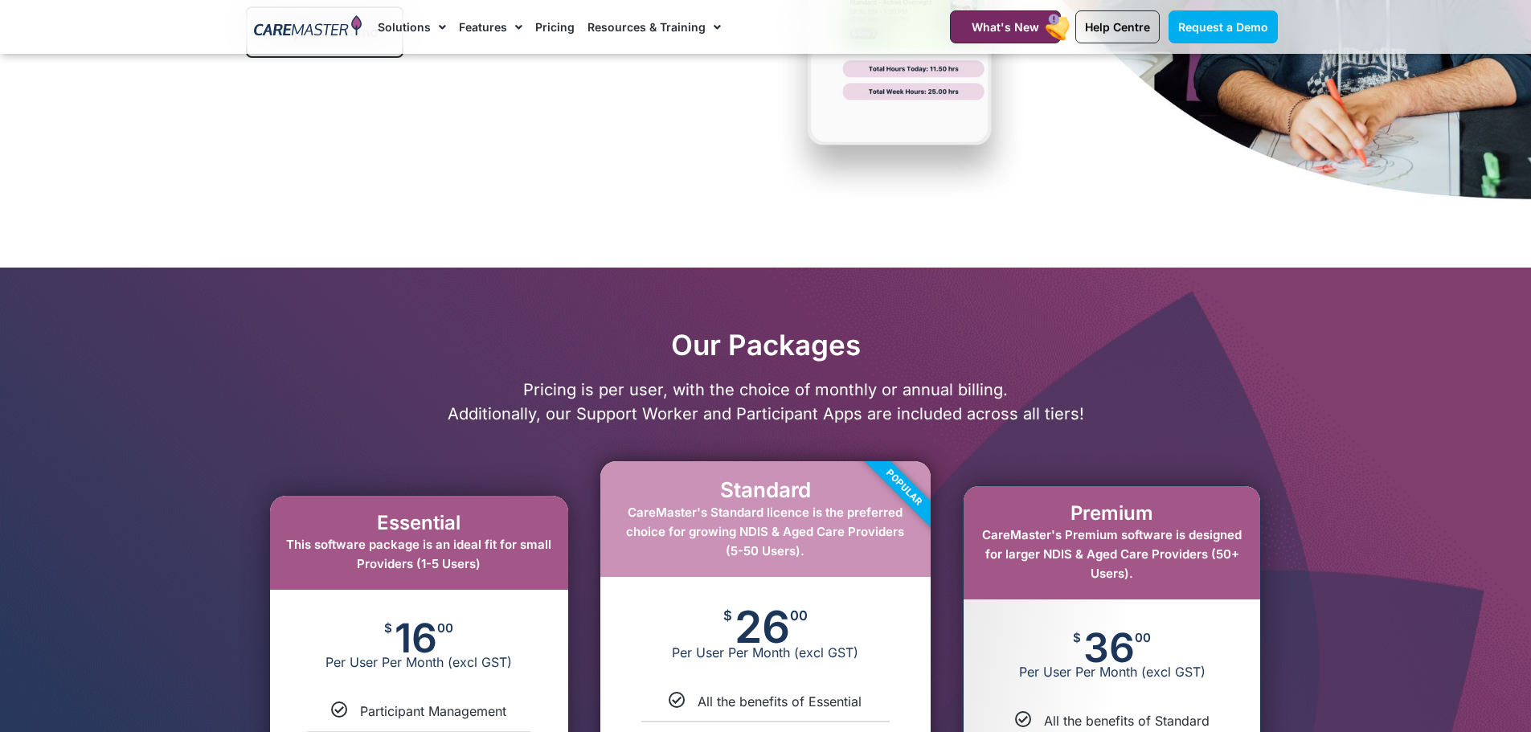
scroll to position [0, 0]
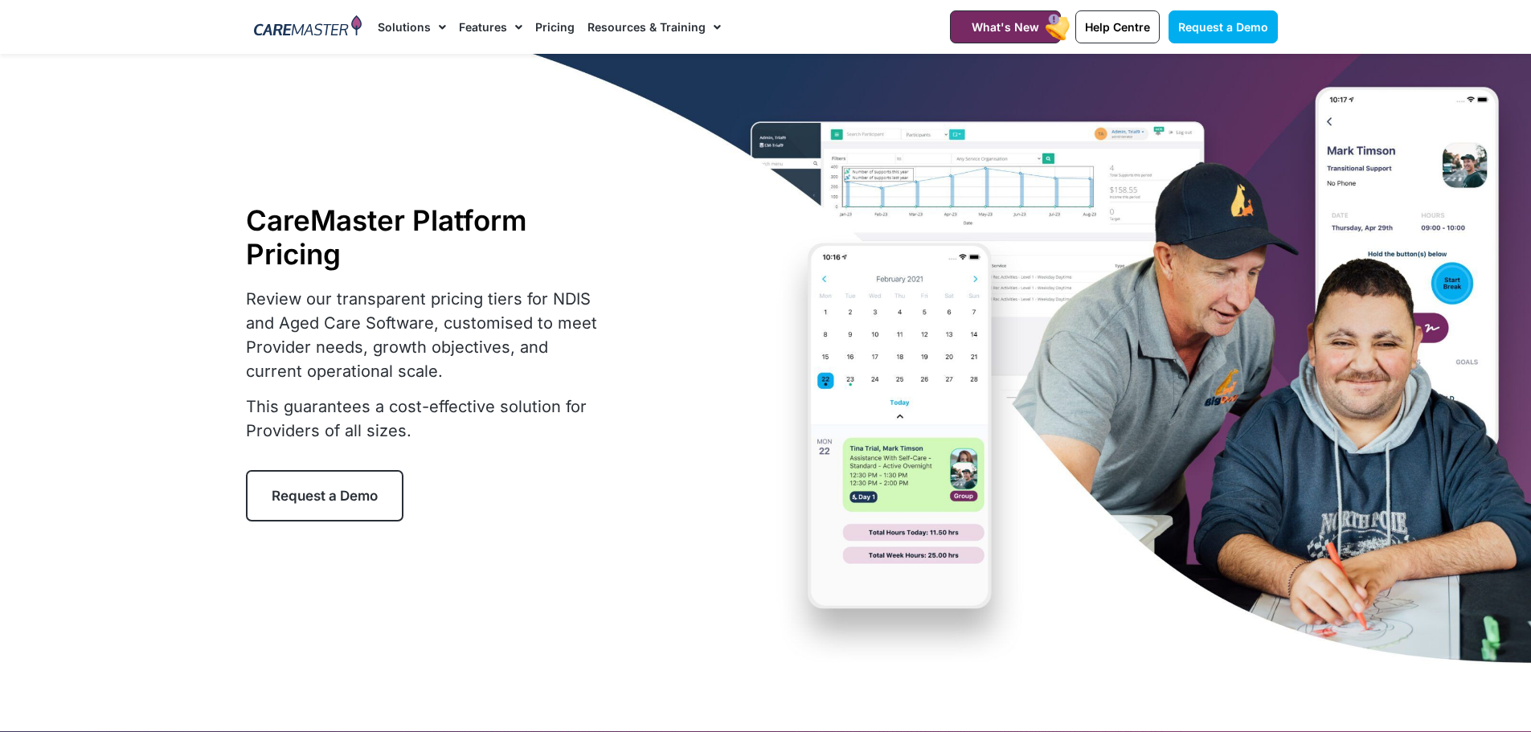
click at [416, 24] on link "Solutions" at bounding box center [412, 27] width 68 height 54
click at [330, 31] on img at bounding box center [308, 27] width 109 height 24
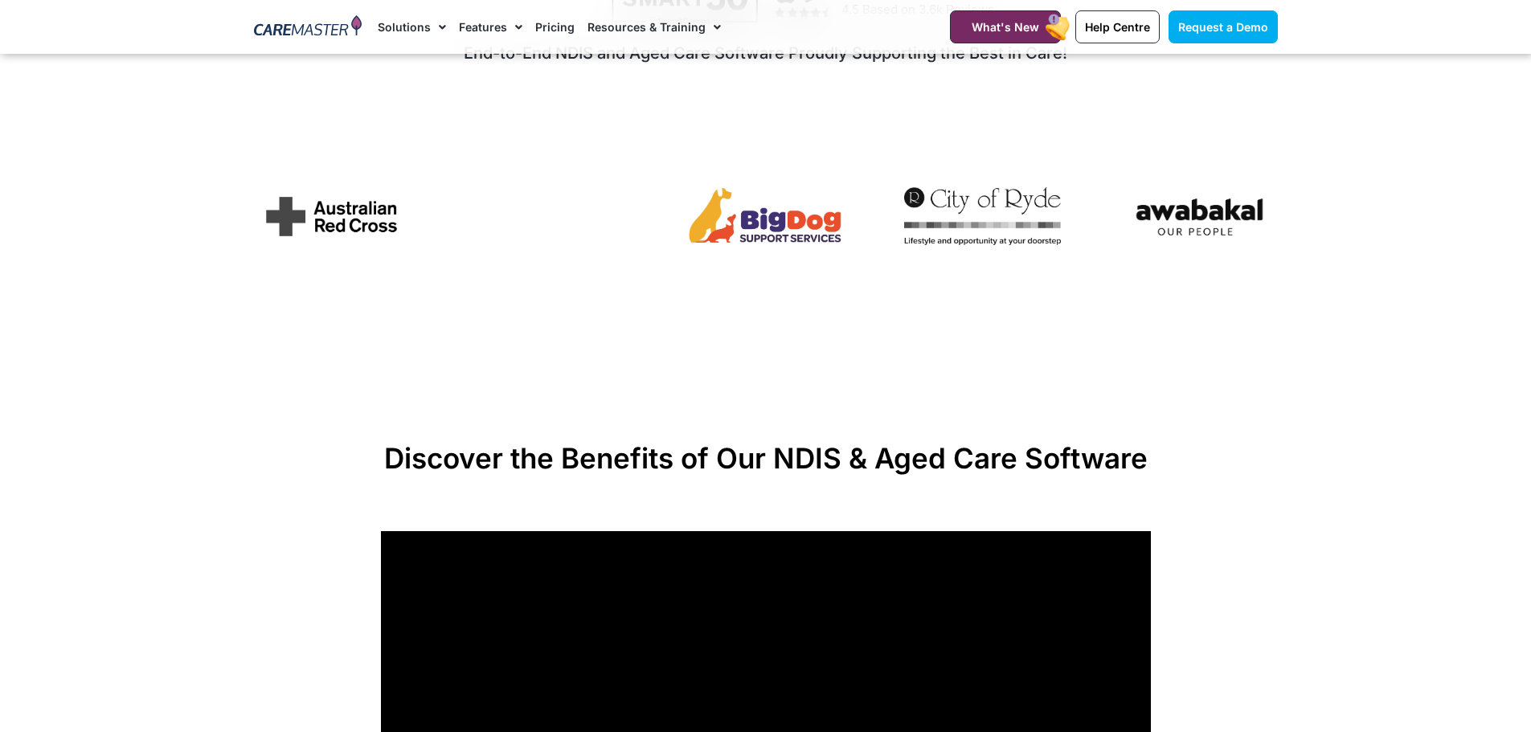
scroll to position [1206, 0]
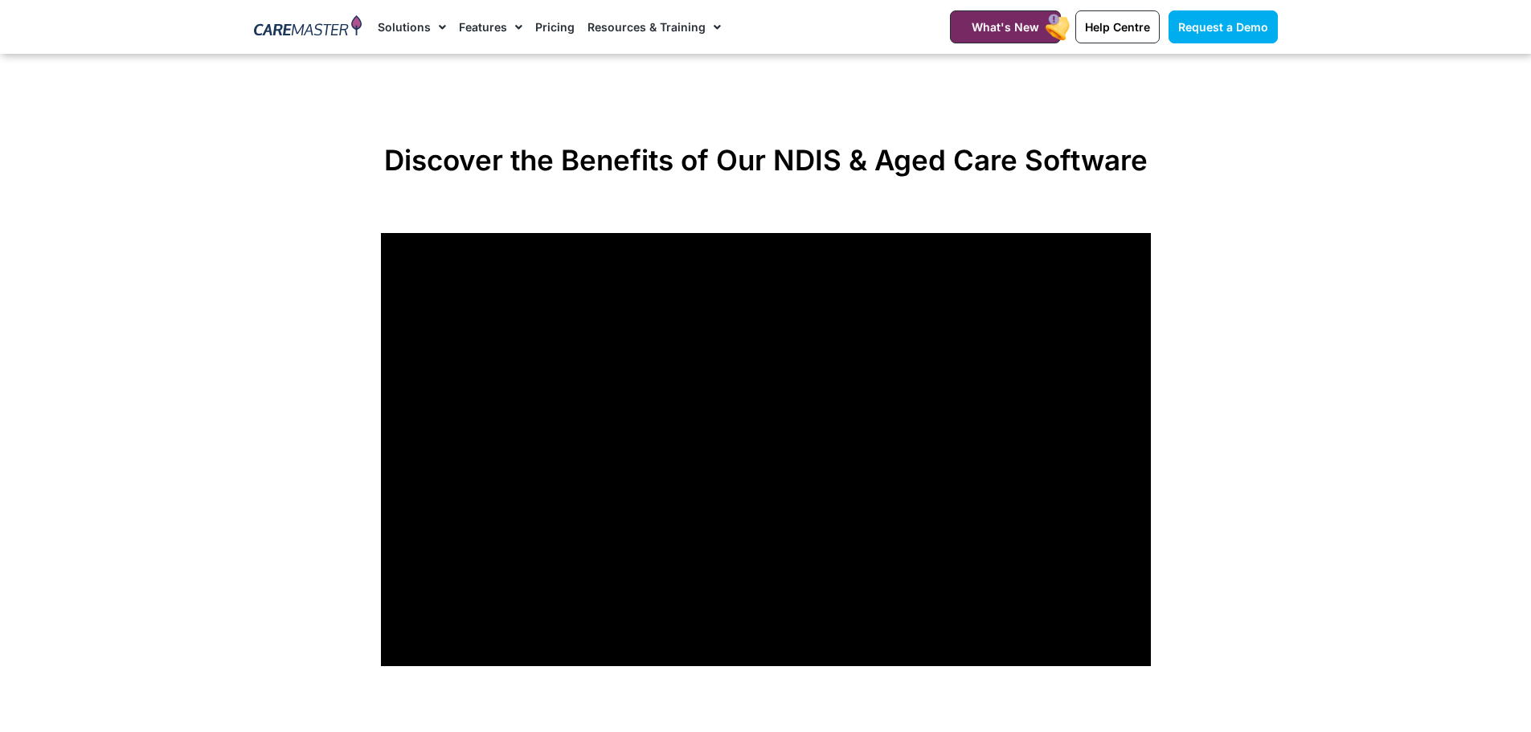
click at [1232, 601] on section "Discover the Benefits of Our NDIS & Aged Care Software" at bounding box center [765, 404] width 1531 height 539
click at [1230, 571] on section "Discover the Benefits of Our NDIS & Aged Care Software" at bounding box center [765, 404] width 1531 height 539
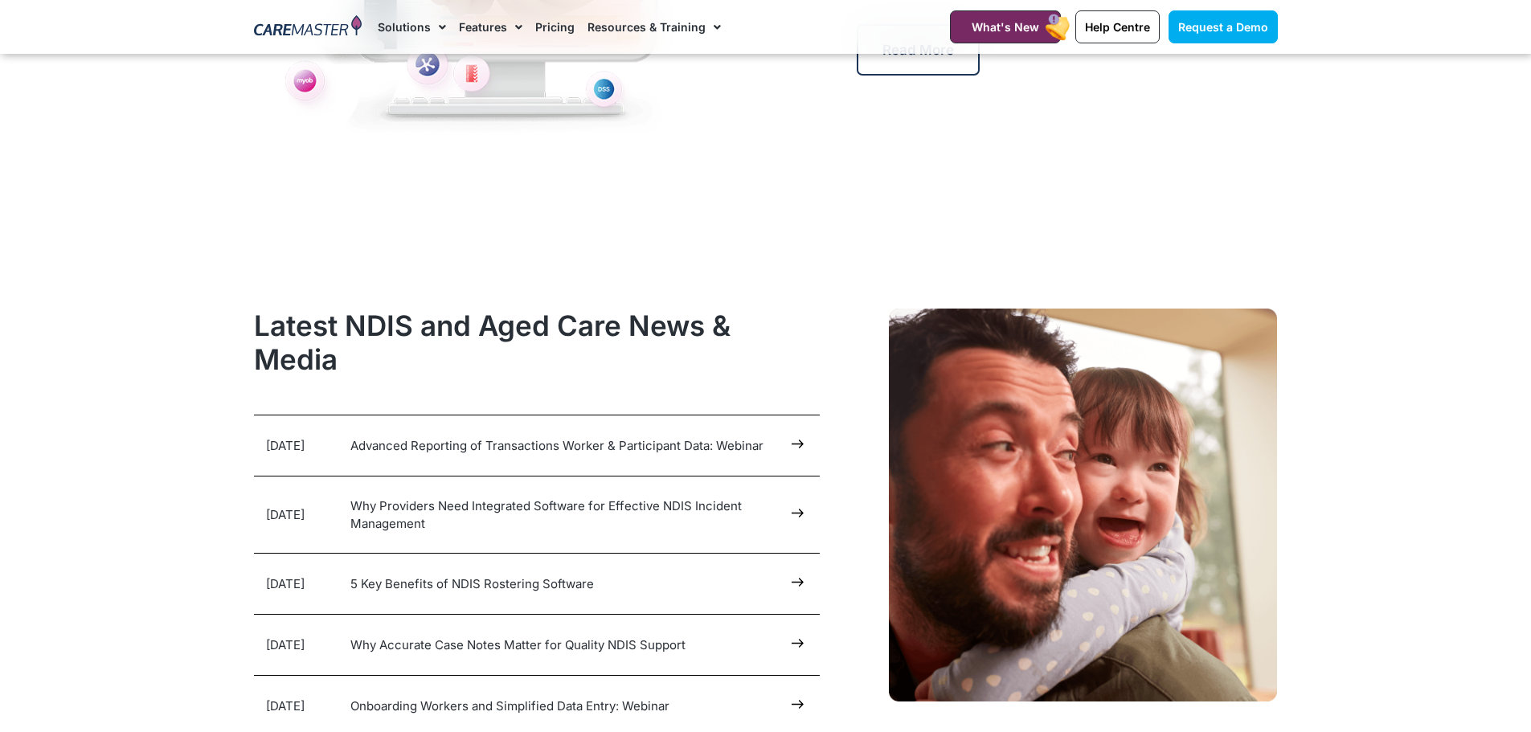
scroll to position [7957, 0]
